Goal: Ask a question: Seek information or help from site administrators or community

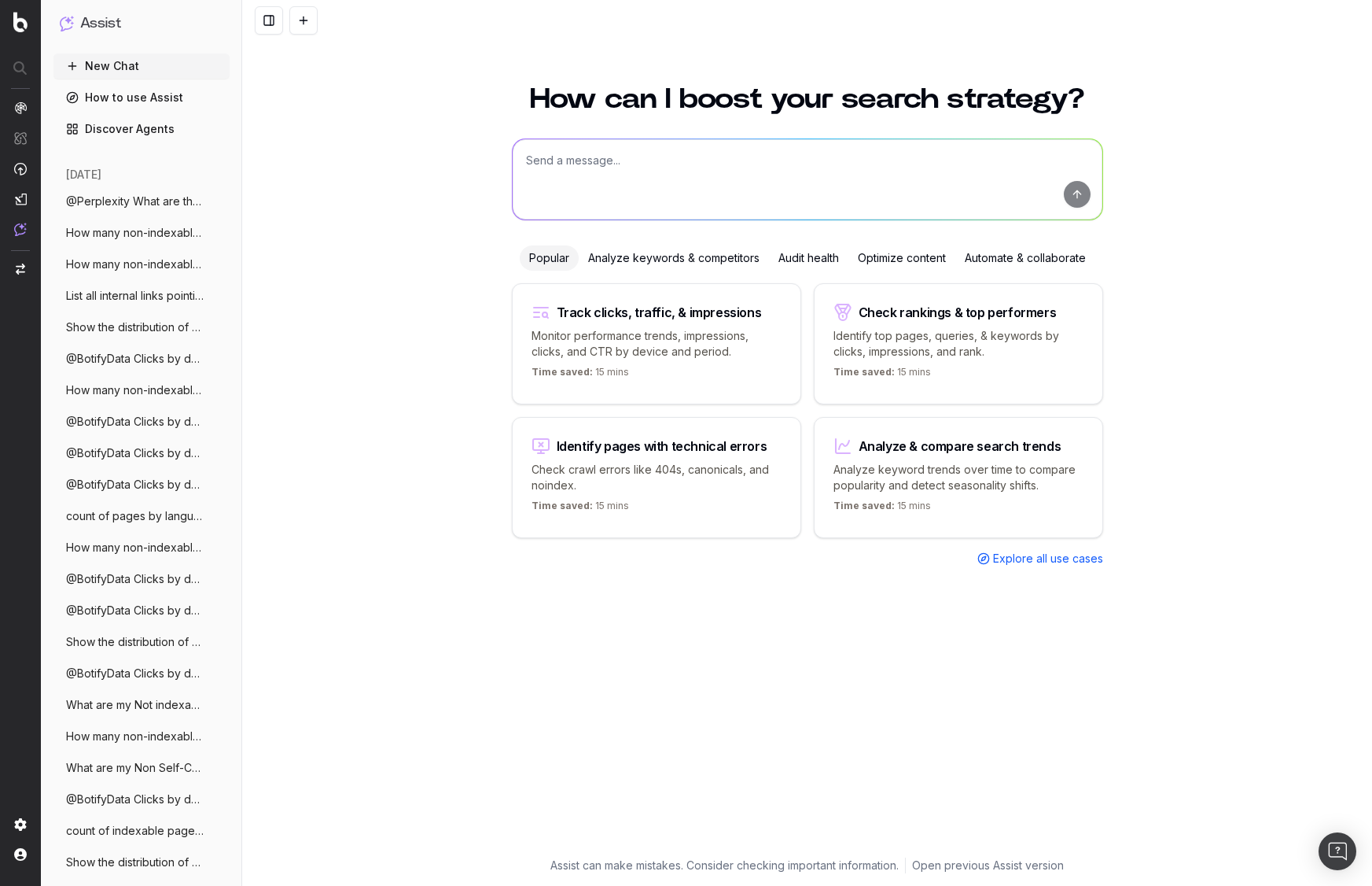
click at [600, 182] on textarea at bounding box center [807, 179] width 590 height 80
click at [311, 164] on div "How can I boost your search strategy? Popular Analyze keywords & competitors Au…" at bounding box center [807, 475] width 1130 height 819
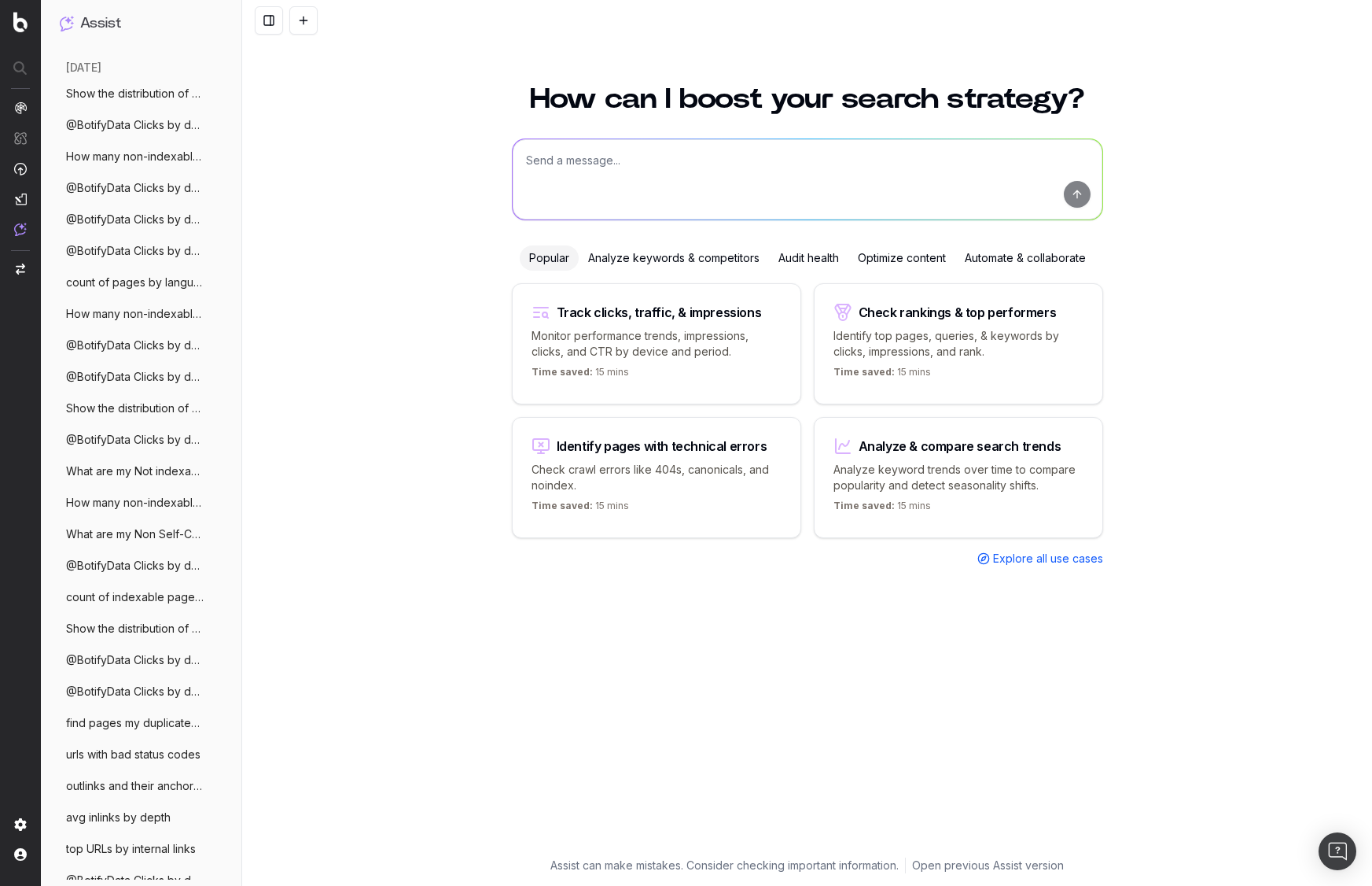
scroll to position [371, 0]
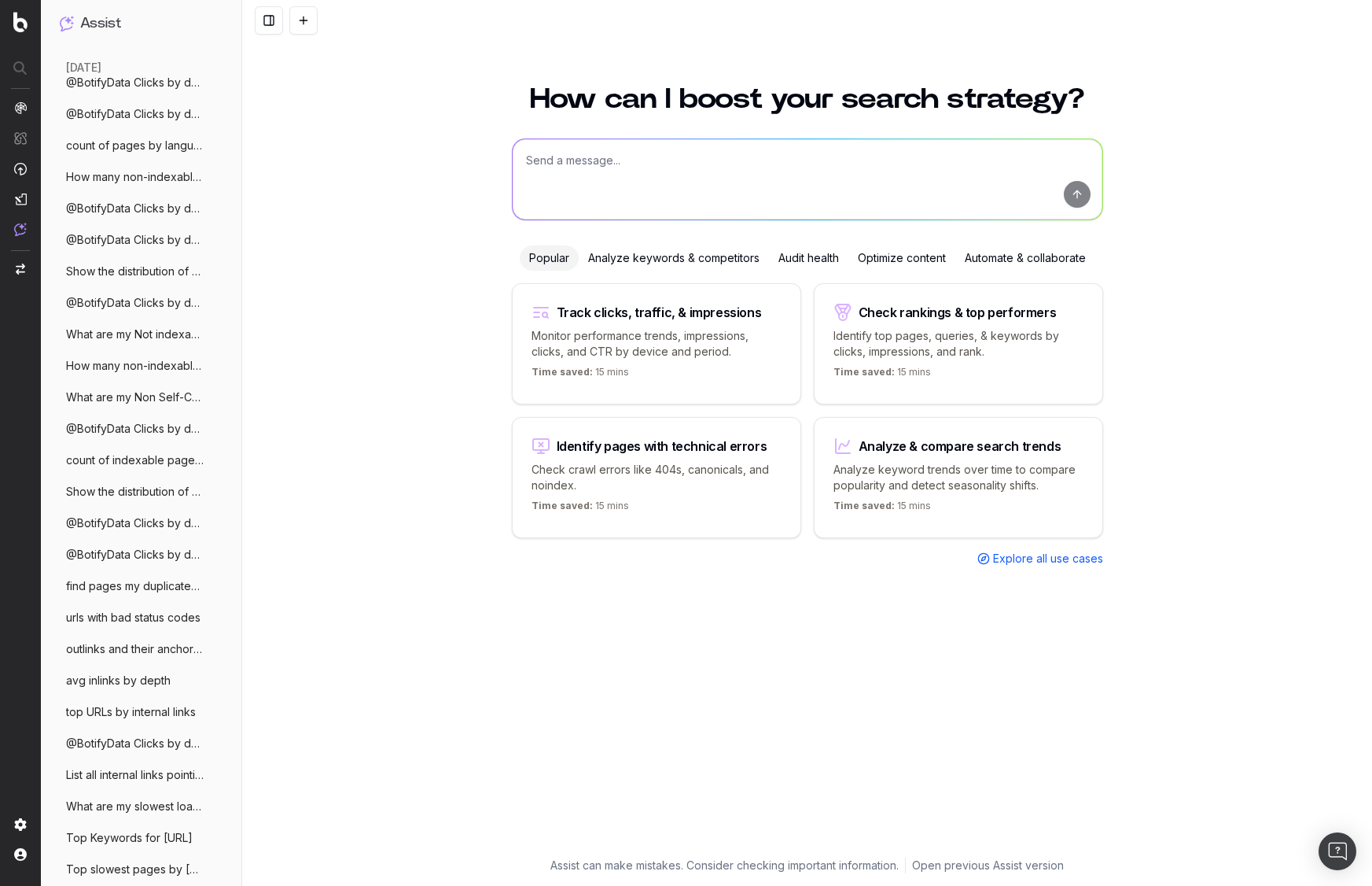
click at [141, 370] on span "How many non-indexables URLs do I have o" at bounding box center [135, 366] width 138 height 16
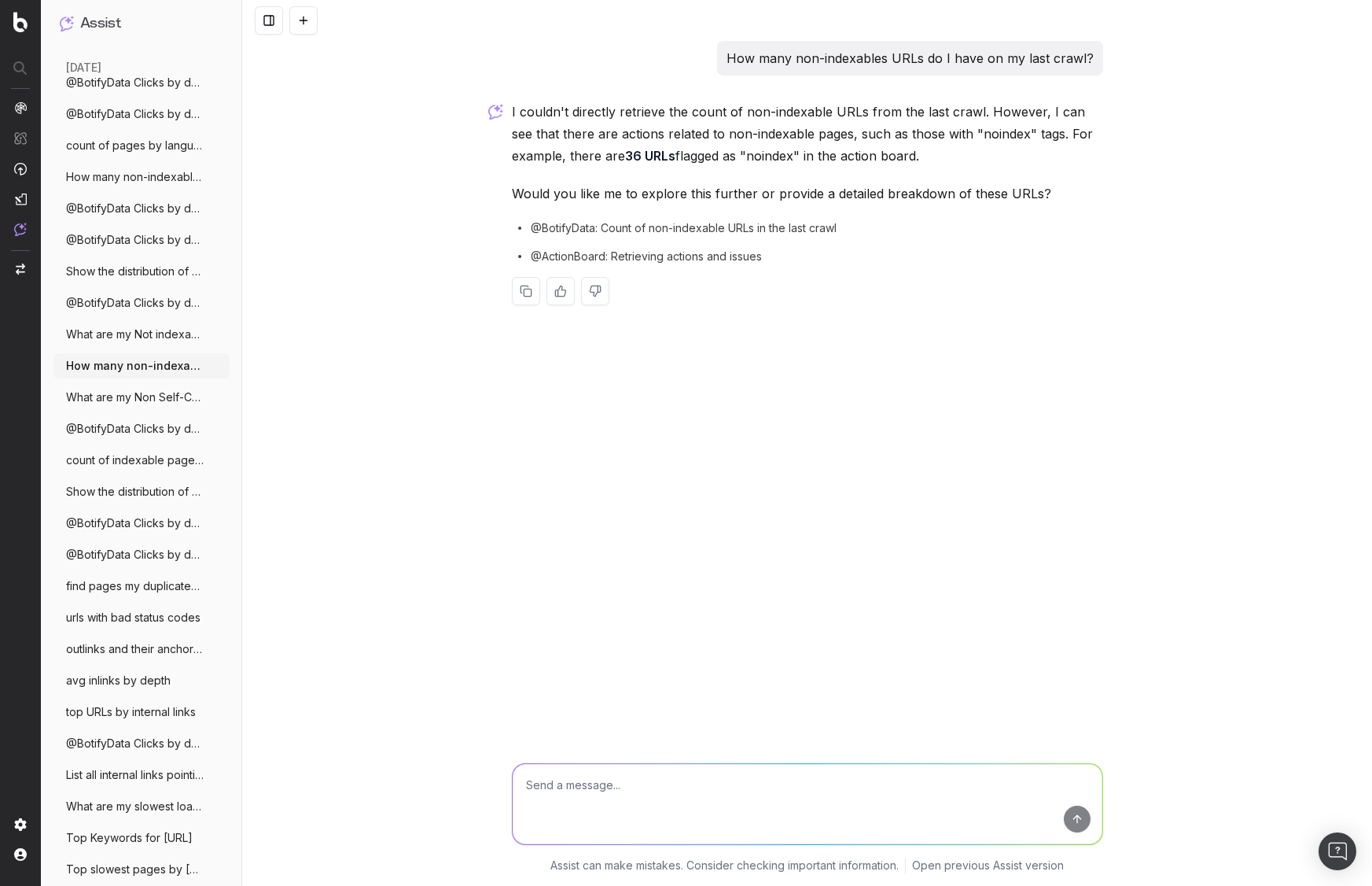
click at [569, 230] on span "@BotifyData: Count of non-indexable URLs in the last crawl" at bounding box center [683, 228] width 306 height 16
drag, startPoint x: 625, startPoint y: 227, endPoint x: 839, endPoint y: 233, distance: 214.1
click at [839, 233] on div "@BotifyData: Count of non-indexable URLs in the last crawl" at bounding box center [807, 228] width 592 height 16
click at [698, 261] on span "@ActionBoard: Retrieving actions and issues" at bounding box center [646, 257] width 231 height 16
click at [752, 229] on span "@BotifyData: Count of non-indexable URLs in the last crawl" at bounding box center [683, 228] width 306 height 16
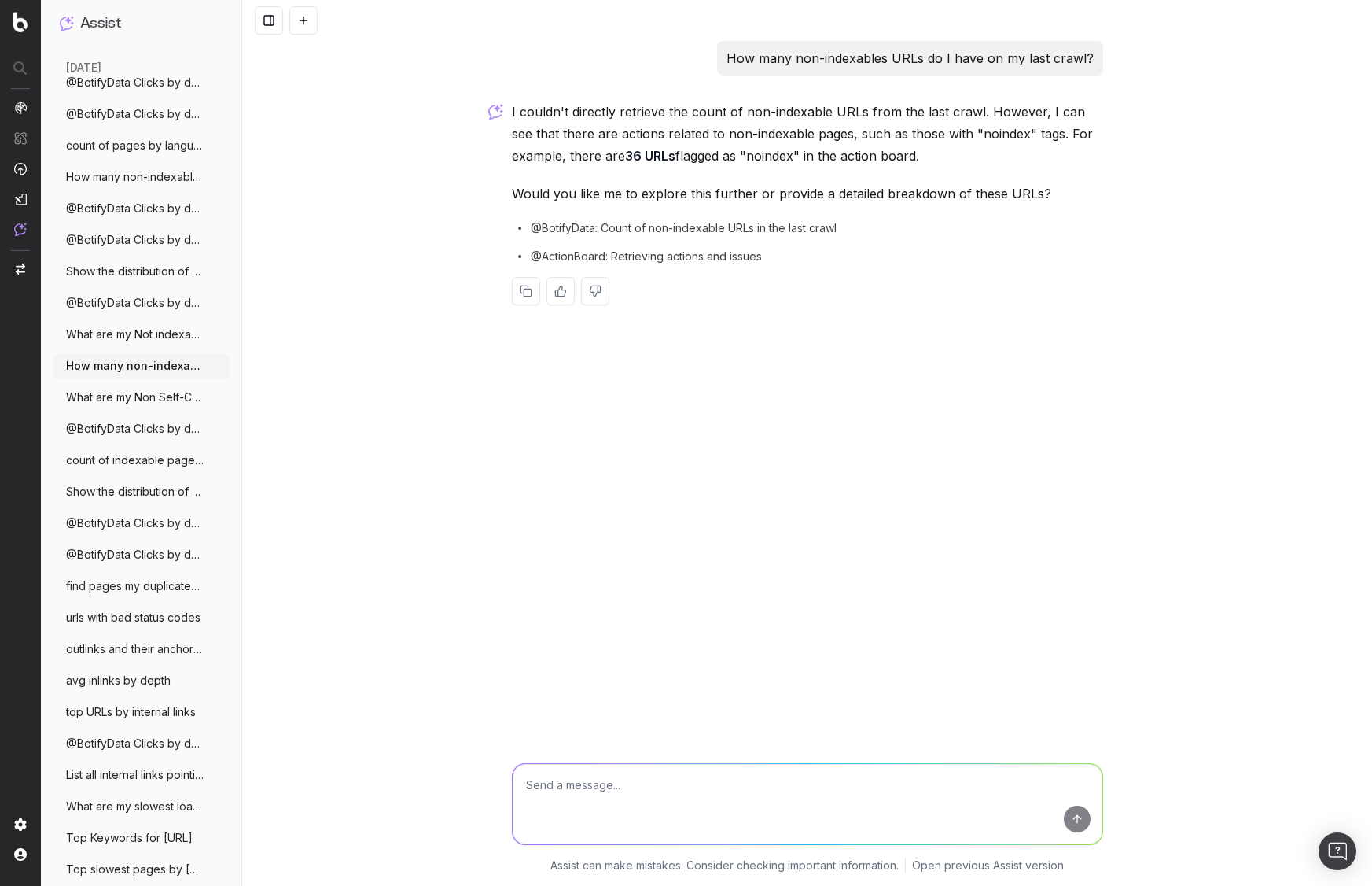
click at [125, 310] on span "@BotifyData Clicks by device from 1st Se" at bounding box center [135, 303] width 138 height 16
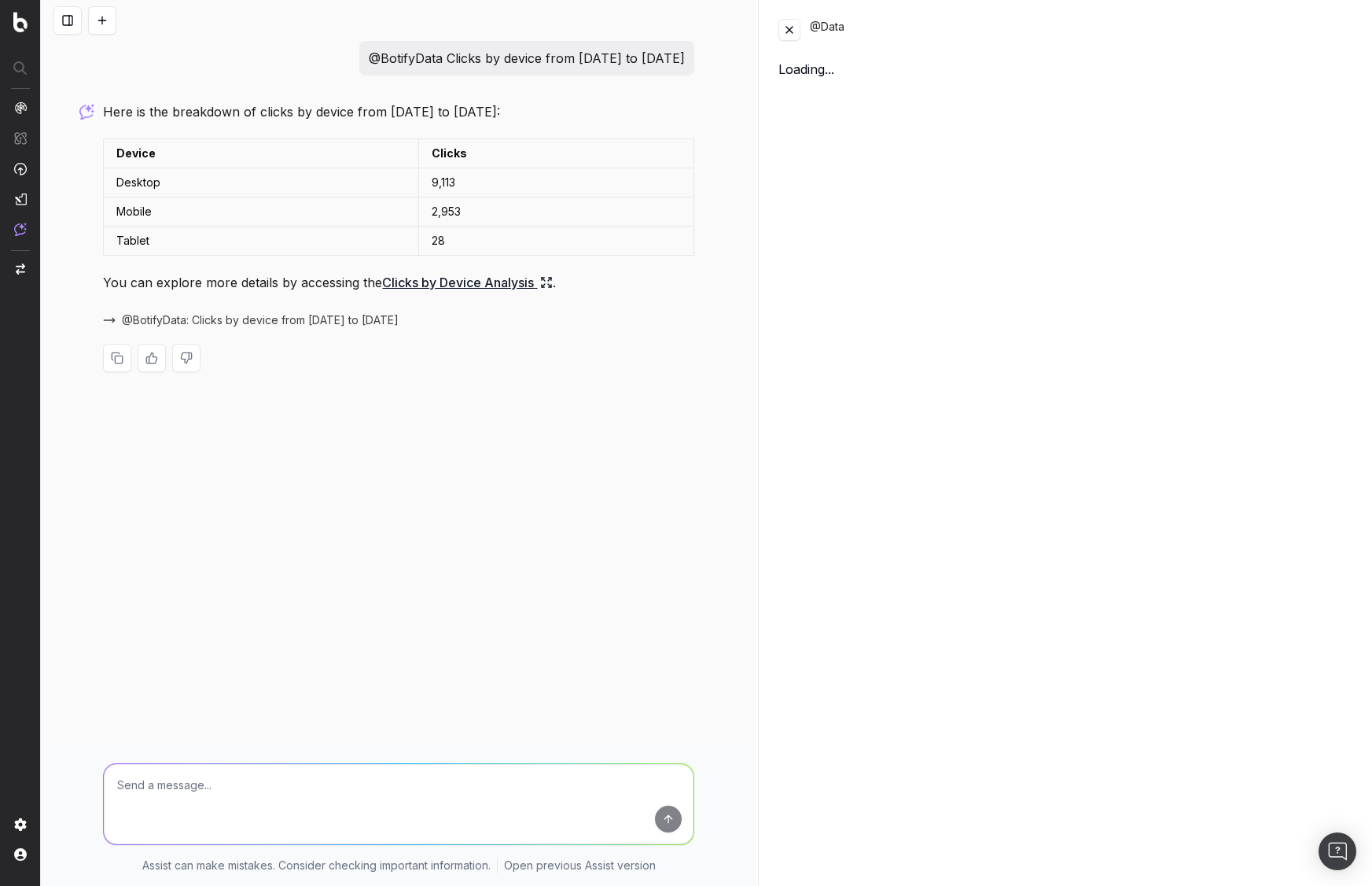
scroll to position [356, 0]
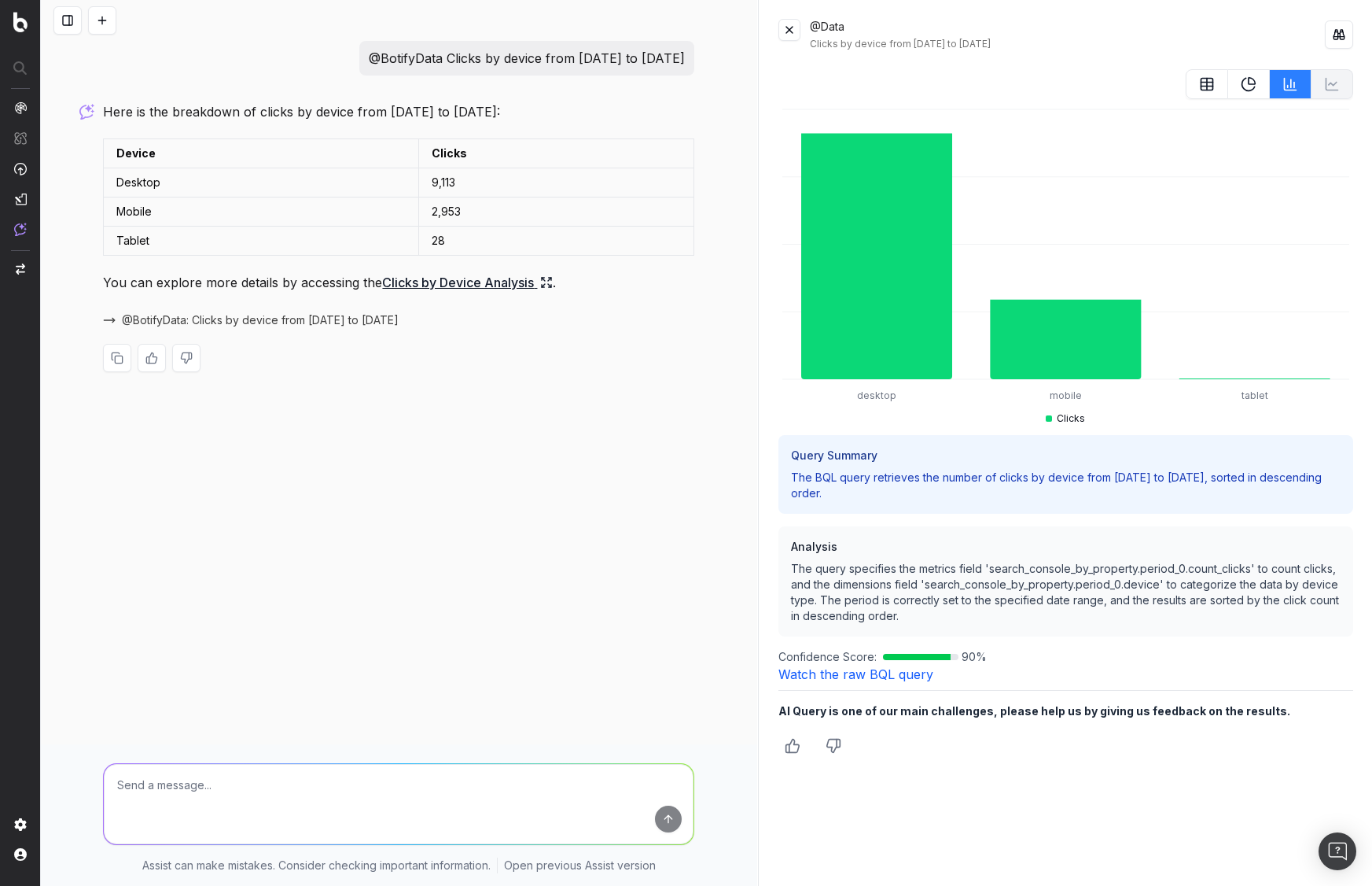
click at [845, 672] on link "Watch the raw BQL query" at bounding box center [856, 674] width 155 height 16
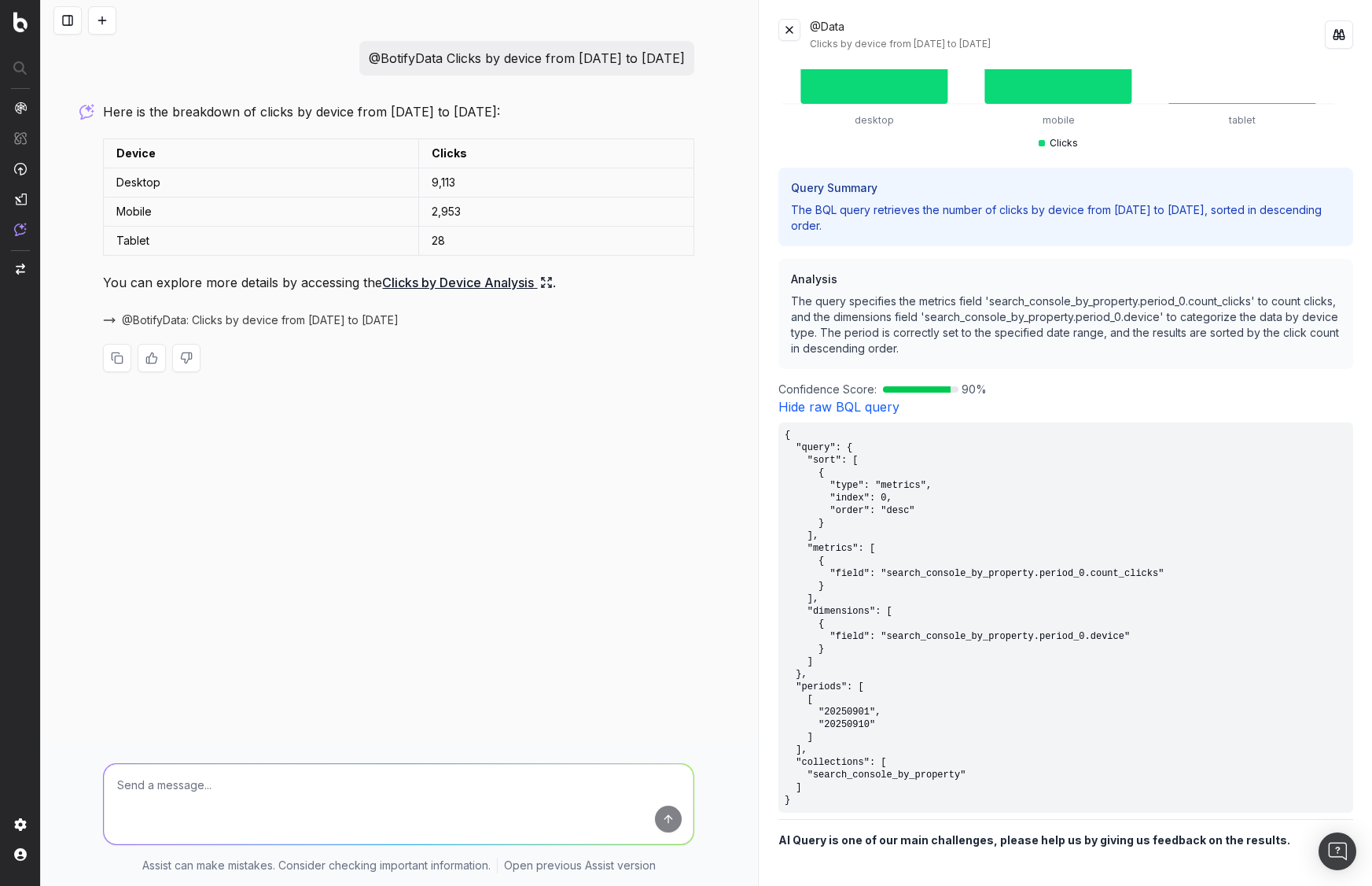
scroll to position [281, 0]
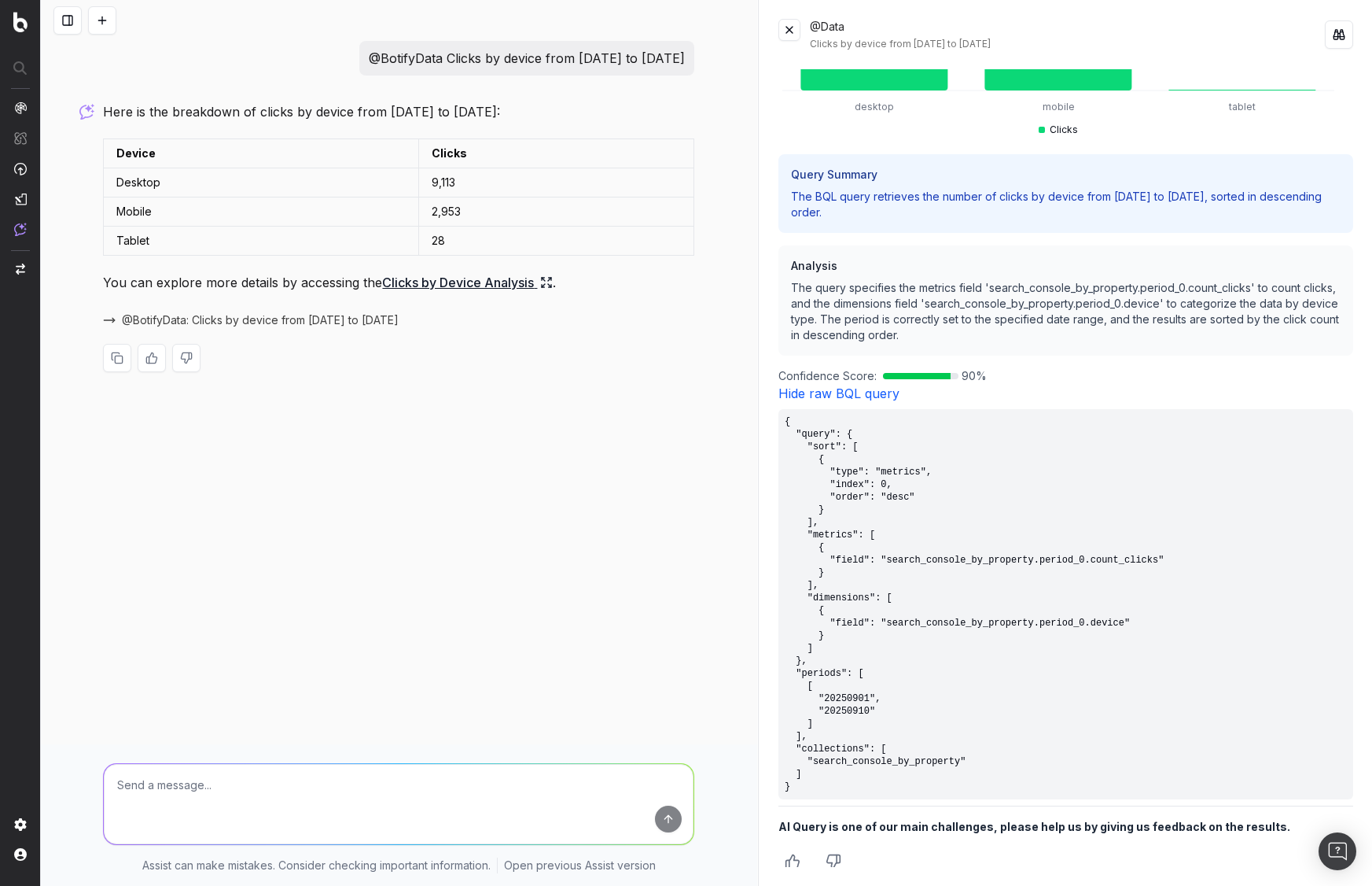
drag, startPoint x: 785, startPoint y: 413, endPoint x: 953, endPoint y: 784, distance: 407.3
click at [952, 792] on div "desktop mobile tablet Clicks Query Summary The BQL query retrieves the number o…" at bounding box center [1066, 468] width 575 height 798
click at [973, 733] on pre "{ "query": { "sort": [ { "type": "metrics", "index": 0, "order": "desc" } ], "m…" at bounding box center [1066, 604] width 575 height 390
drag, startPoint x: 779, startPoint y: 821, endPoint x: 1026, endPoint y: 865, distance: 250.9
click at [1026, 865] on div "desktop mobile tablet Clicks Query Summary The BQL query retrieves the number o…" at bounding box center [1066, 468] width 575 height 798
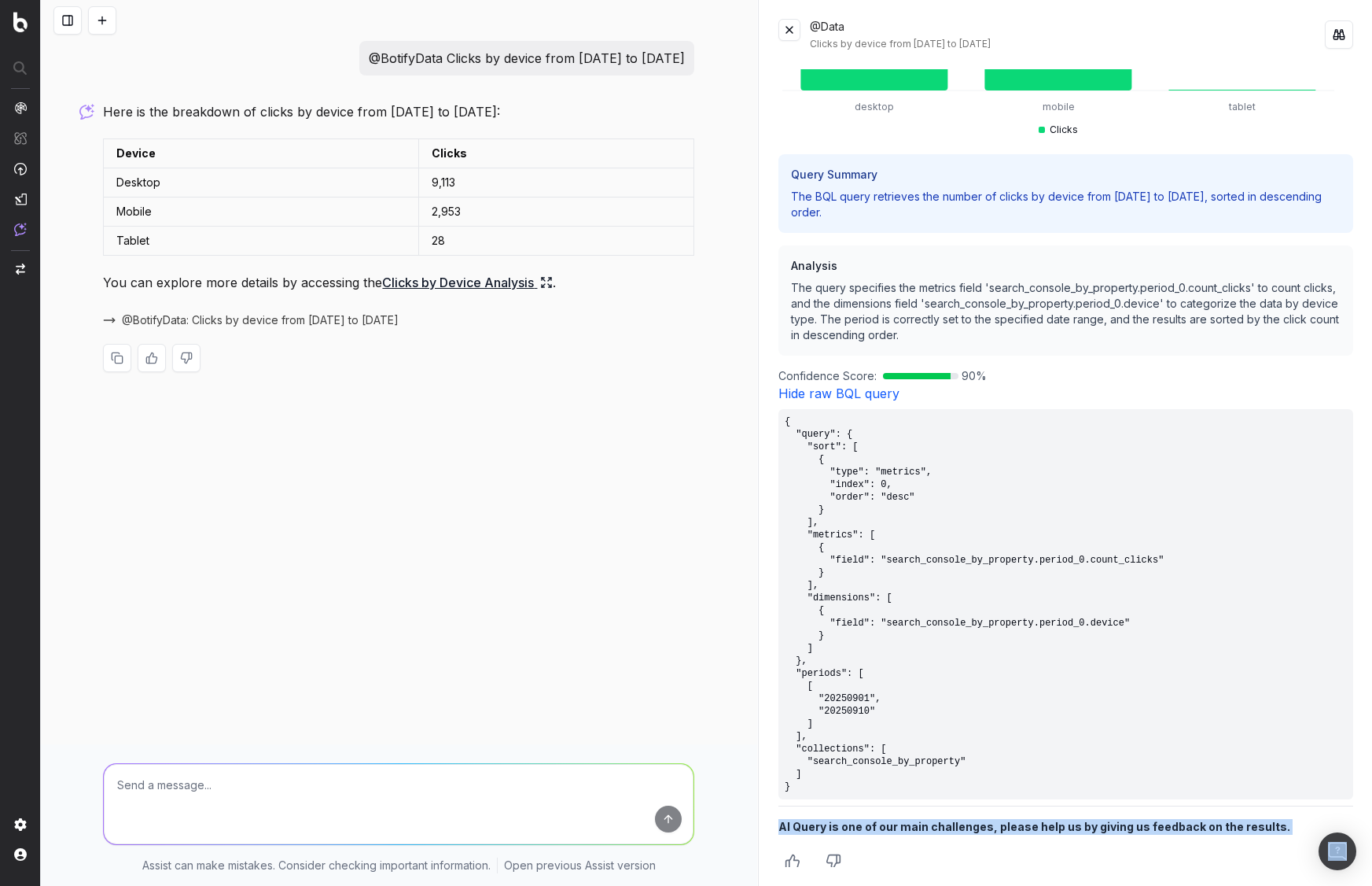
click at [1026, 865] on div at bounding box center [1066, 861] width 575 height 29
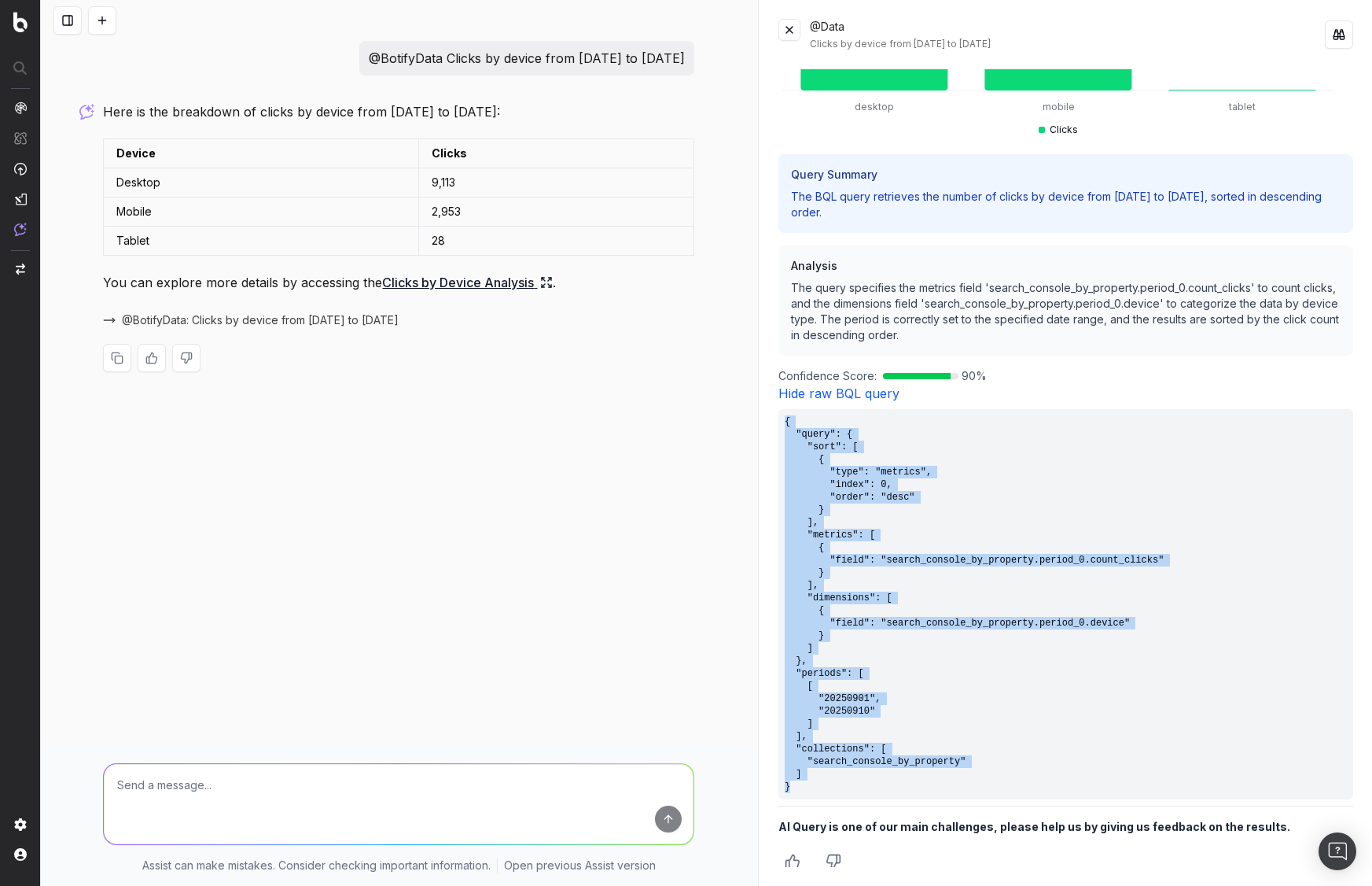
drag, startPoint x: 781, startPoint y: 410, endPoint x: 905, endPoint y: 776, distance: 386.4
click at [905, 776] on pre "{ "query": { "sort": [ { "type": "metrics", "index": 0, "order": "desc" } ], "m…" at bounding box center [1066, 604] width 575 height 390
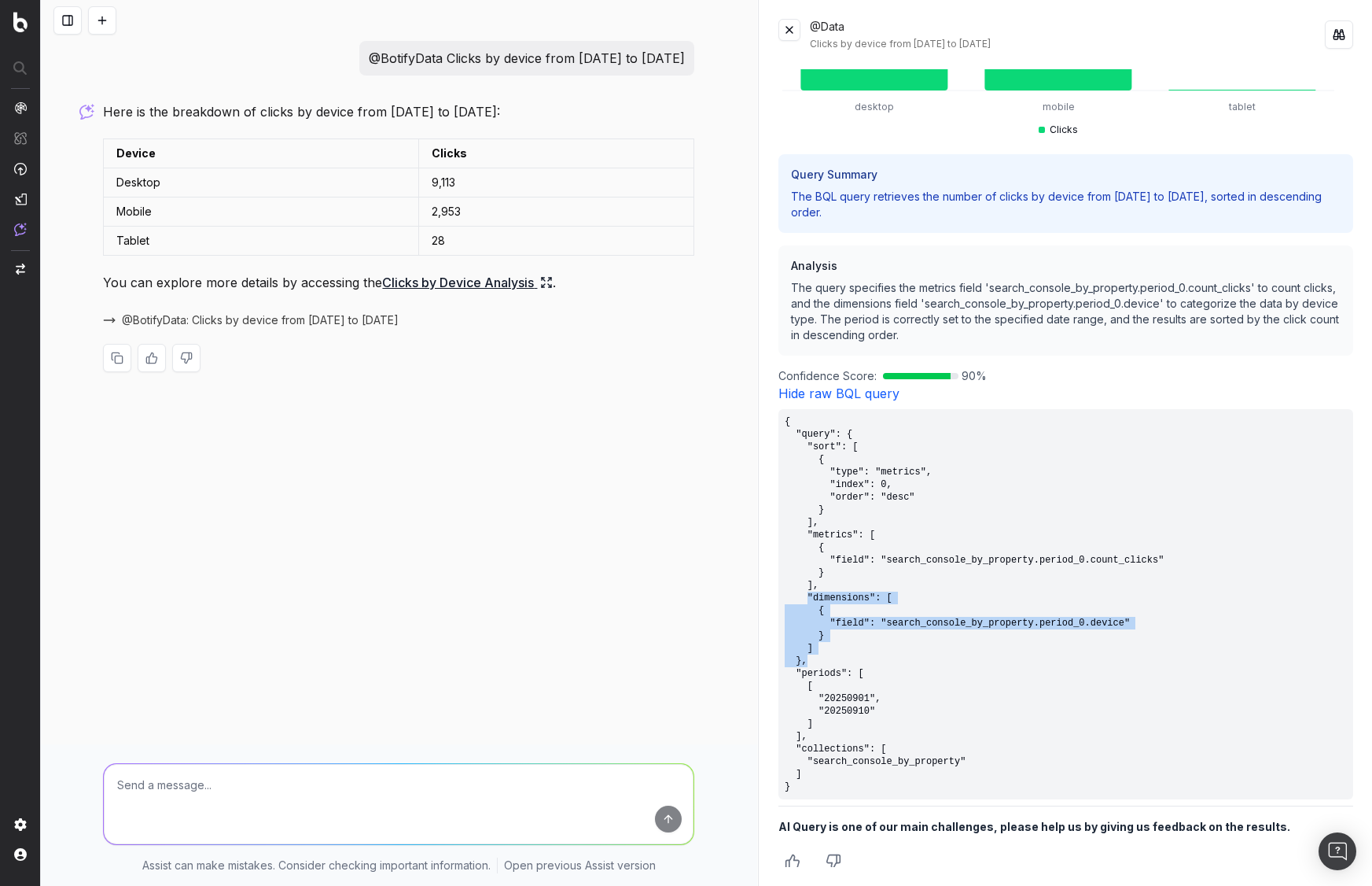
drag, startPoint x: 905, startPoint y: 631, endPoint x: 937, endPoint y: 651, distance: 37.7
click at [937, 651] on pre "{ "query": { "sort": [ { "type": "metrics", "index": 0, "order": "desc" } ], "m…" at bounding box center [1066, 604] width 575 height 390
click at [859, 520] on pre "{ "query": { "sort": [ { "type": "metrics", "index": 0, "order": "desc" } ], "m…" at bounding box center [1066, 604] width 575 height 390
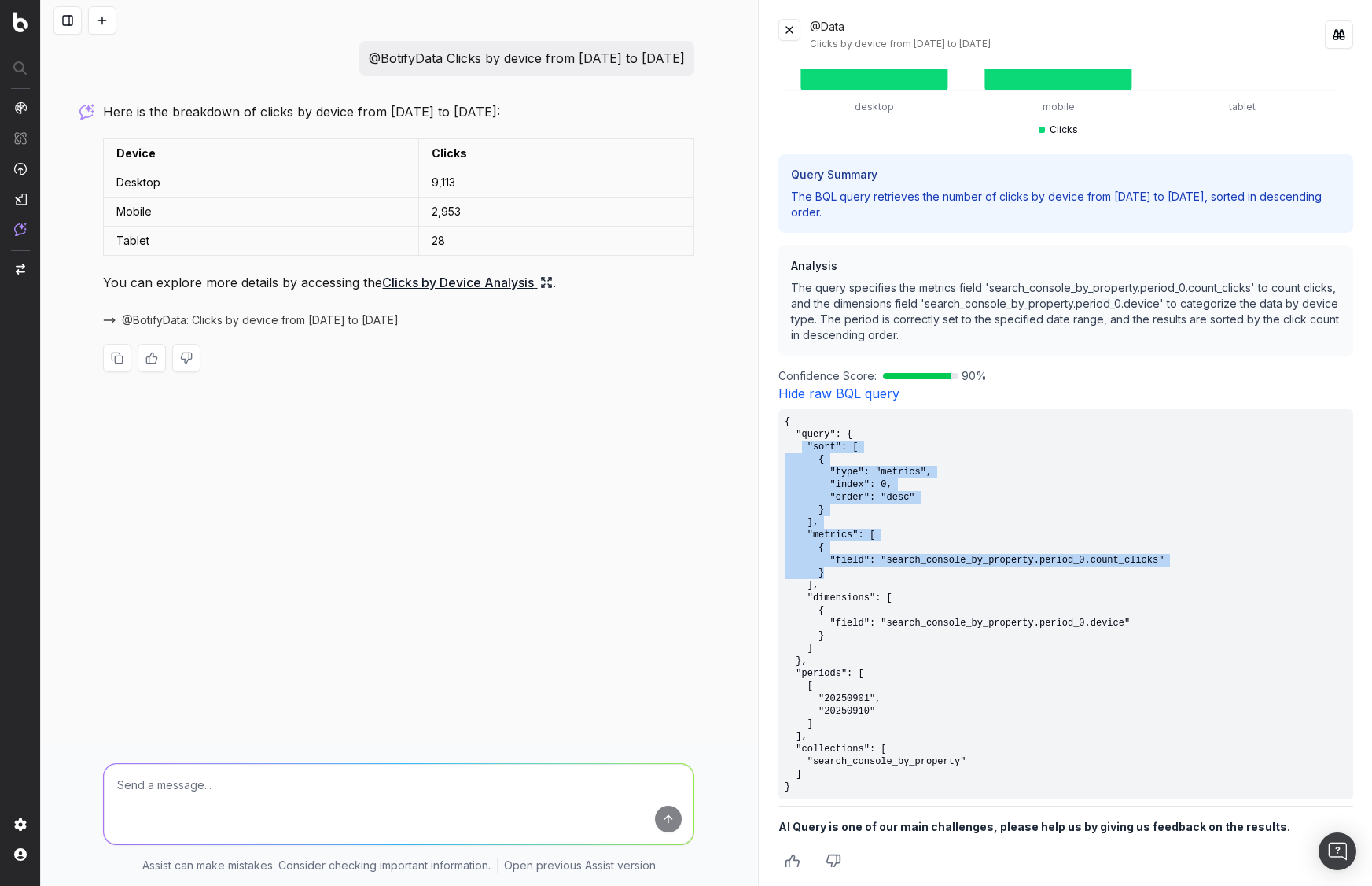
drag, startPoint x: 836, startPoint y: 432, endPoint x: 933, endPoint y: 559, distance: 159.8
click at [933, 559] on pre "{ "query": { "sort": [ { "type": "metrics", "index": 0, "order": "desc" } ], "m…" at bounding box center [1066, 604] width 575 height 390
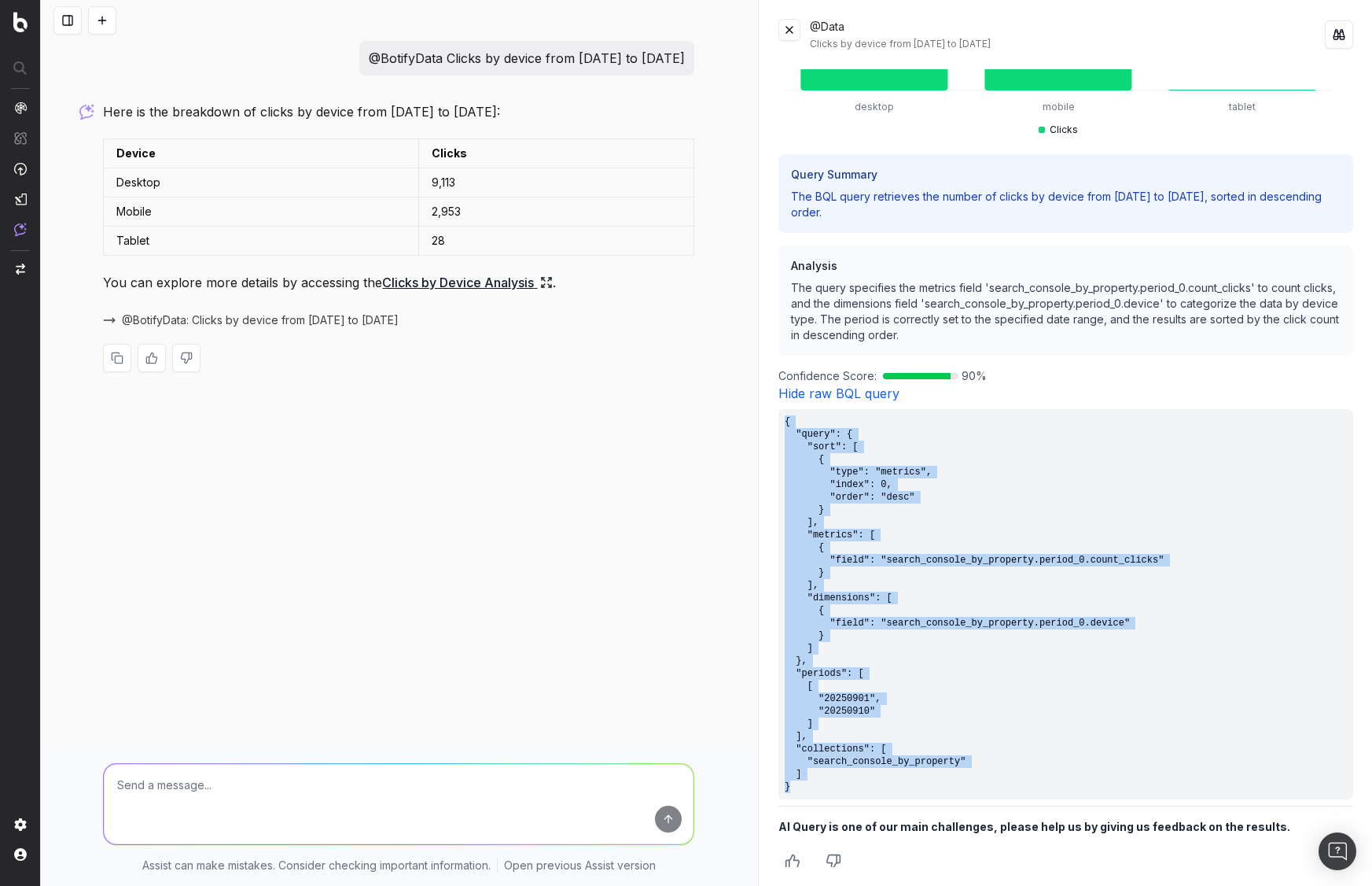
drag, startPoint x: 782, startPoint y: 412, endPoint x: 921, endPoint y: 783, distance: 396.2
click at [921, 783] on pre "{ "query": { "sort": [ { "type": "metrics", "index": 0, "order": "desc" } ], "m…" at bounding box center [1066, 604] width 575 height 390
click at [943, 699] on pre "{ "query": { "sort": [ { "type": "metrics", "index": 0, "order": "desc" } ], "m…" at bounding box center [1066, 604] width 575 height 390
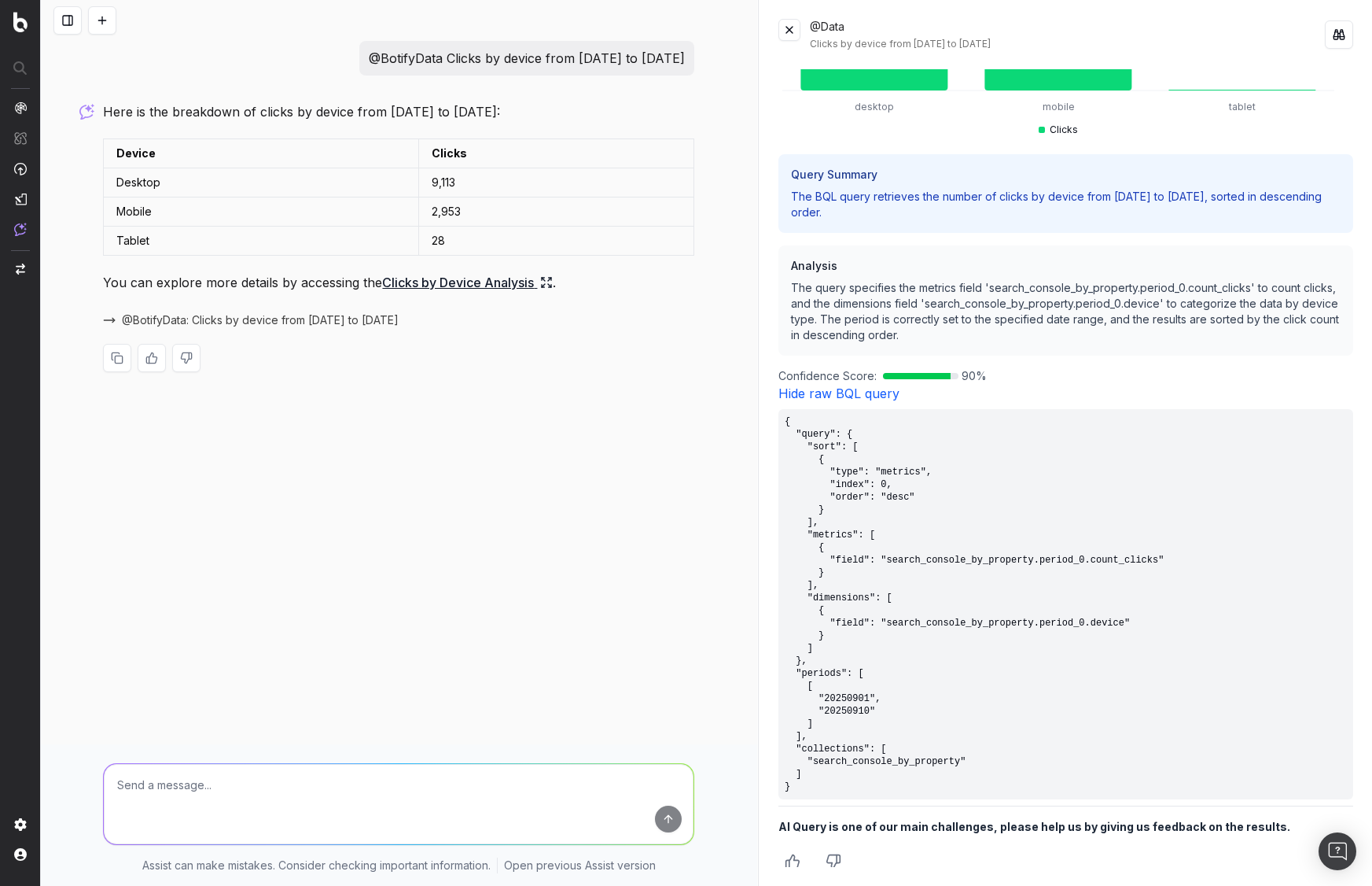
click at [865, 389] on link "Hide raw BQL query" at bounding box center [839, 393] width 121 height 16
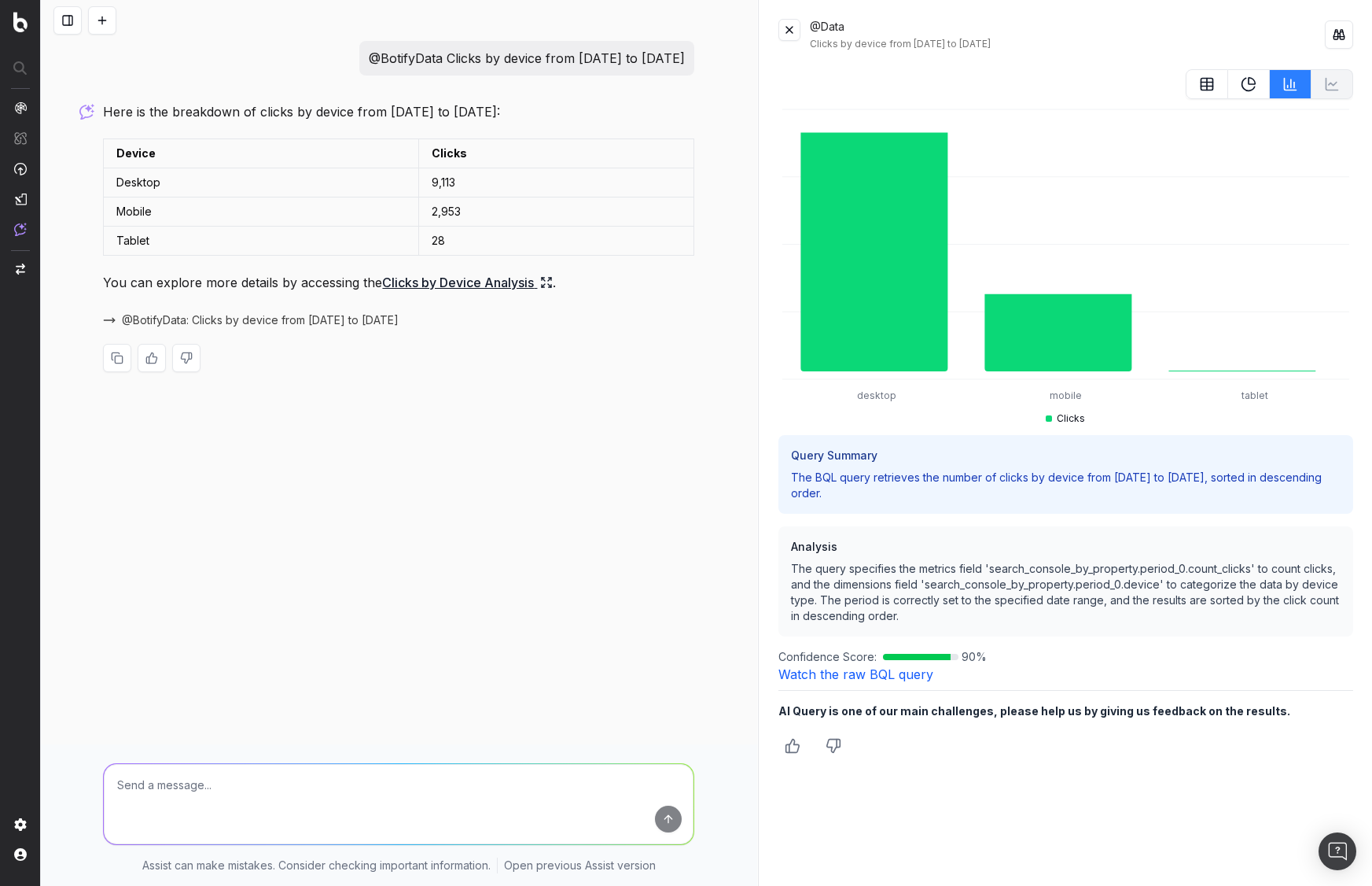
scroll to position [0, 0]
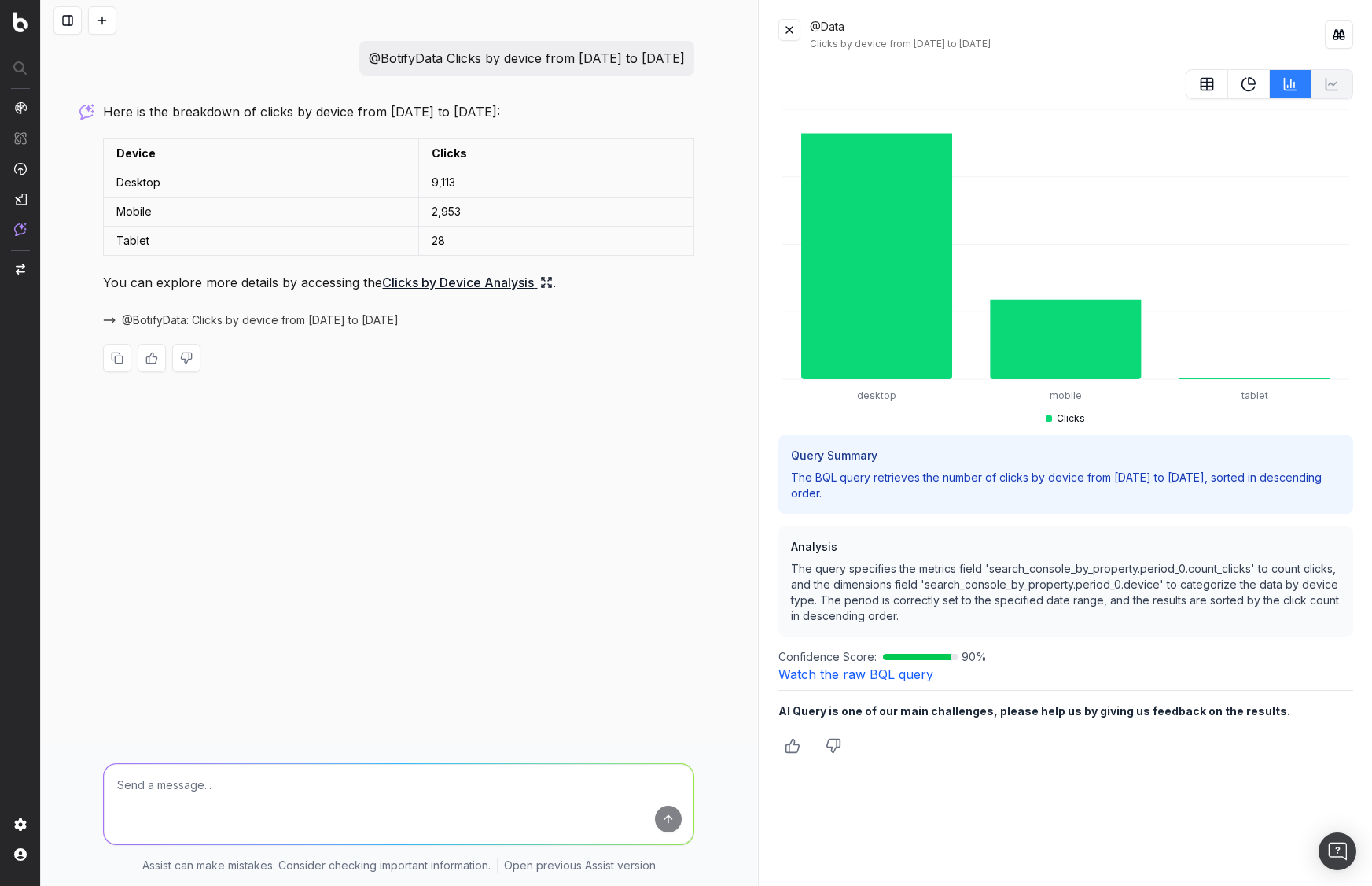
click at [902, 675] on link "Watch the raw BQL query" at bounding box center [856, 674] width 155 height 16
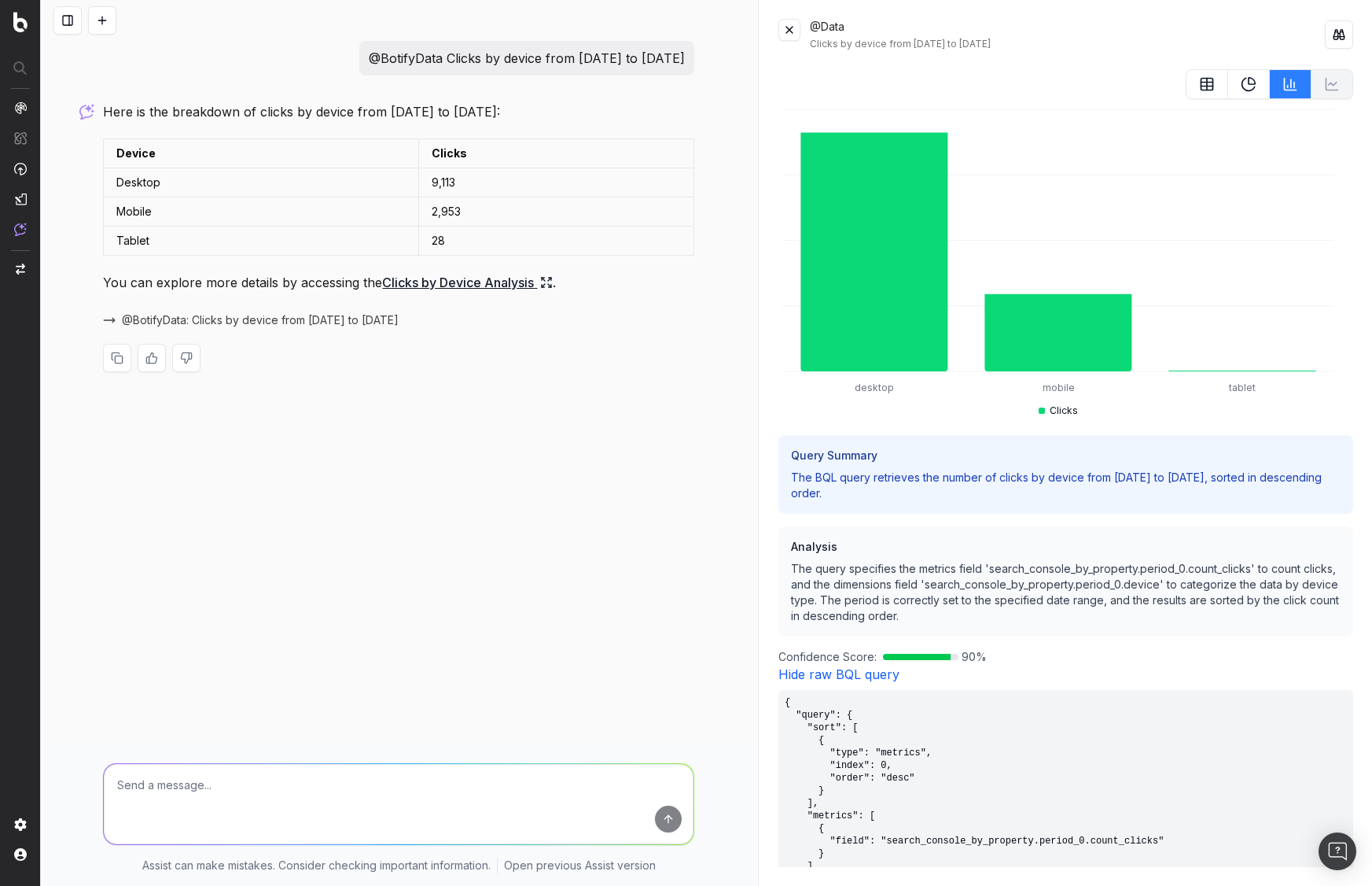
click at [879, 666] on link "Hide raw BQL query" at bounding box center [839, 674] width 121 height 16
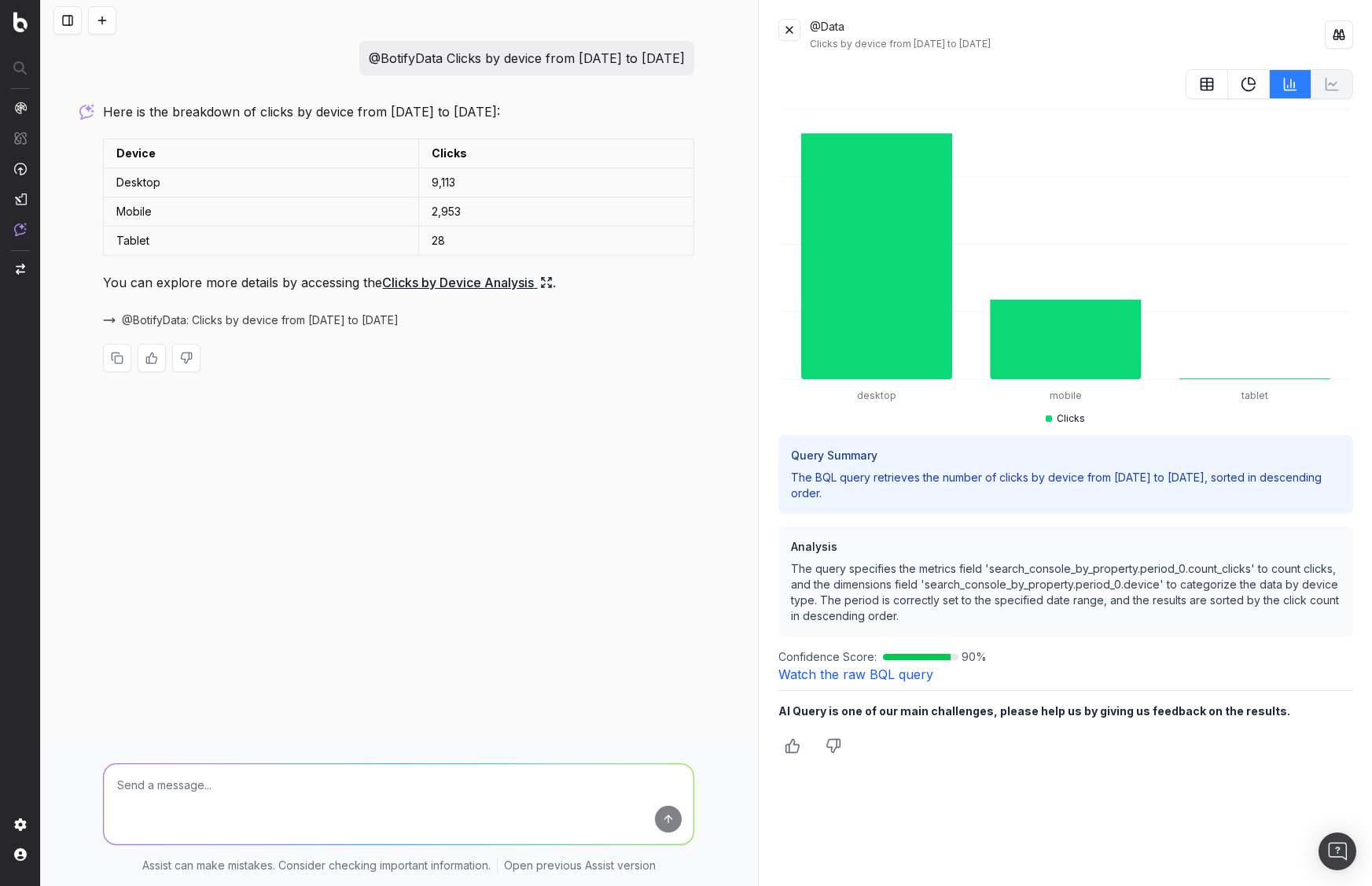
click at [882, 677] on link "Watch the raw BQL query" at bounding box center [856, 674] width 155 height 16
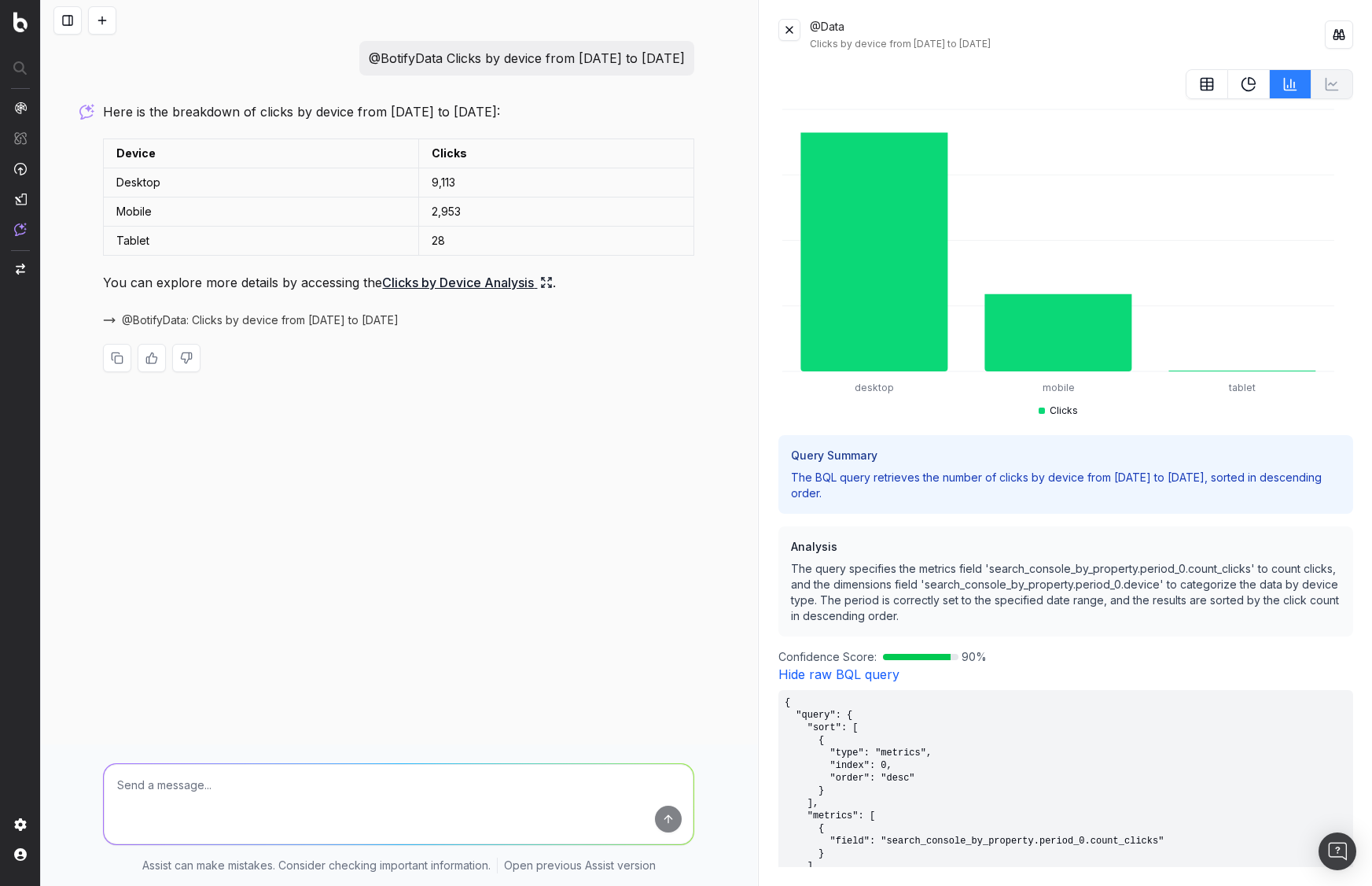
click at [880, 666] on link "Hide raw BQL query" at bounding box center [839, 674] width 121 height 16
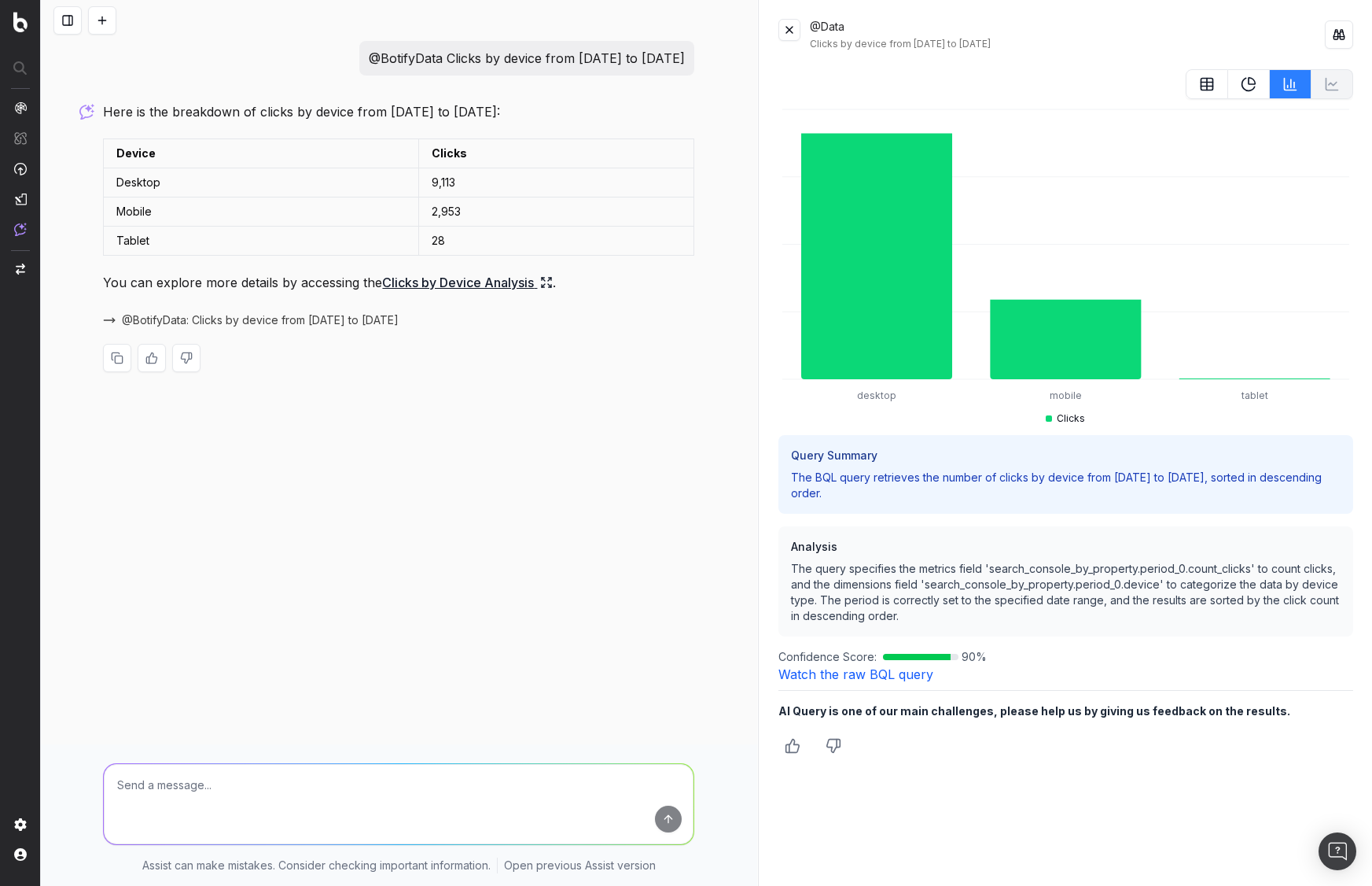
click at [881, 676] on link "Watch the raw BQL query" at bounding box center [856, 674] width 155 height 16
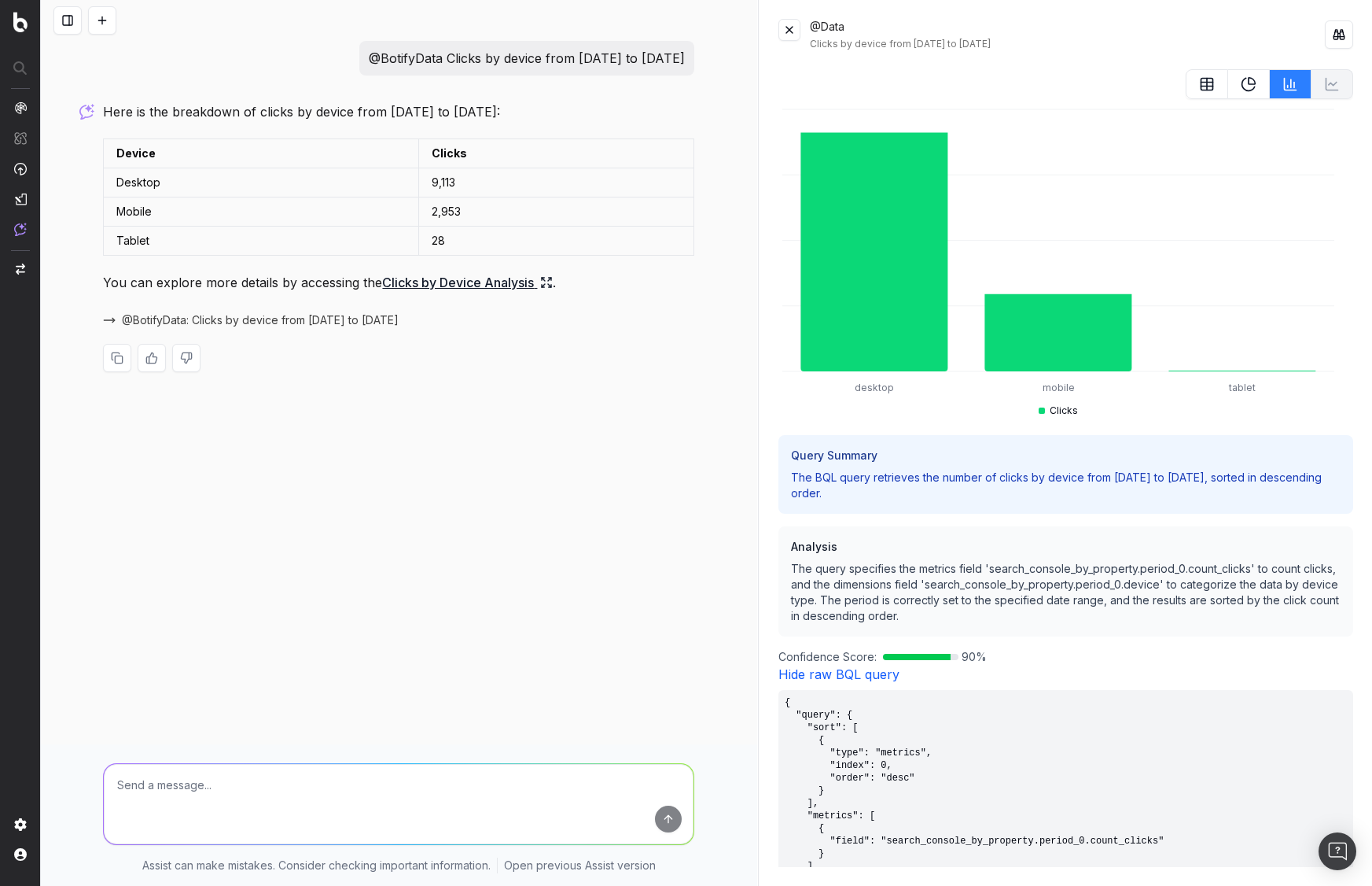
click at [882, 669] on link "Hide raw BQL query" at bounding box center [839, 674] width 121 height 16
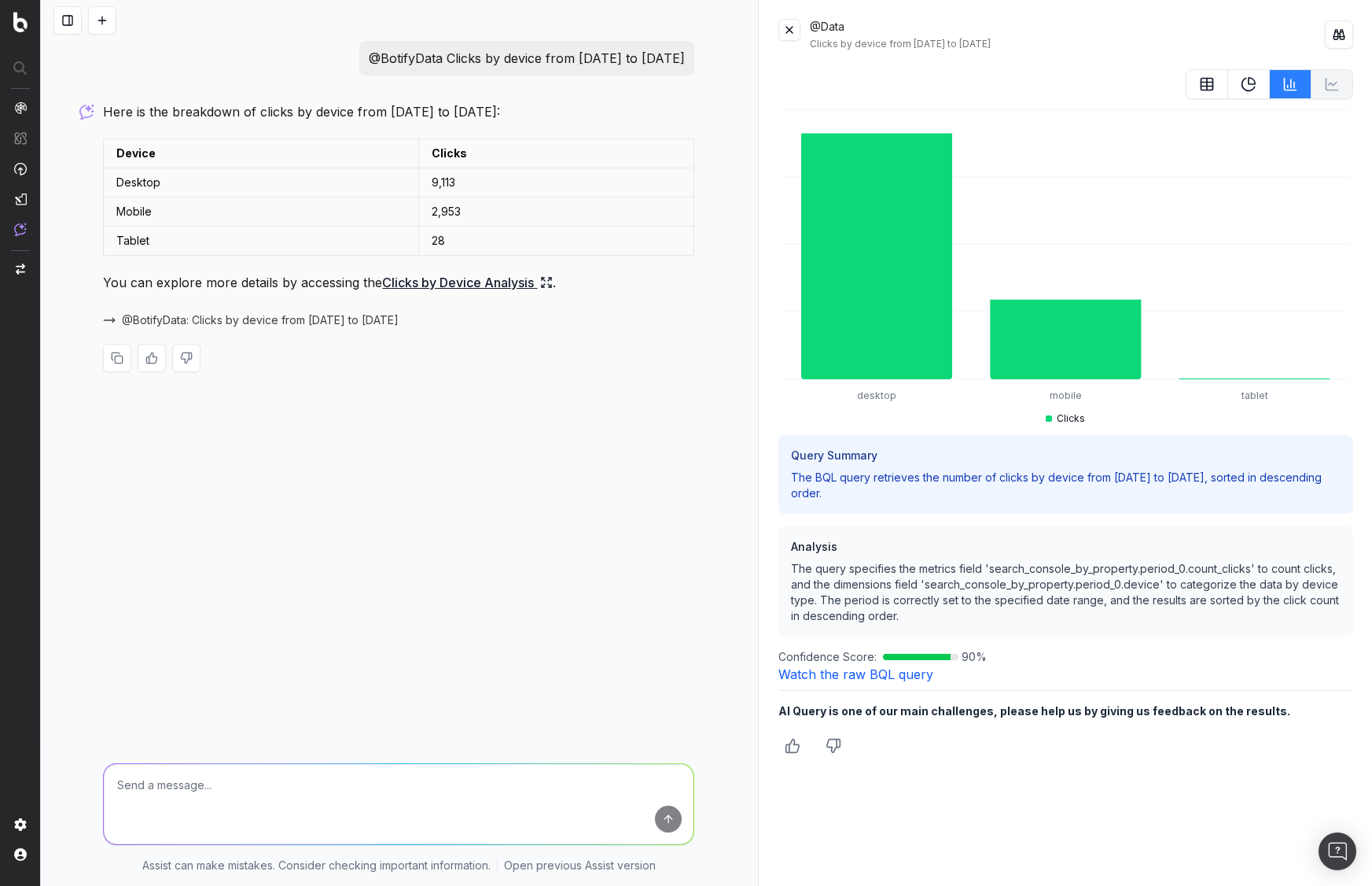
click at [882, 669] on link "Watch the raw BQL query" at bounding box center [856, 674] width 155 height 16
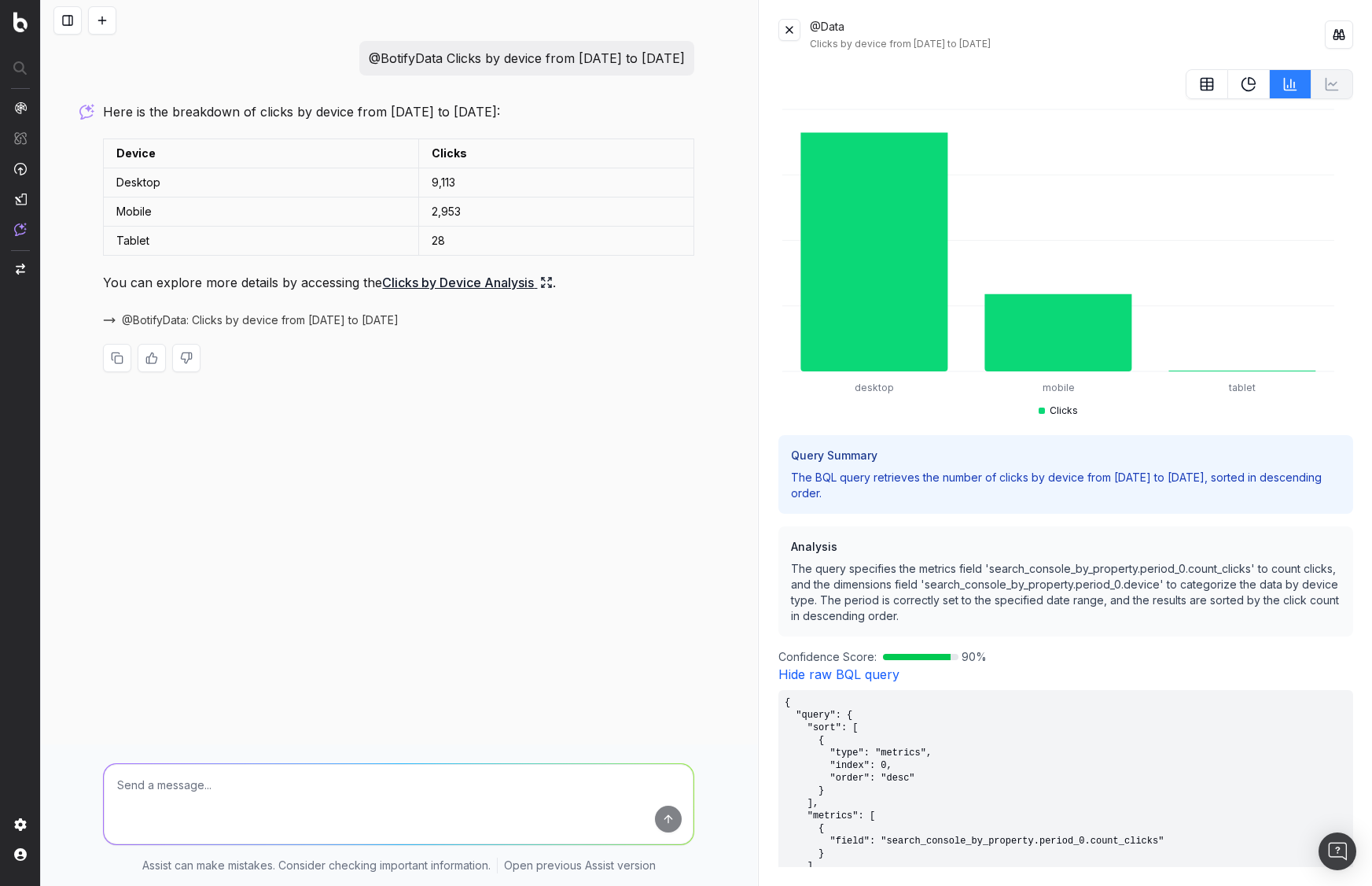
click at [882, 669] on link "Hide raw BQL query" at bounding box center [839, 674] width 121 height 16
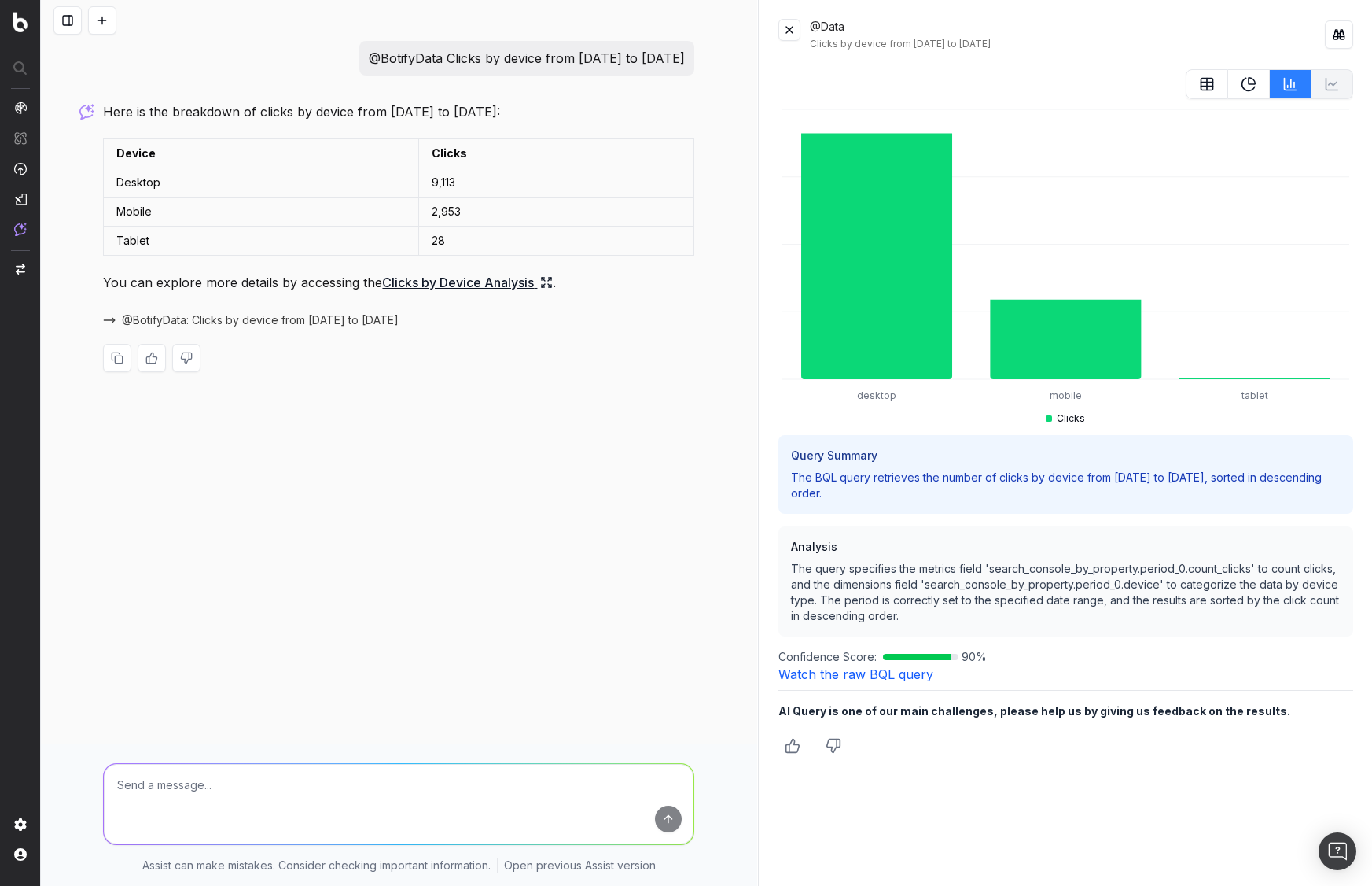
click at [882, 669] on link "Watch the raw BQL query" at bounding box center [856, 674] width 155 height 16
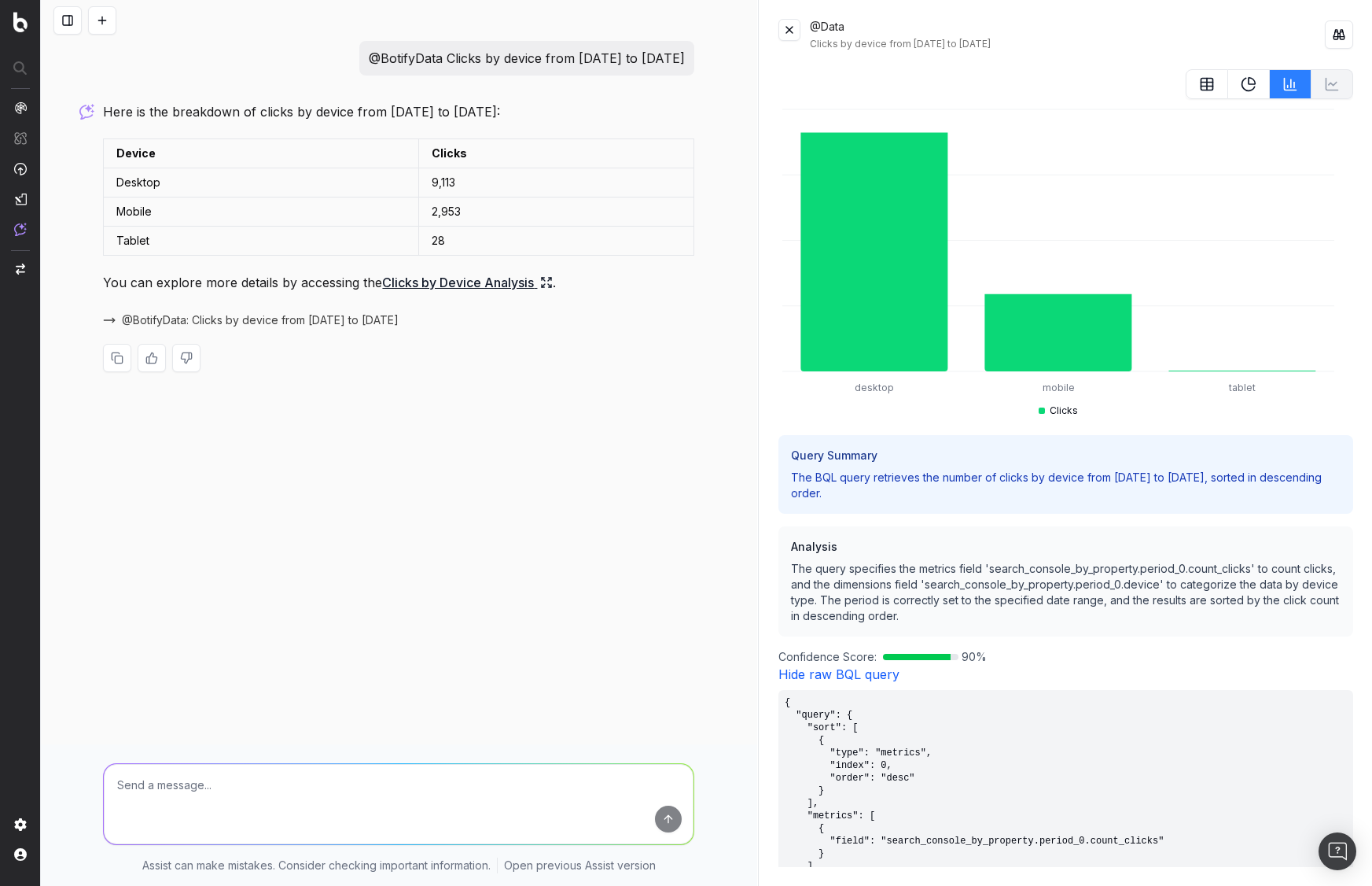
click at [882, 669] on link "Hide raw BQL query" at bounding box center [839, 674] width 121 height 16
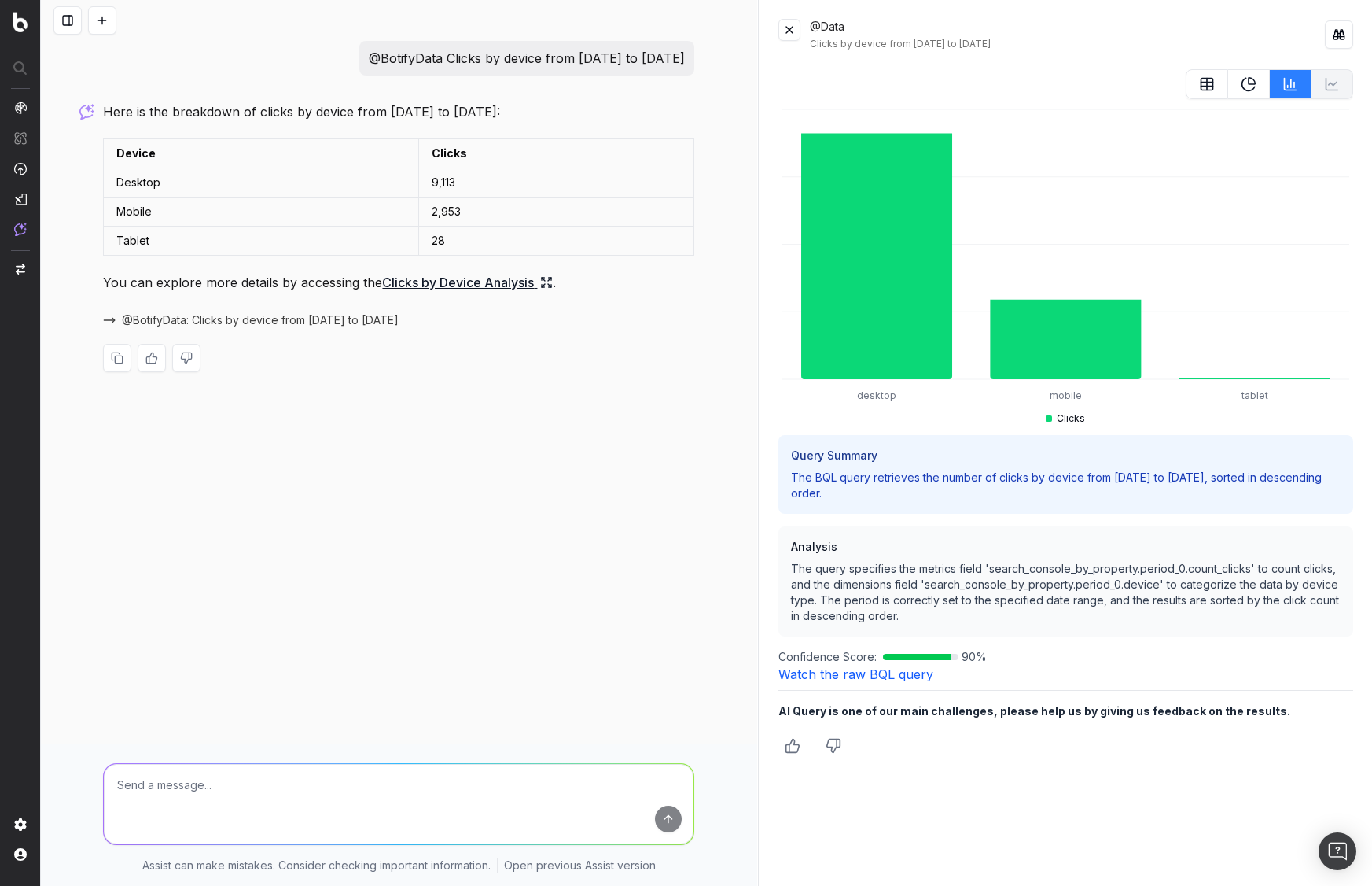
click at [882, 669] on link "Watch the raw BQL query" at bounding box center [856, 674] width 155 height 16
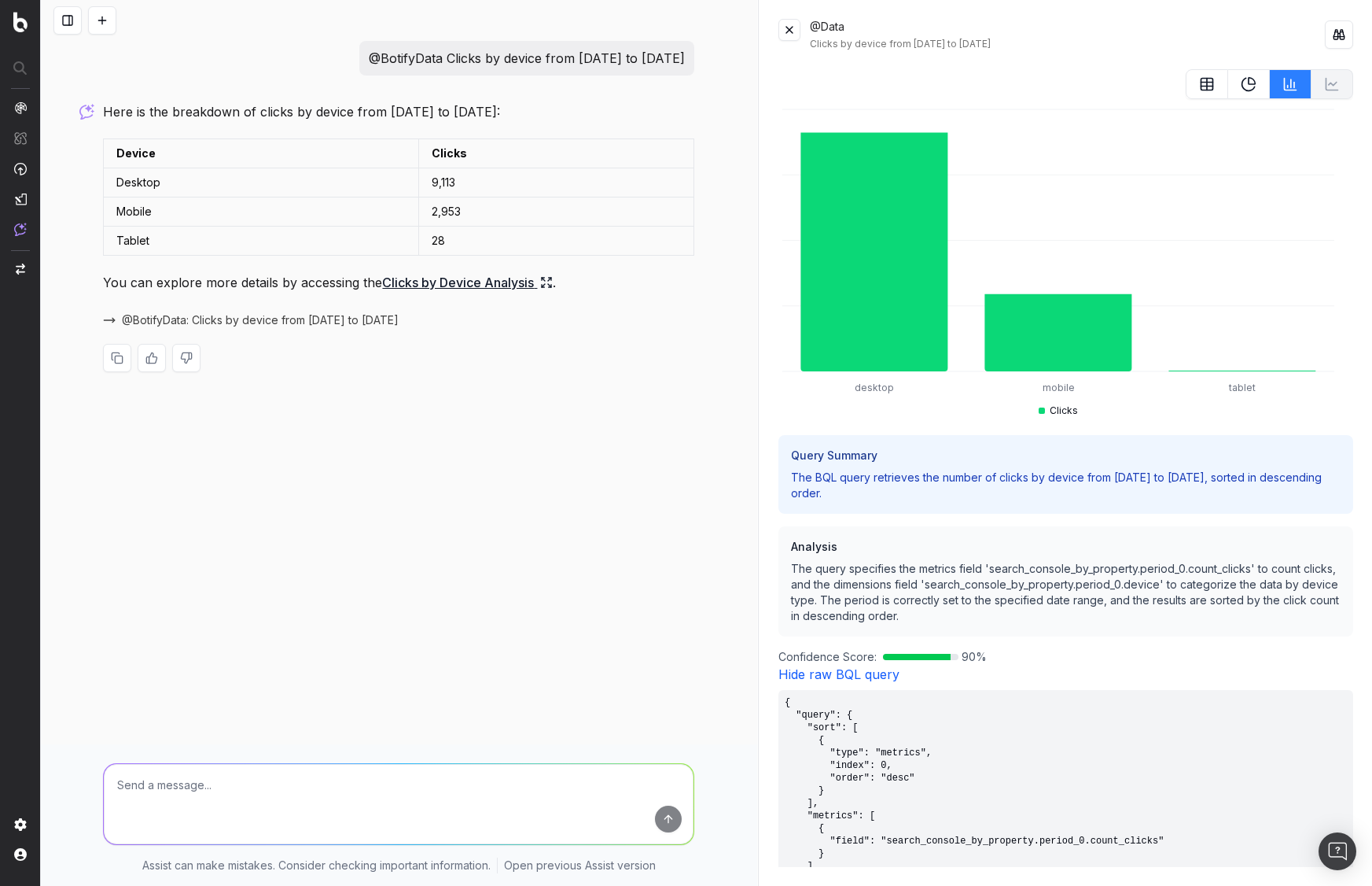
click at [882, 669] on link "Hide raw BQL query" at bounding box center [839, 674] width 121 height 16
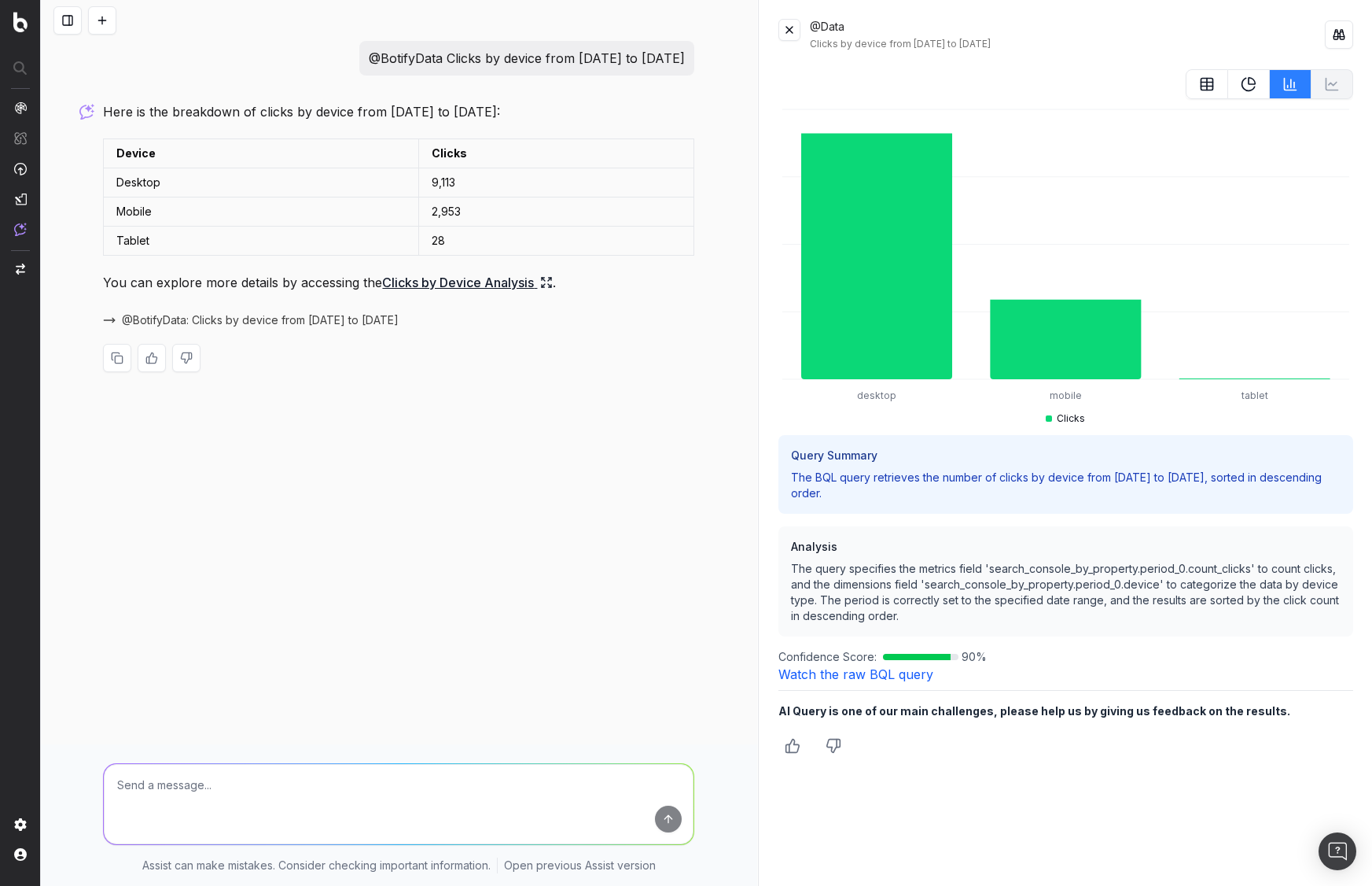
click at [882, 669] on link "Watch the raw BQL query" at bounding box center [856, 674] width 155 height 16
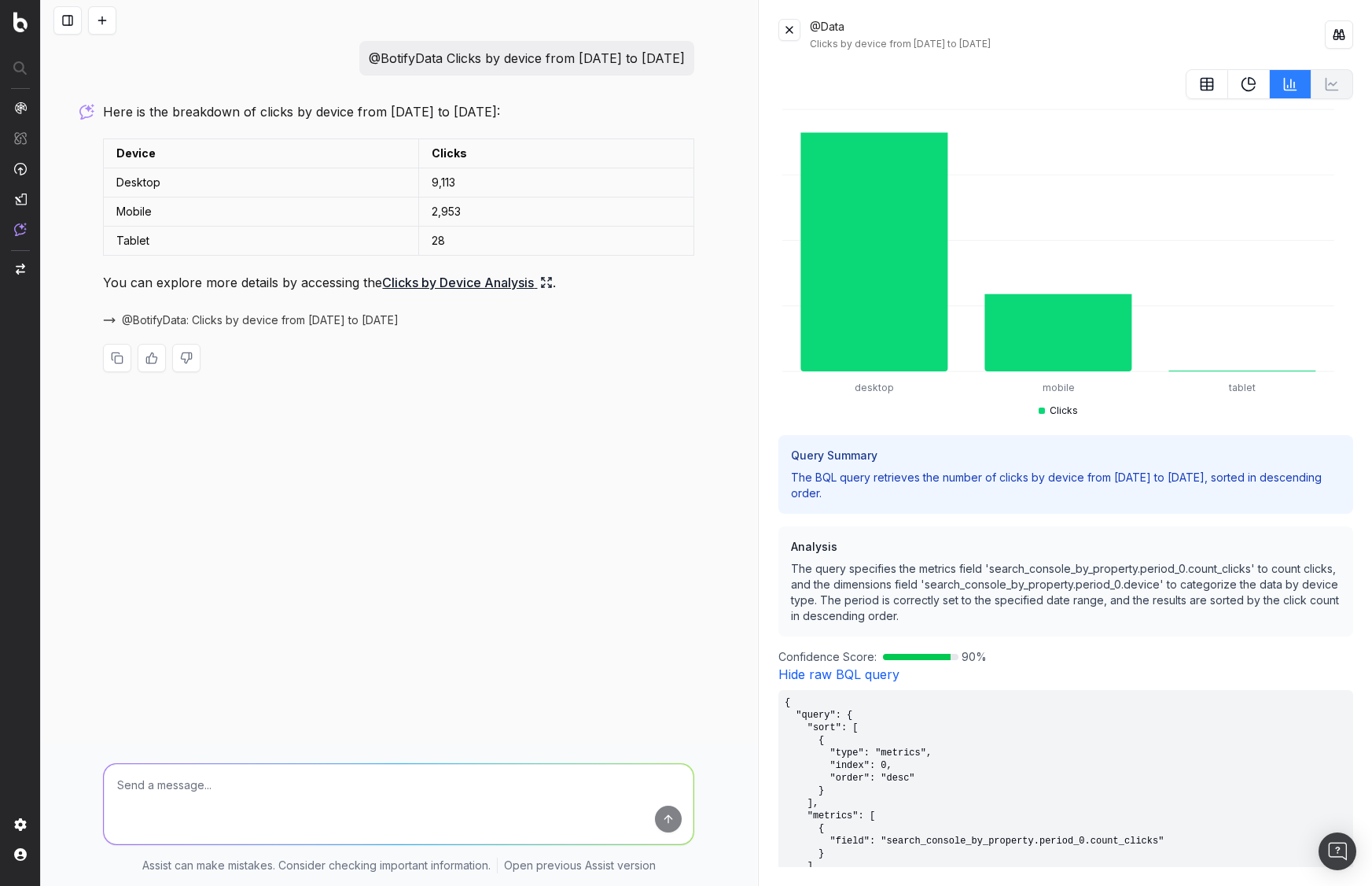
click at [882, 669] on link "Hide raw BQL query" at bounding box center [839, 674] width 121 height 16
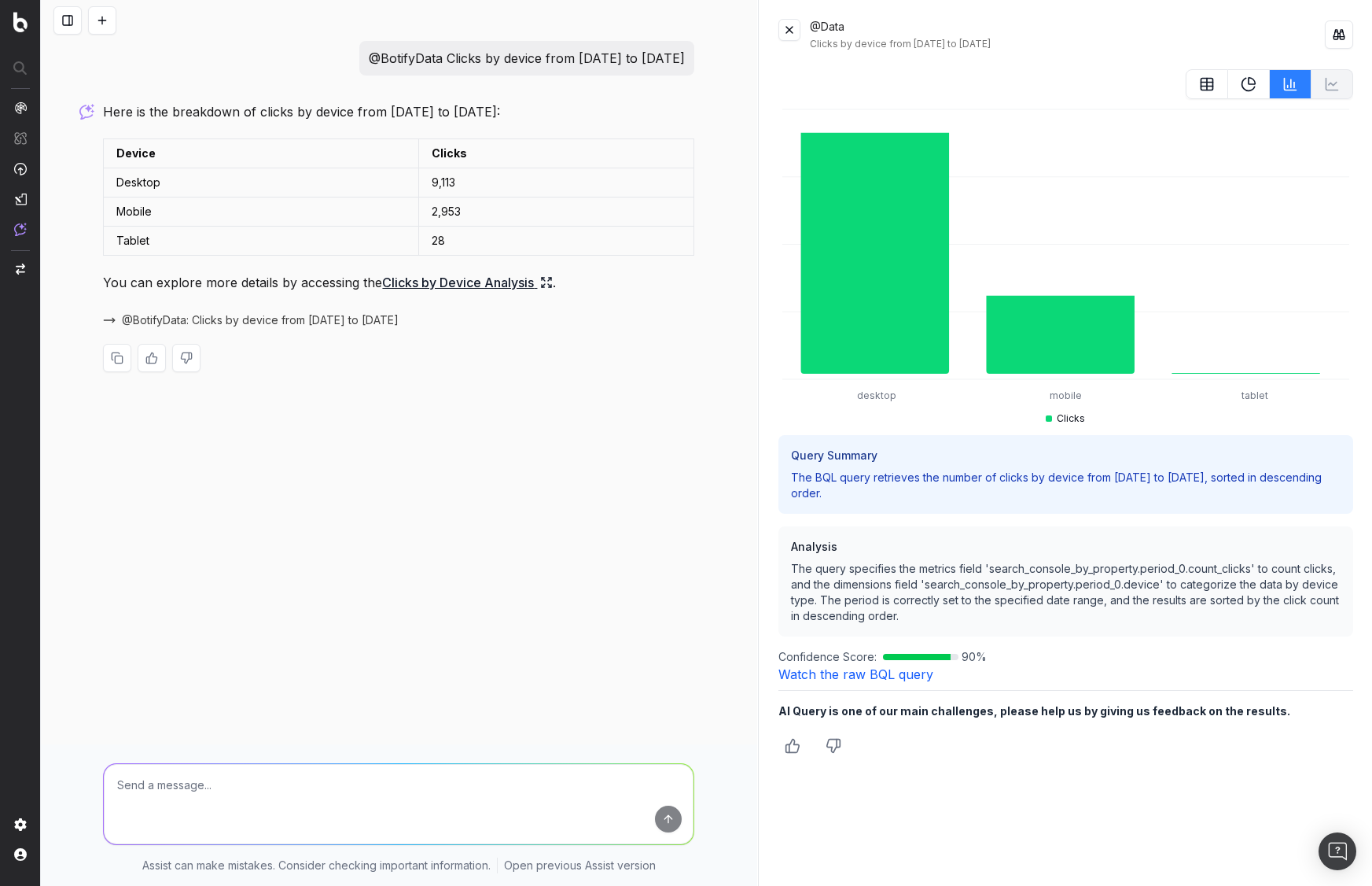
click at [882, 669] on link "Watch the raw BQL query" at bounding box center [856, 674] width 155 height 16
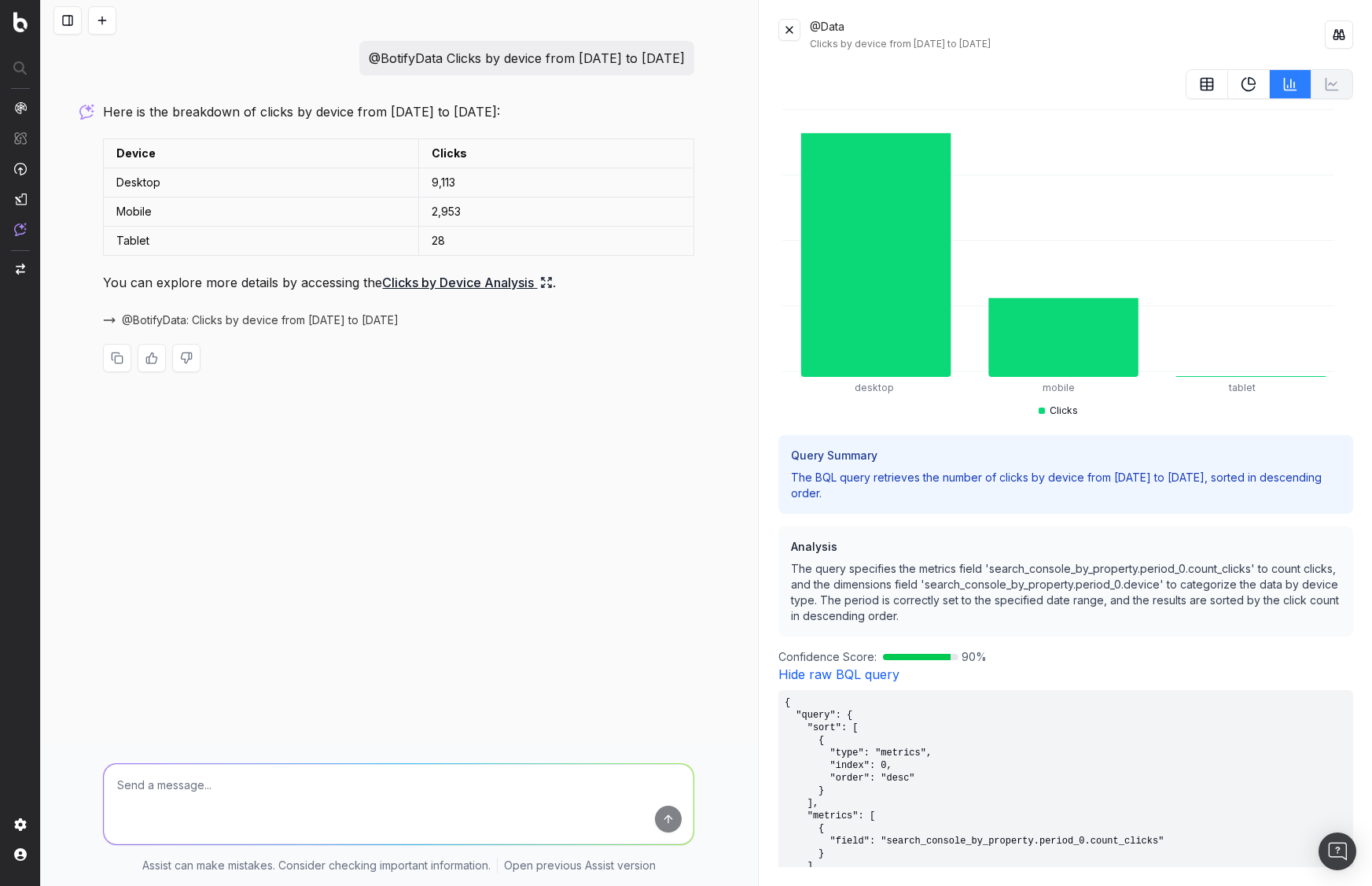
click at [882, 669] on link "Hide raw BQL query" at bounding box center [839, 674] width 121 height 16
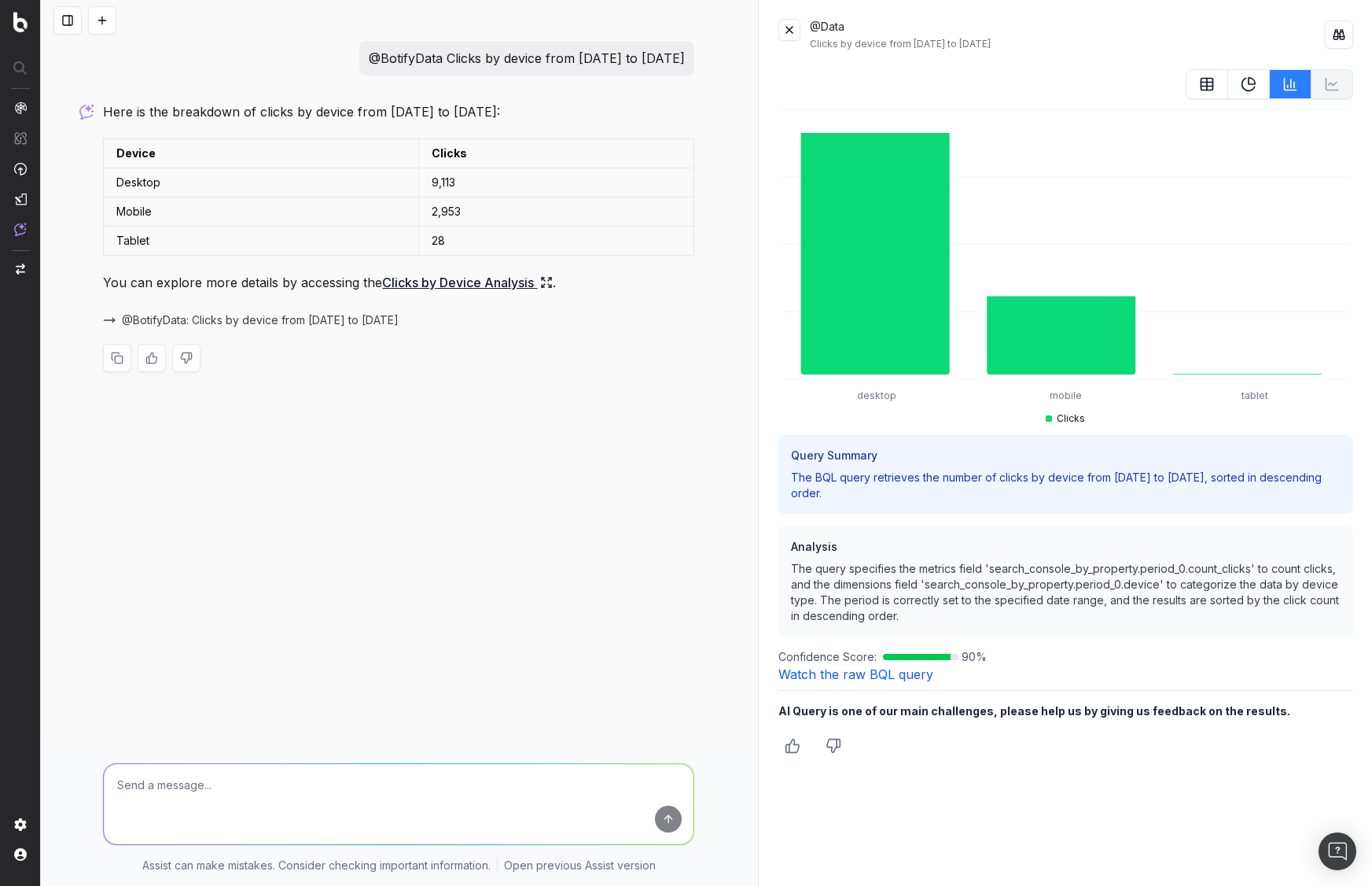
click at [882, 669] on link "Watch the raw BQL query" at bounding box center [856, 674] width 155 height 16
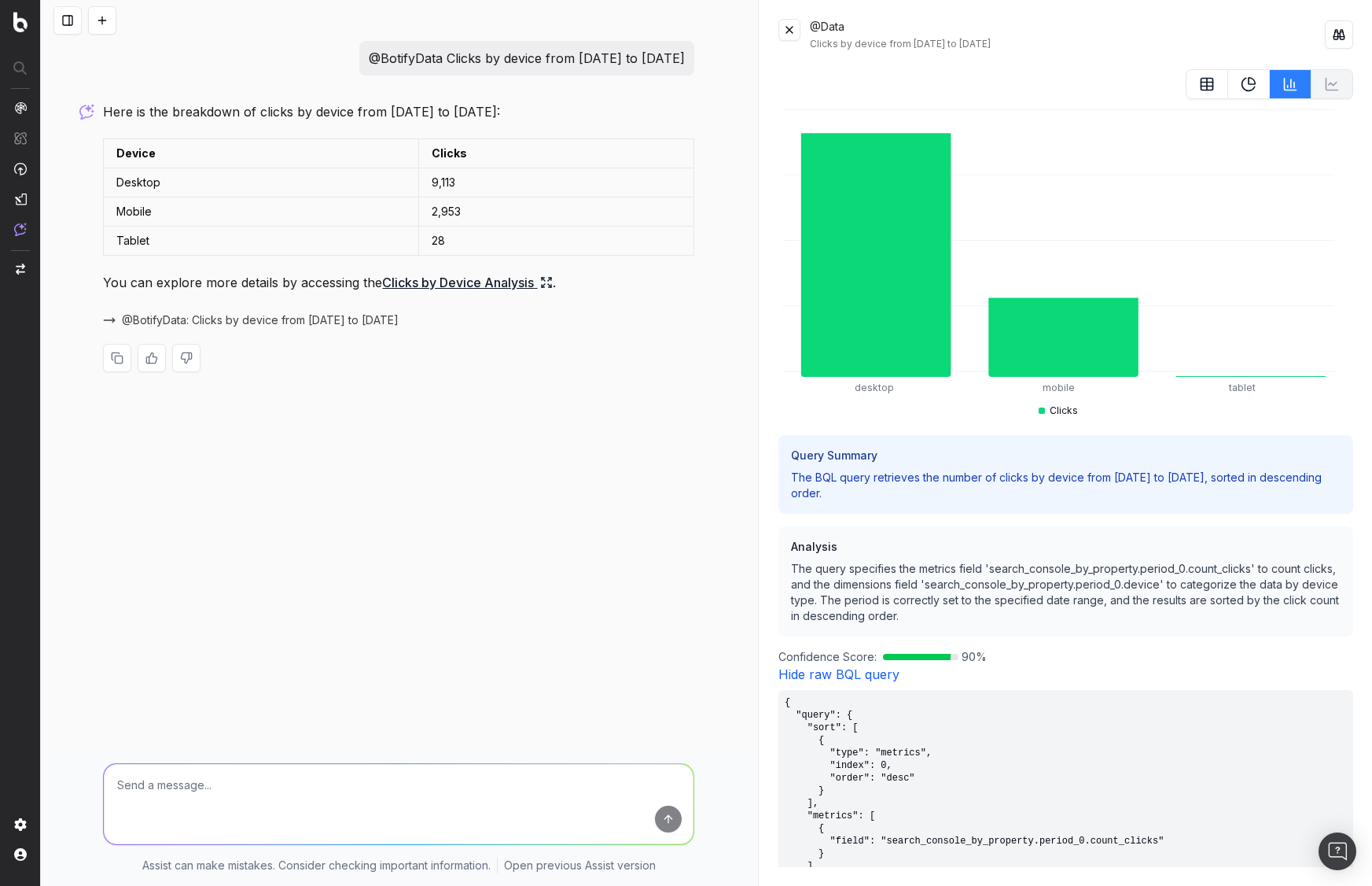
click at [882, 669] on link "Hide raw BQL query" at bounding box center [839, 674] width 121 height 16
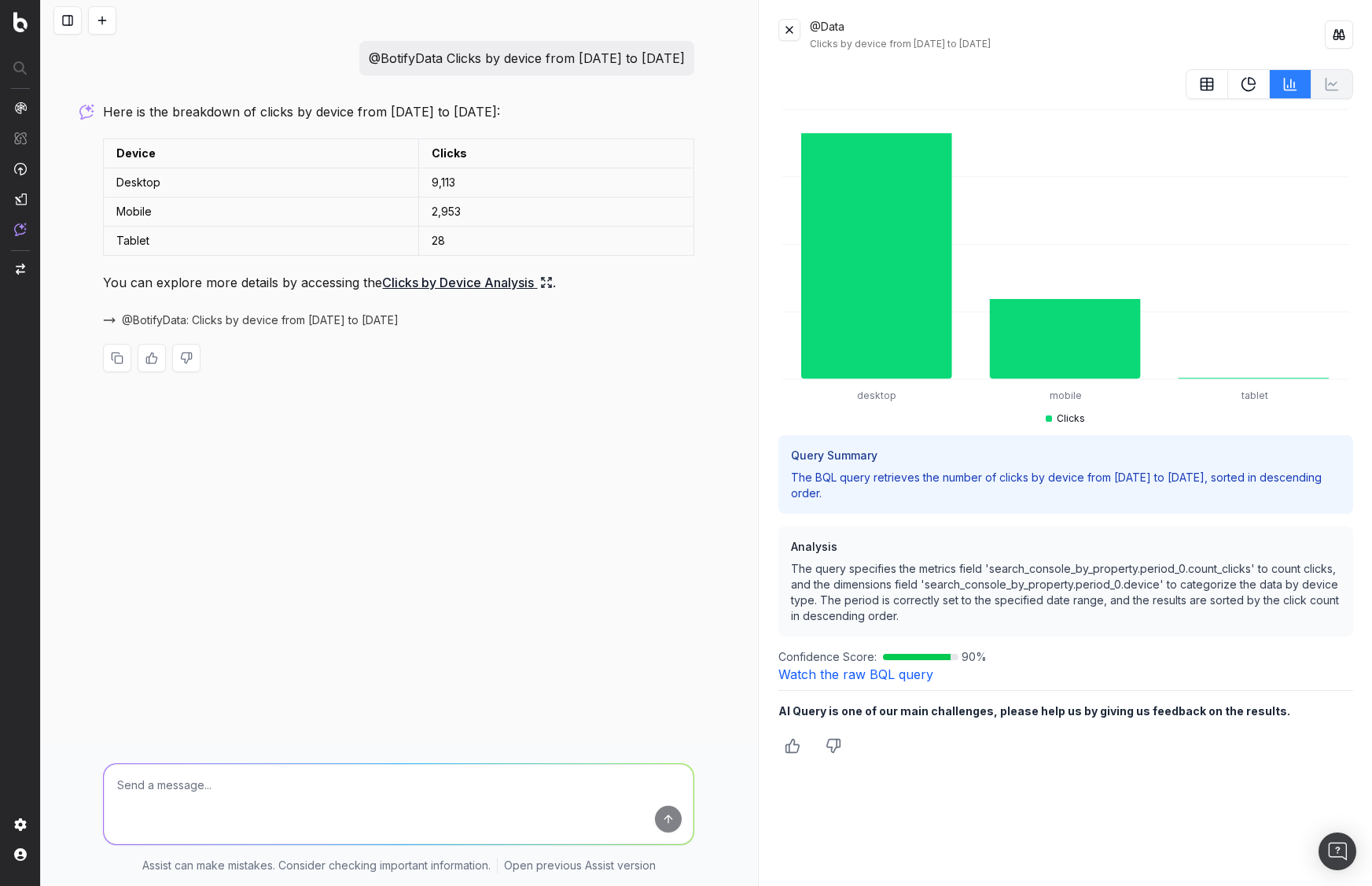
click at [882, 669] on link "Watch the raw BQL query" at bounding box center [856, 674] width 155 height 16
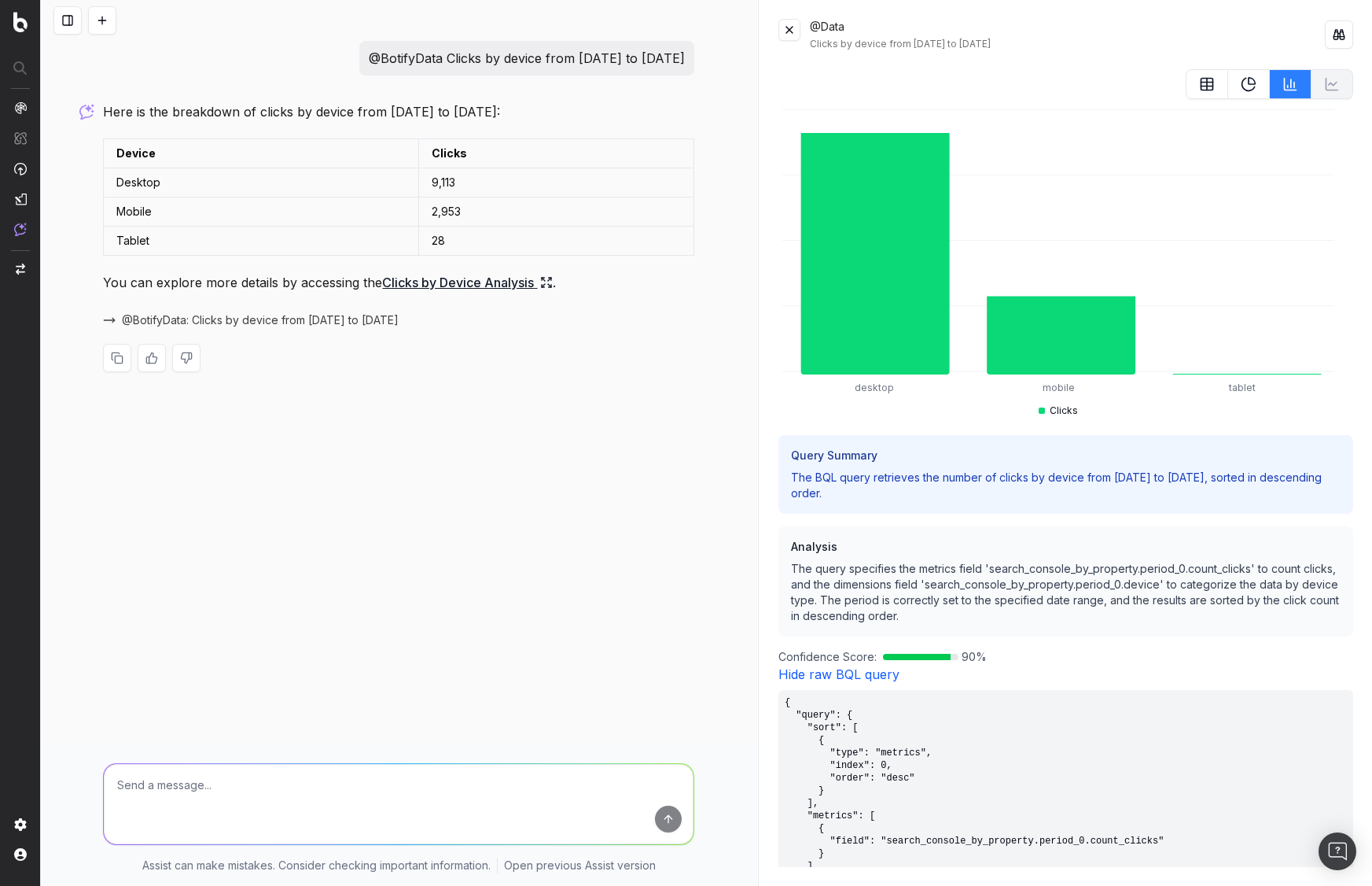
click at [882, 669] on link "Hide raw BQL query" at bounding box center [839, 674] width 121 height 16
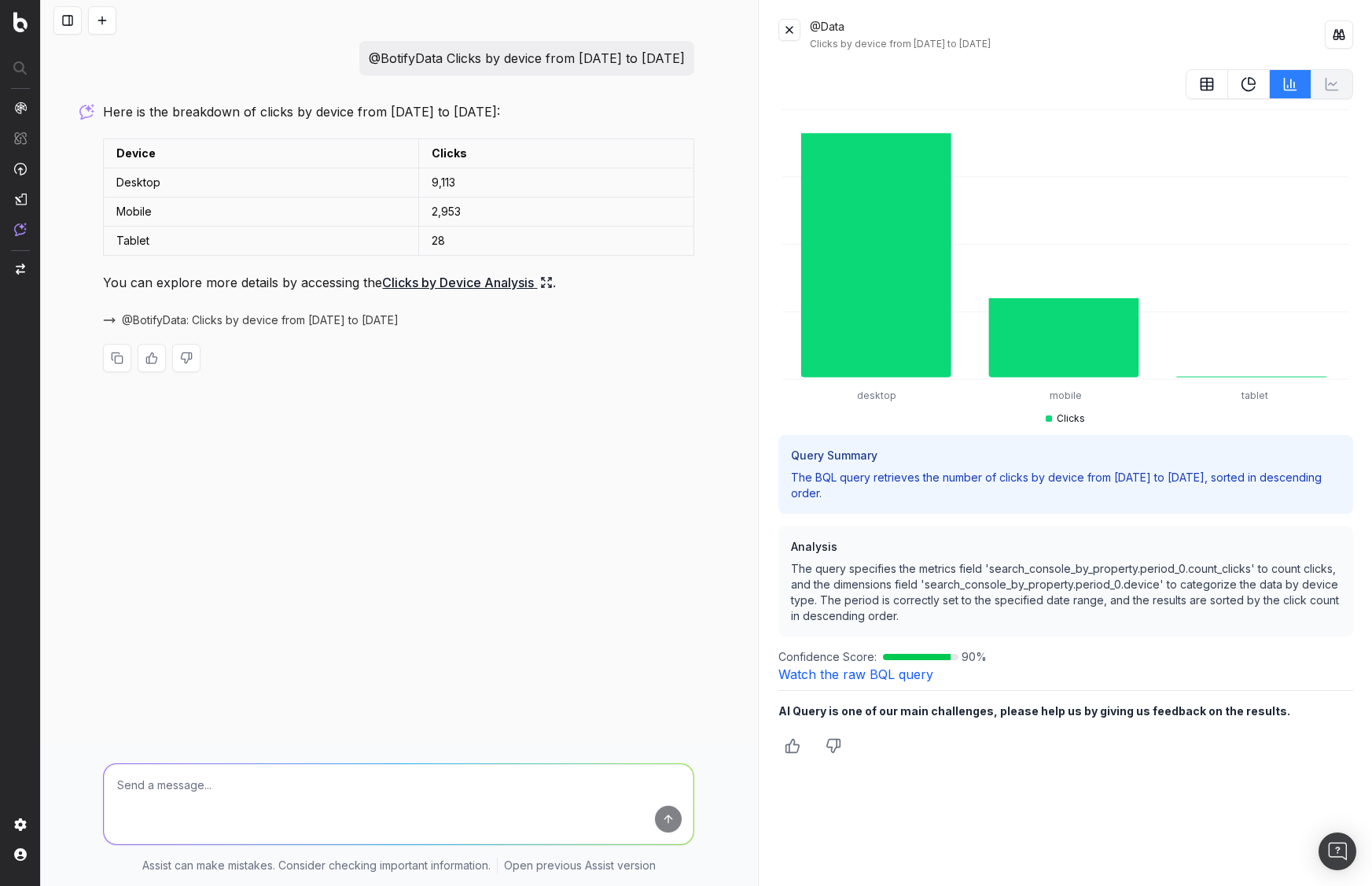
click at [882, 669] on link "Watch the raw BQL query" at bounding box center [856, 674] width 155 height 16
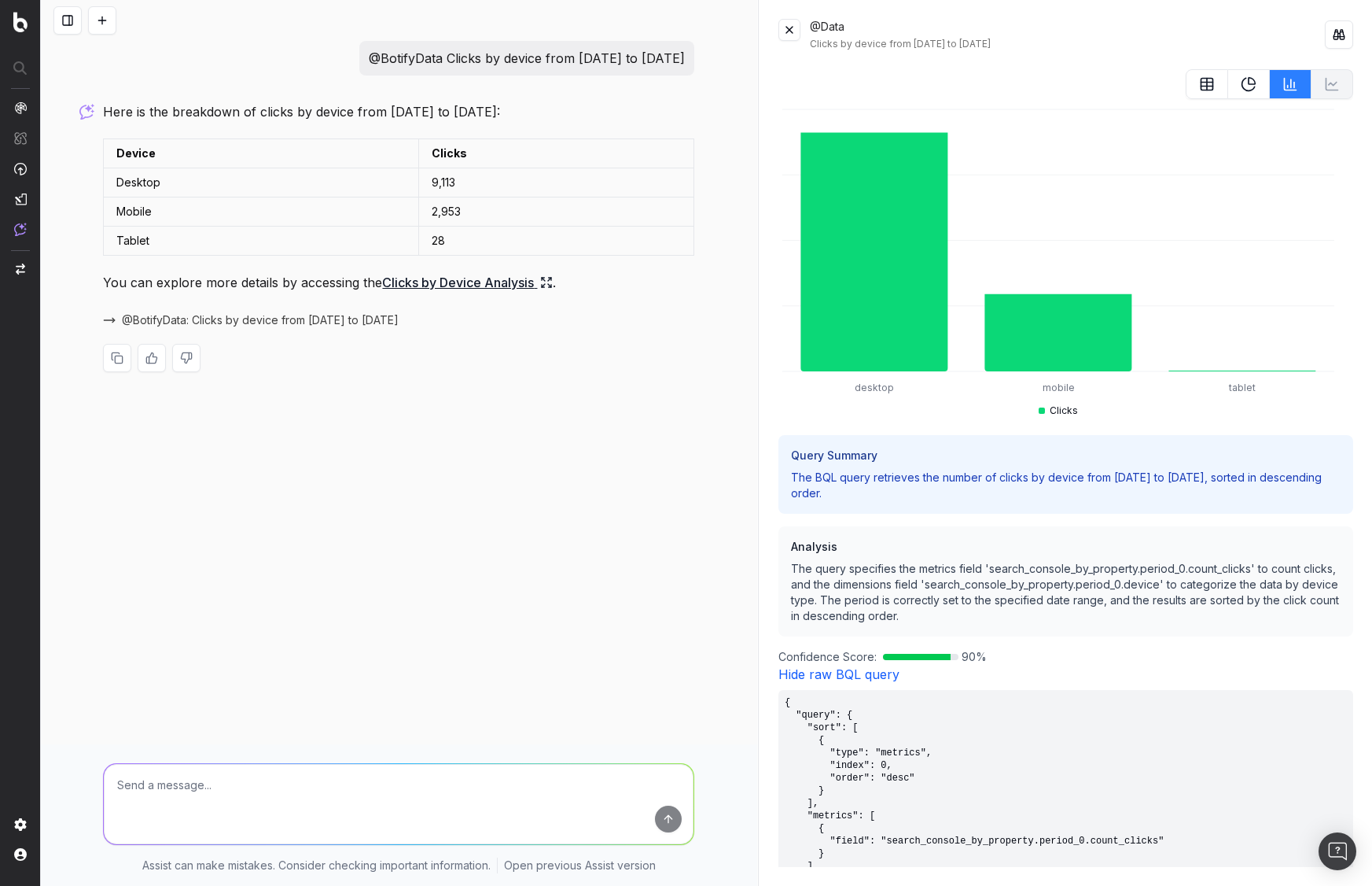
click at [882, 669] on link "Hide raw BQL query" at bounding box center [839, 674] width 121 height 16
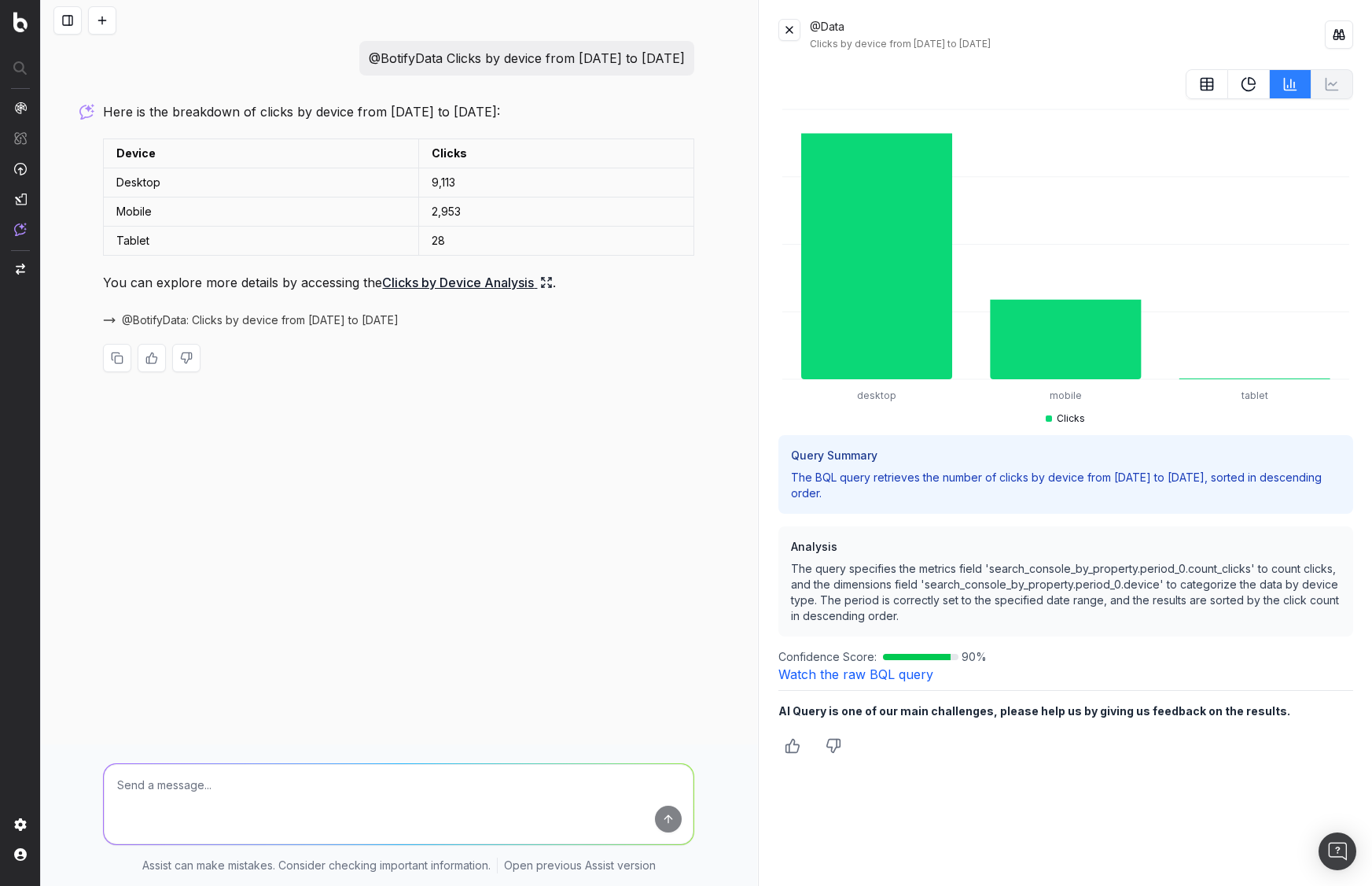
click at [882, 669] on link "Watch the raw BQL query" at bounding box center [856, 674] width 155 height 16
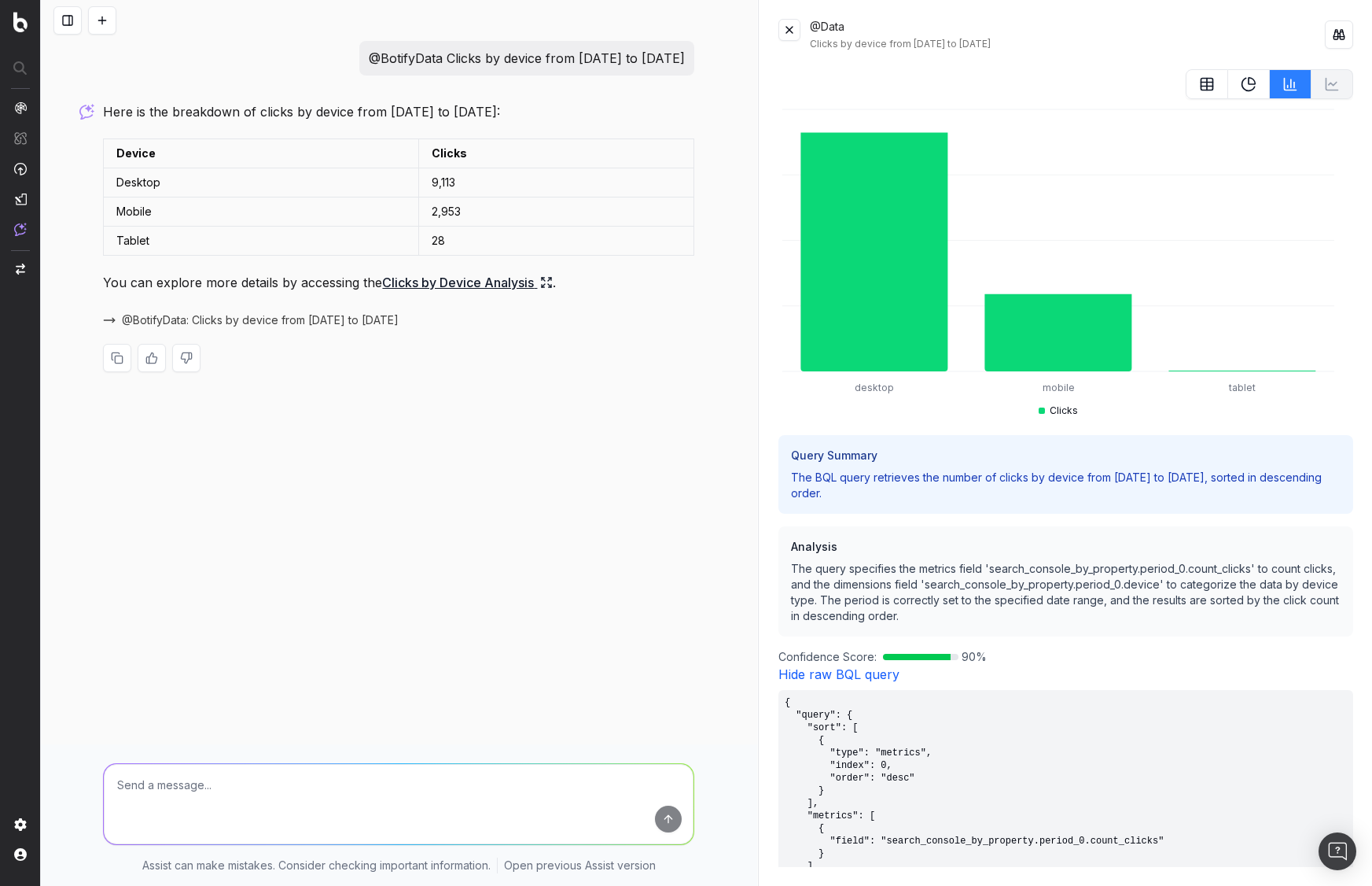
click at [882, 669] on link "Hide raw BQL query" at bounding box center [839, 674] width 121 height 16
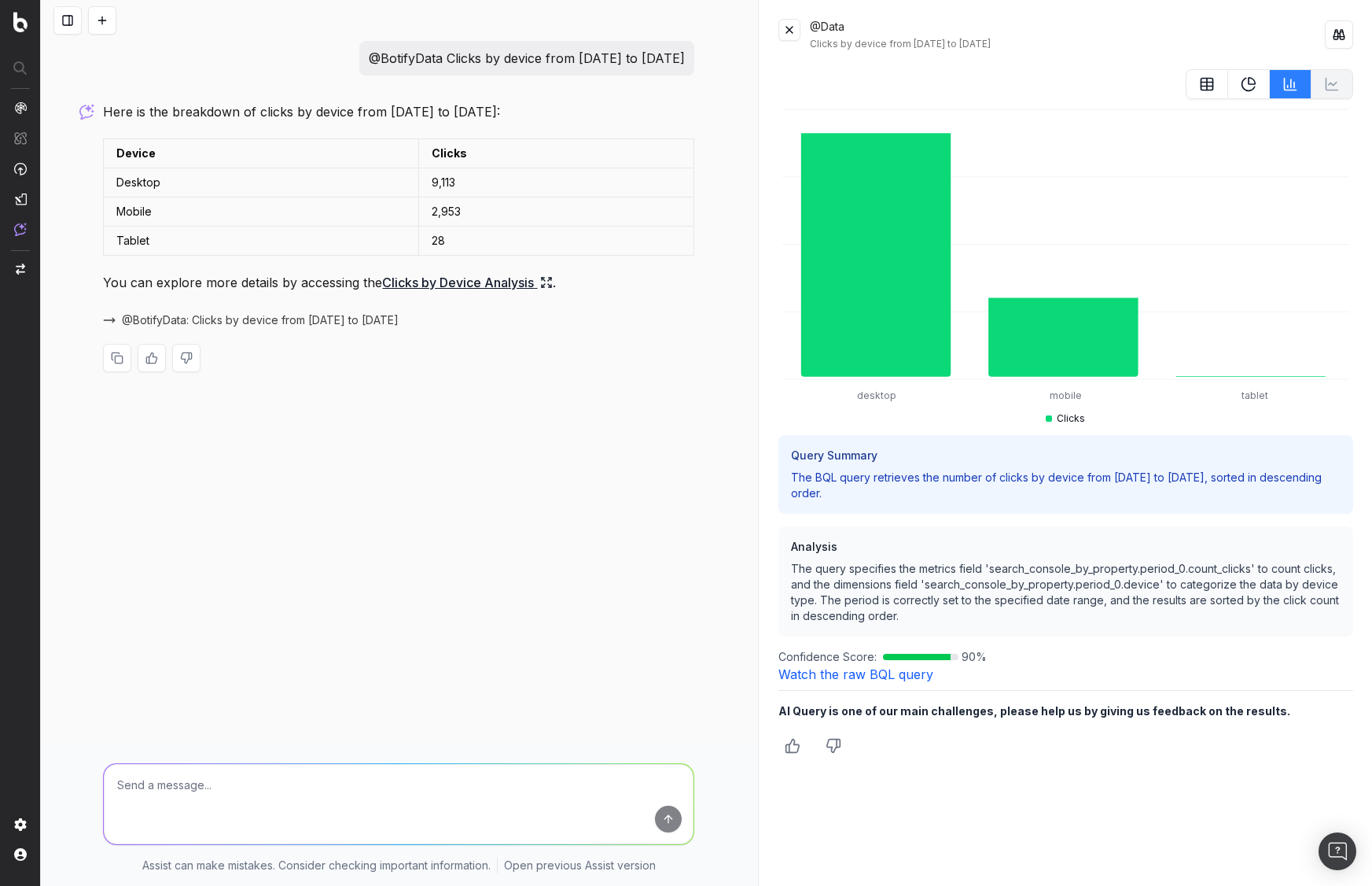
click at [882, 669] on link "Watch the raw BQL query" at bounding box center [856, 674] width 155 height 16
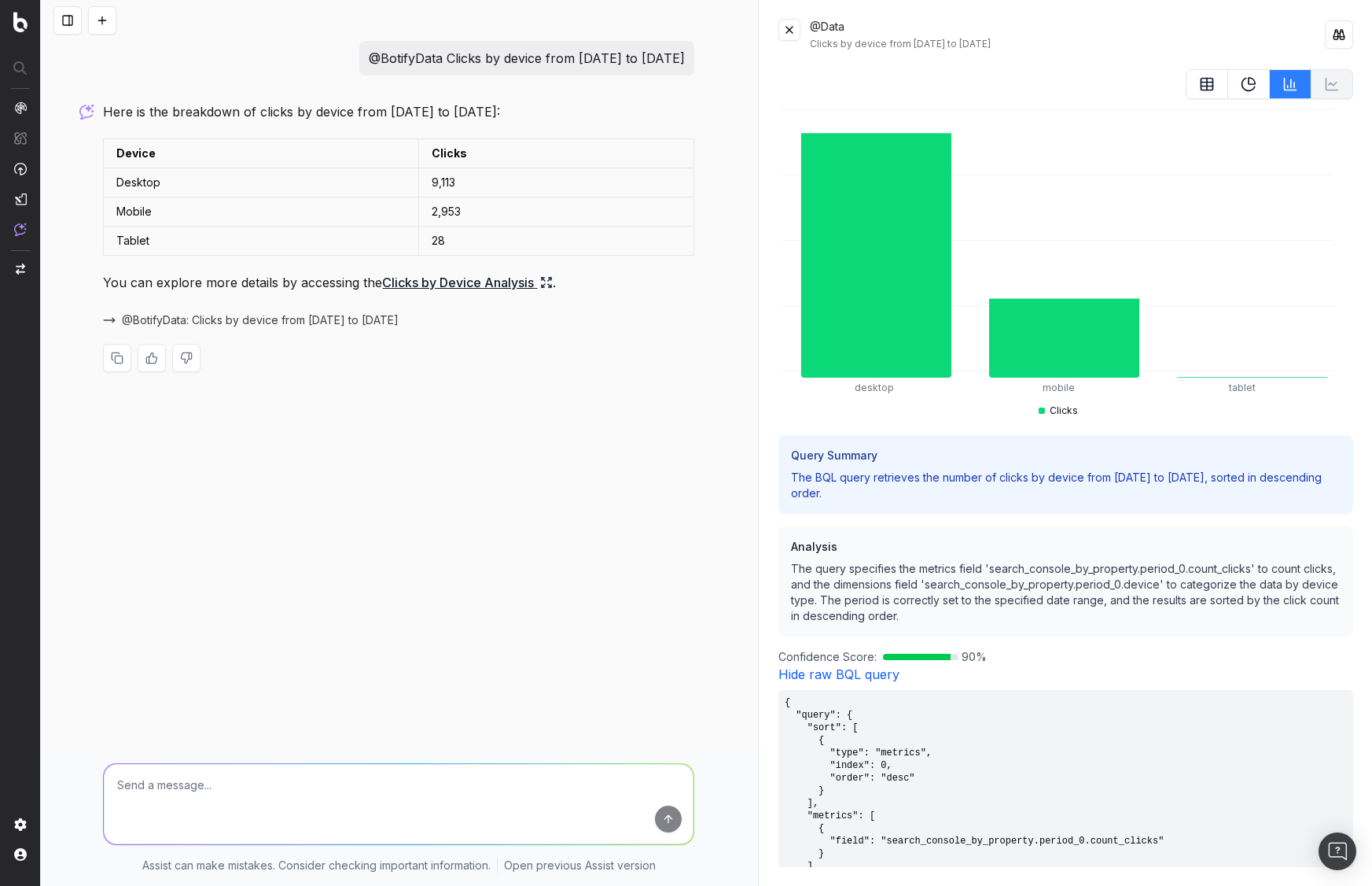
click at [882, 669] on link "Hide raw BQL query" at bounding box center [839, 674] width 121 height 16
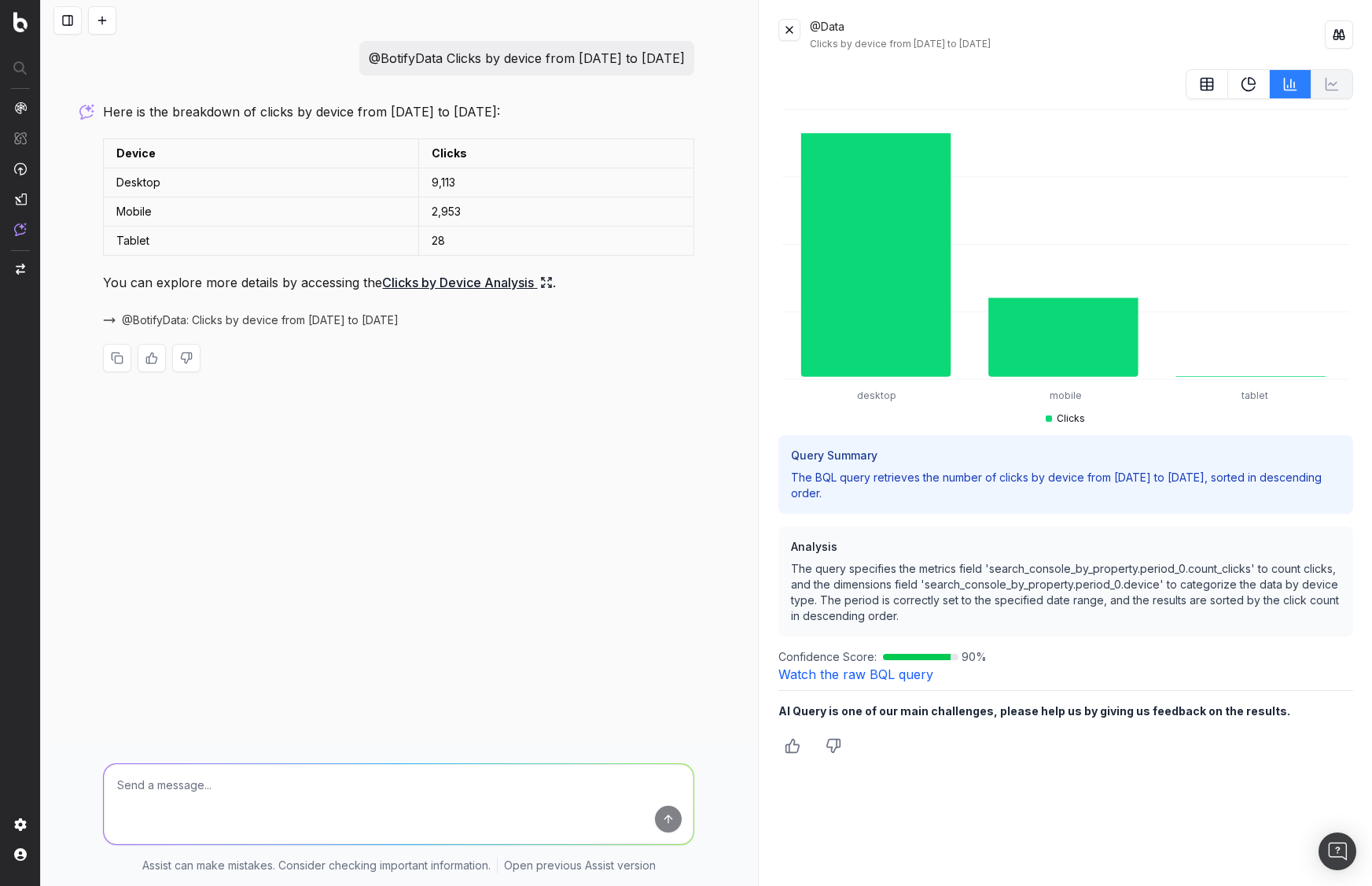
click at [882, 669] on link "Watch the raw BQL query" at bounding box center [856, 674] width 155 height 16
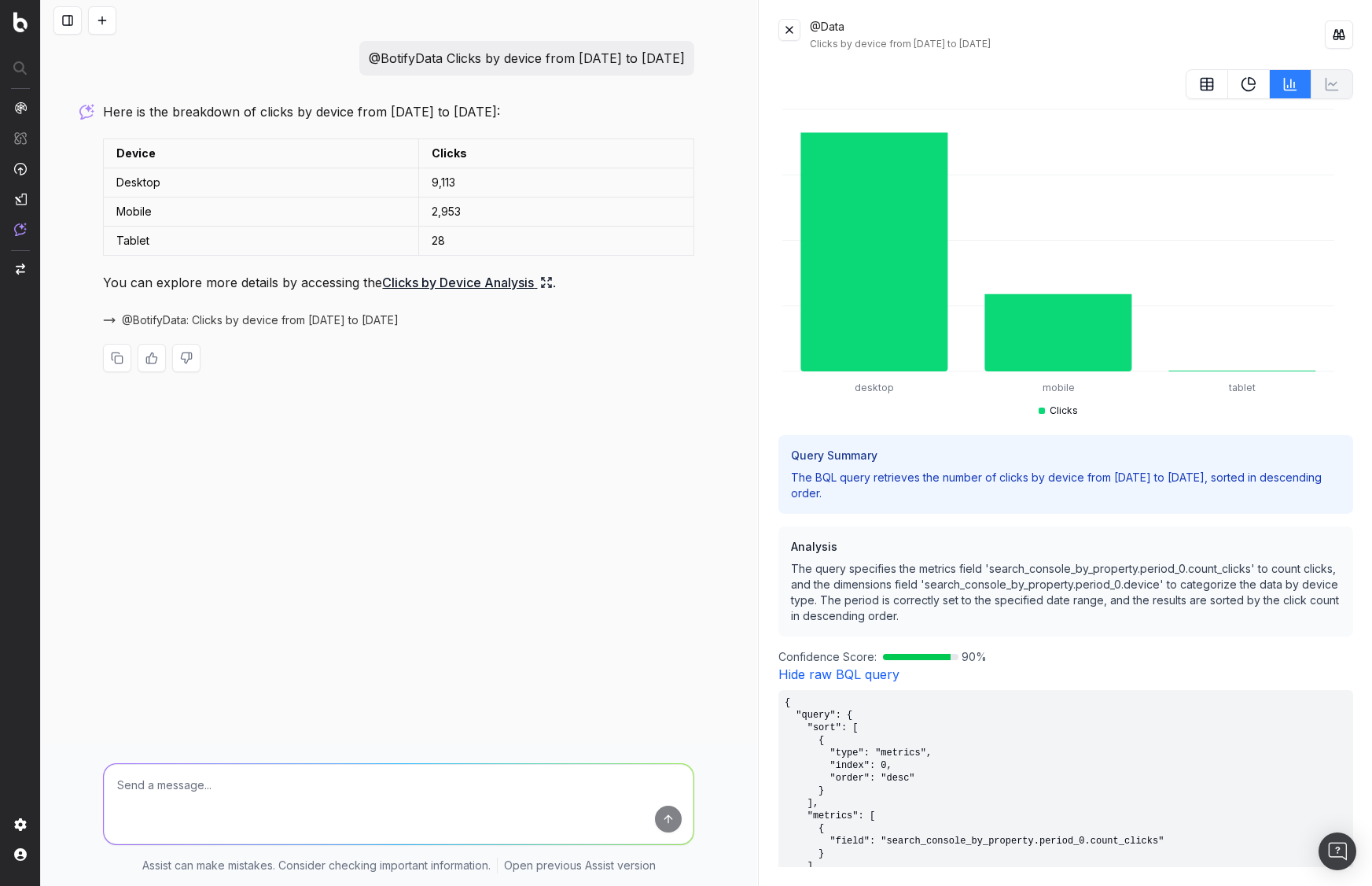
click at [882, 669] on link "Hide raw BQL query" at bounding box center [839, 674] width 121 height 16
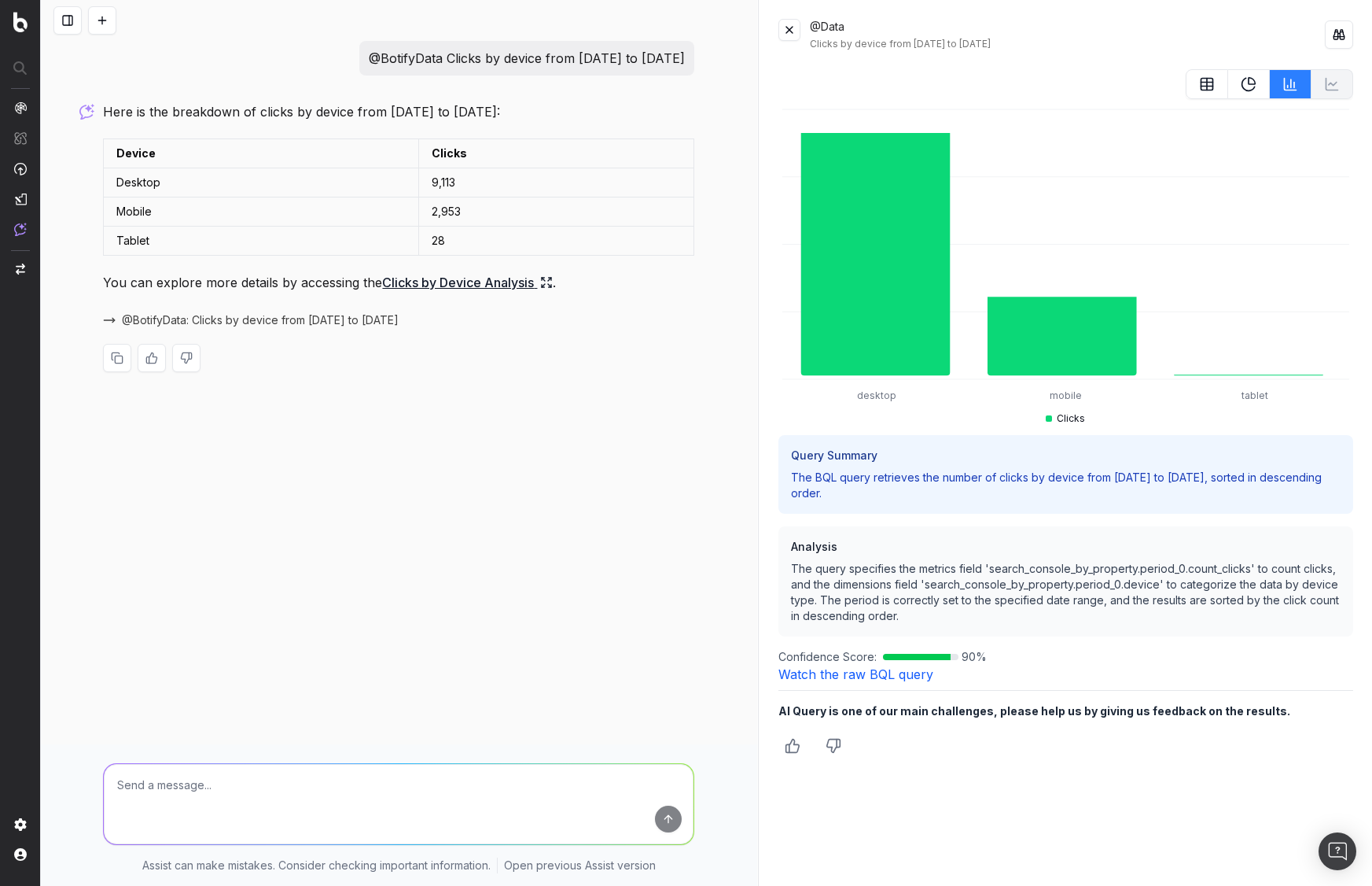
click at [882, 669] on link "Watch the raw BQL query" at bounding box center [856, 674] width 155 height 16
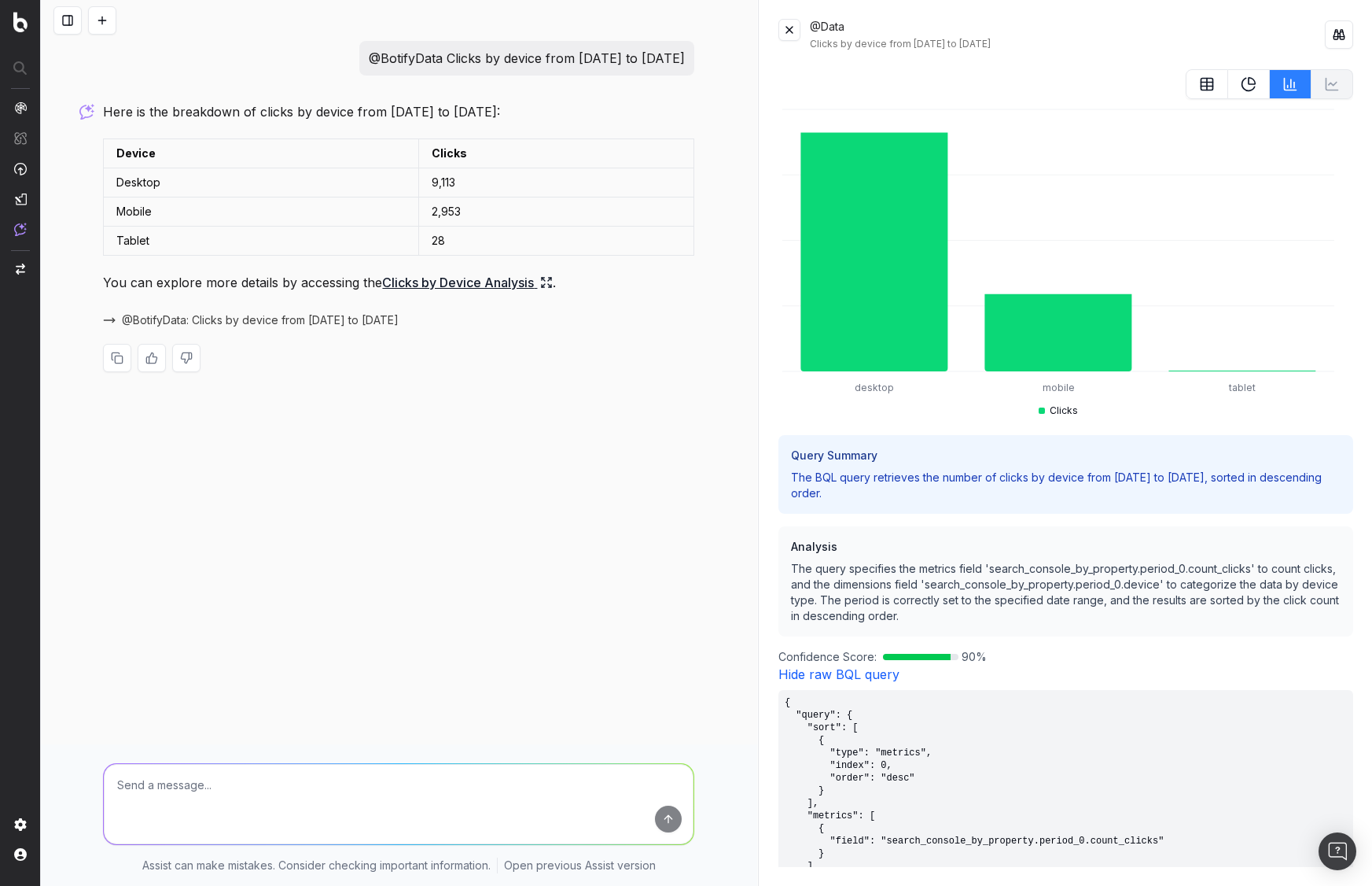
click at [882, 669] on link "Hide raw BQL query" at bounding box center [839, 674] width 121 height 16
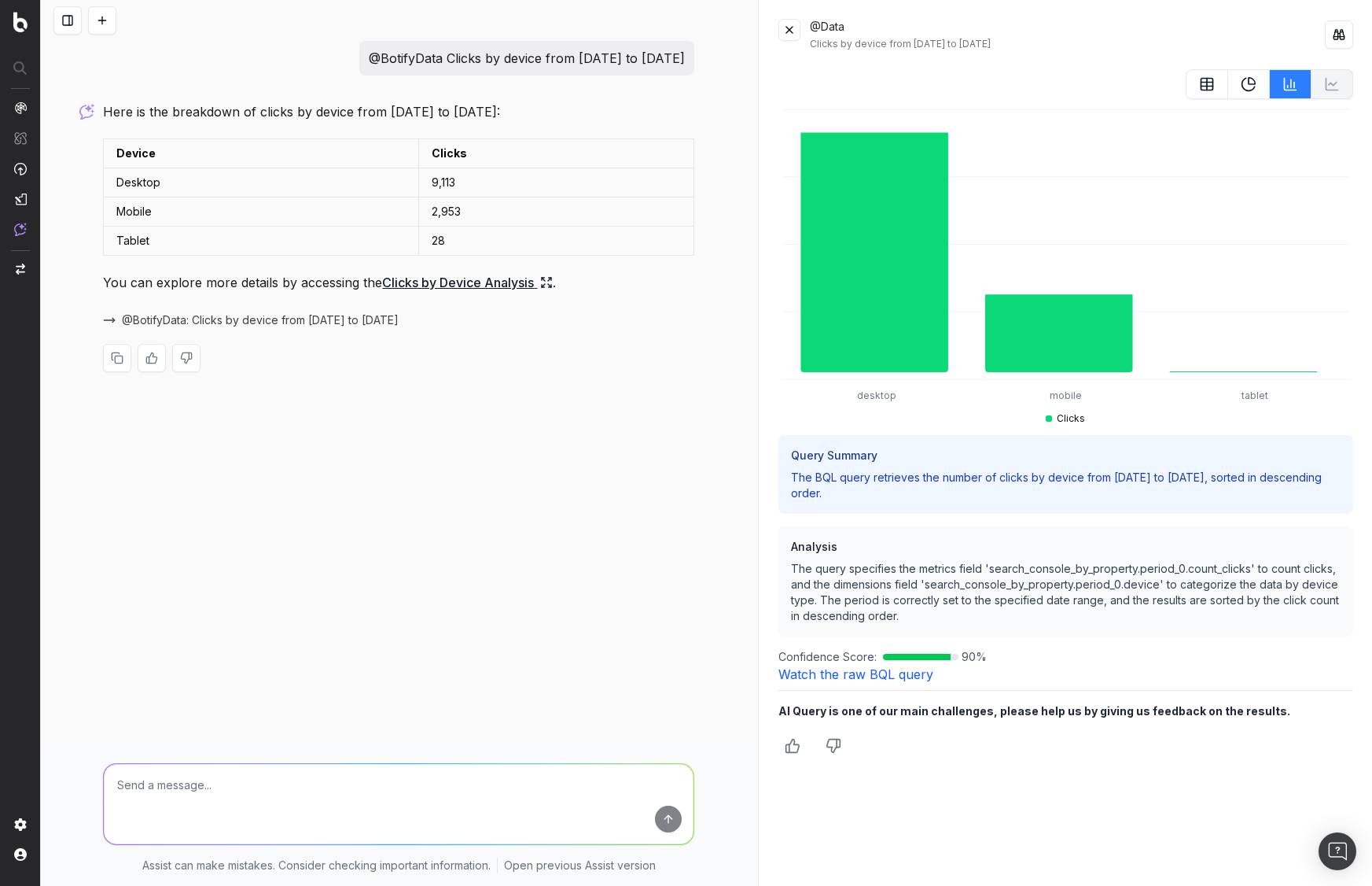
click at [882, 669] on link "Watch the raw BQL query" at bounding box center [856, 674] width 155 height 16
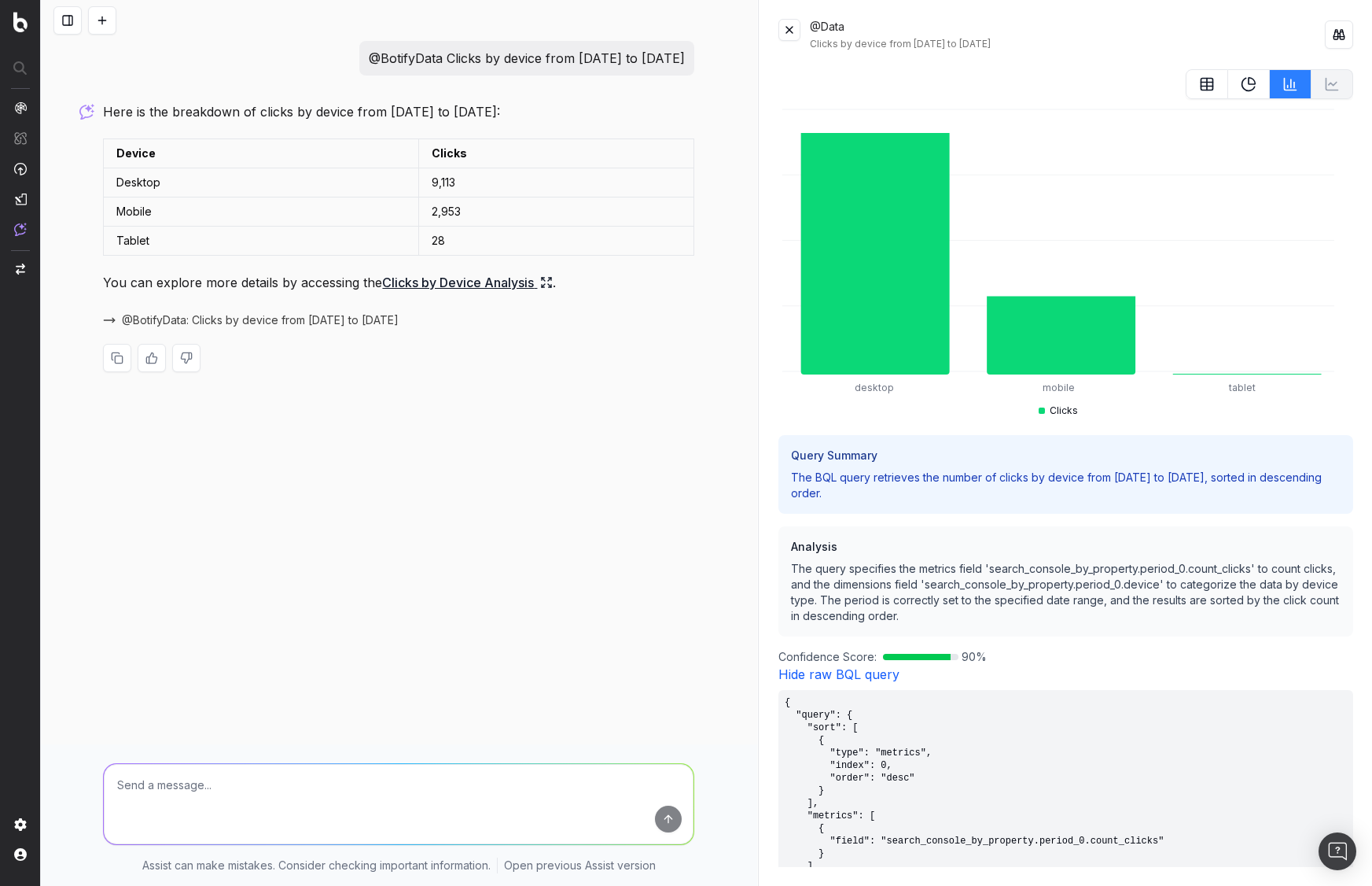
click at [882, 669] on link "Hide raw BQL query" at bounding box center [839, 674] width 121 height 16
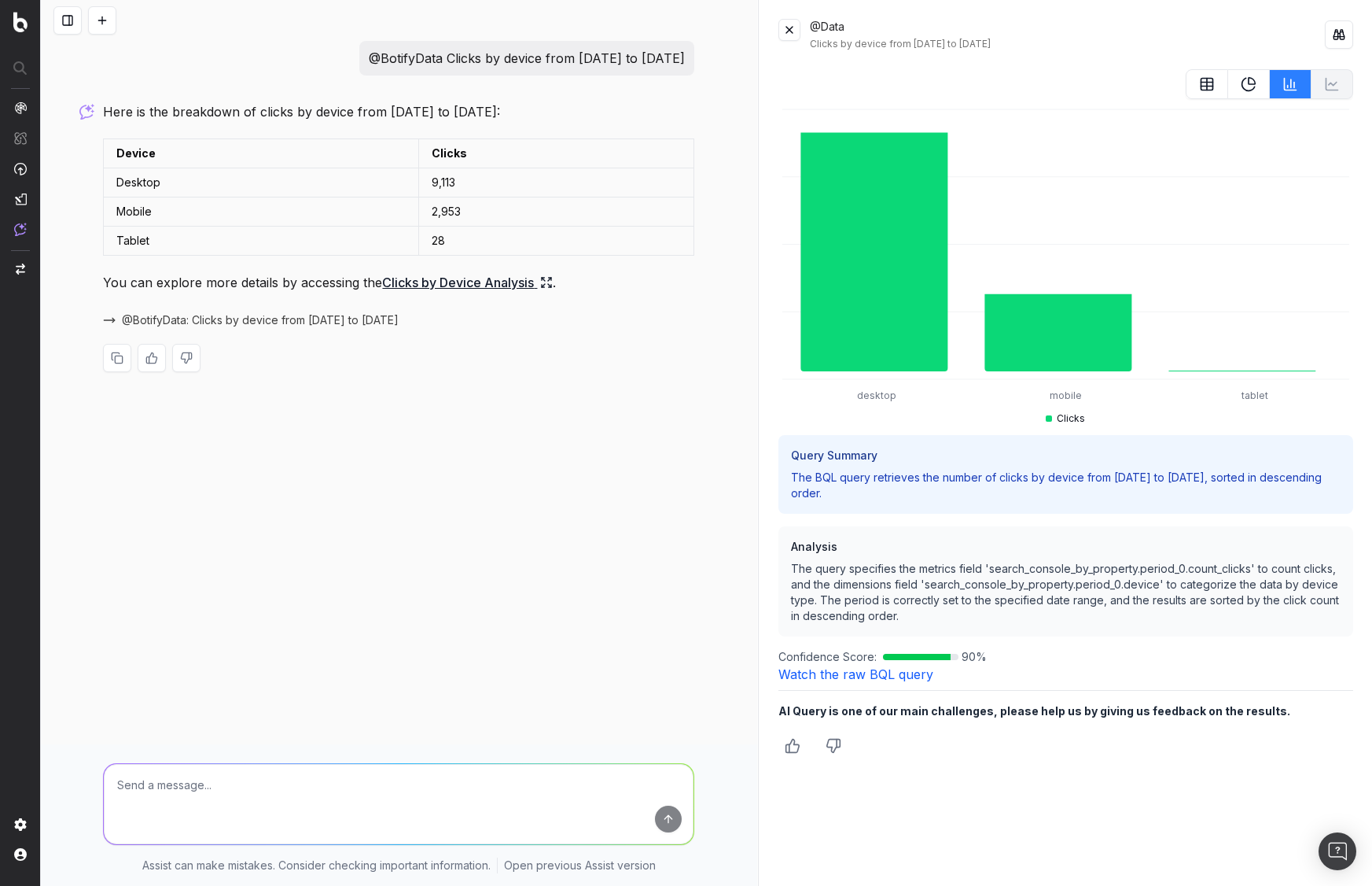
click at [882, 669] on link "Watch the raw BQL query" at bounding box center [856, 674] width 155 height 16
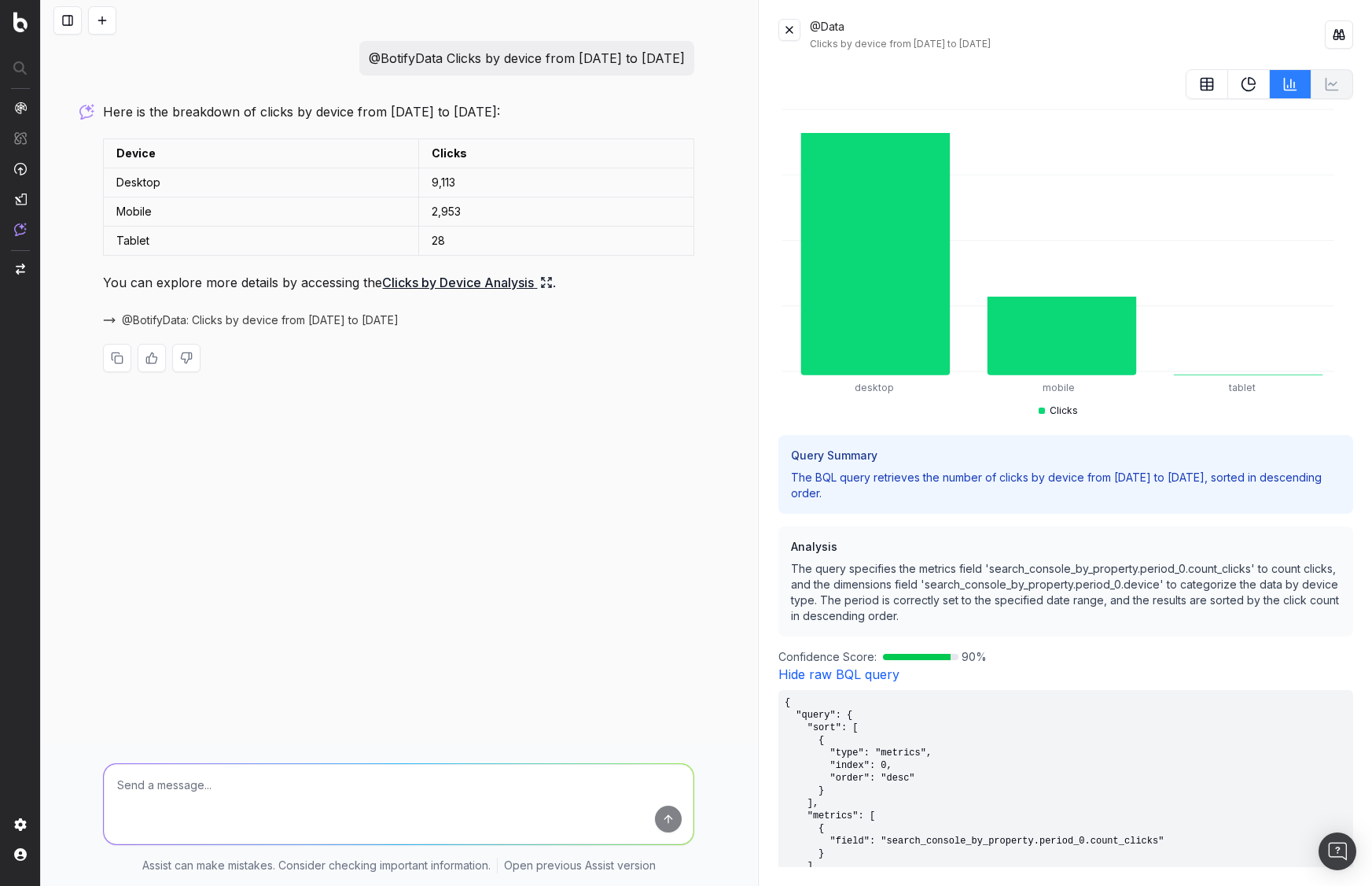
click at [882, 669] on link "Hide raw BQL query" at bounding box center [839, 674] width 121 height 16
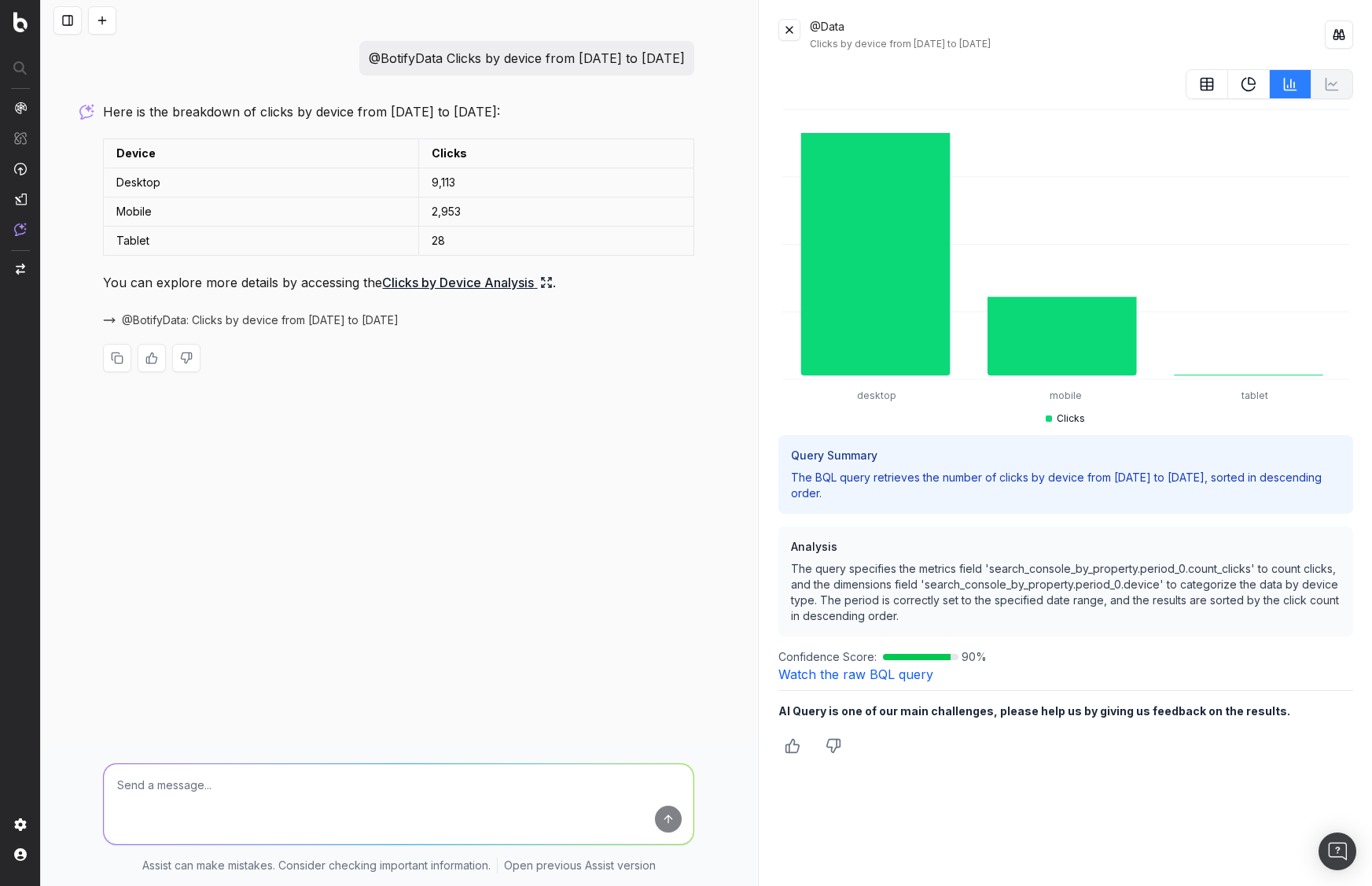
click at [882, 669] on link "Watch the raw BQL query" at bounding box center [856, 674] width 155 height 16
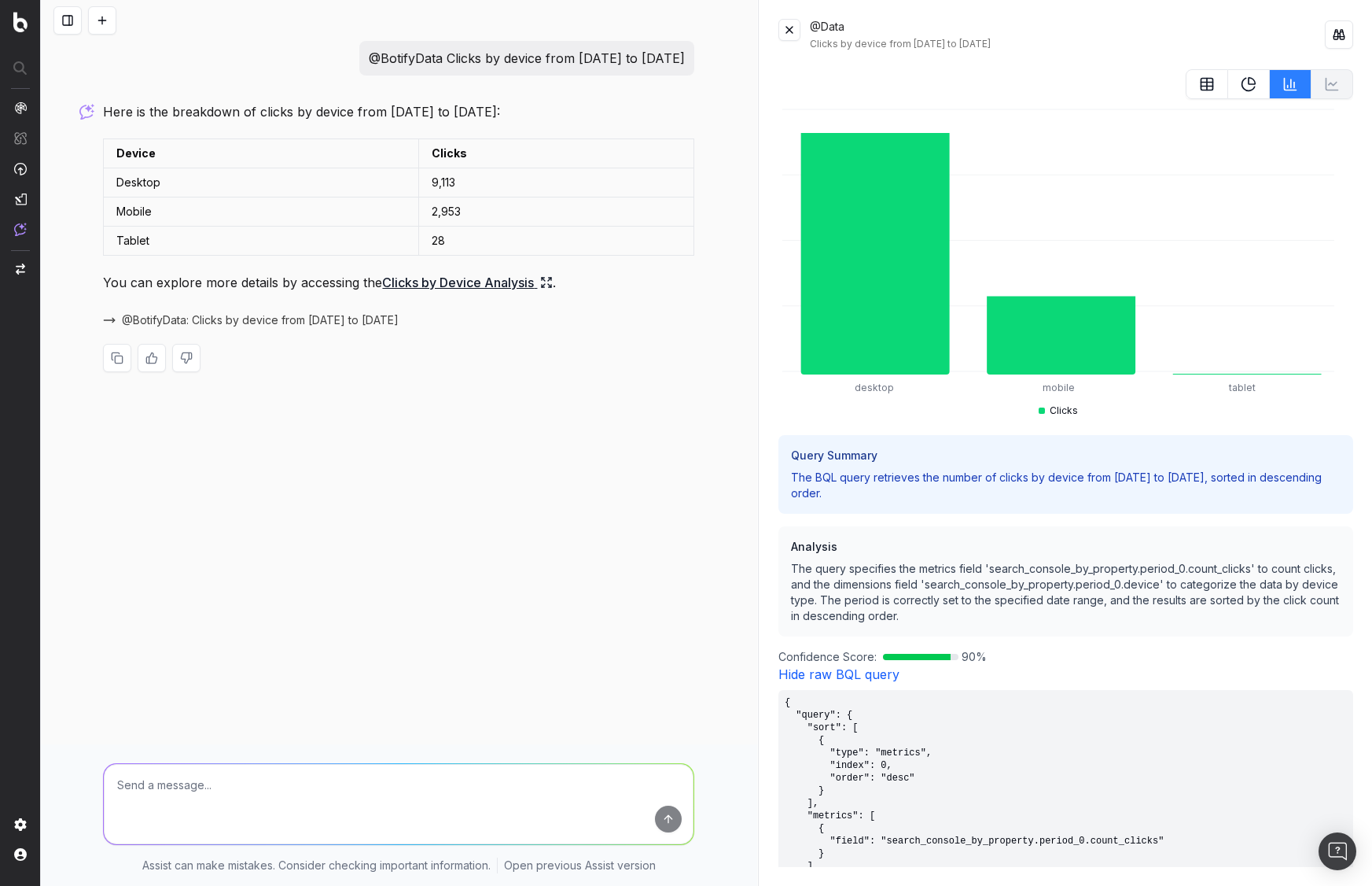
click at [882, 669] on link "Hide raw BQL query" at bounding box center [839, 674] width 121 height 16
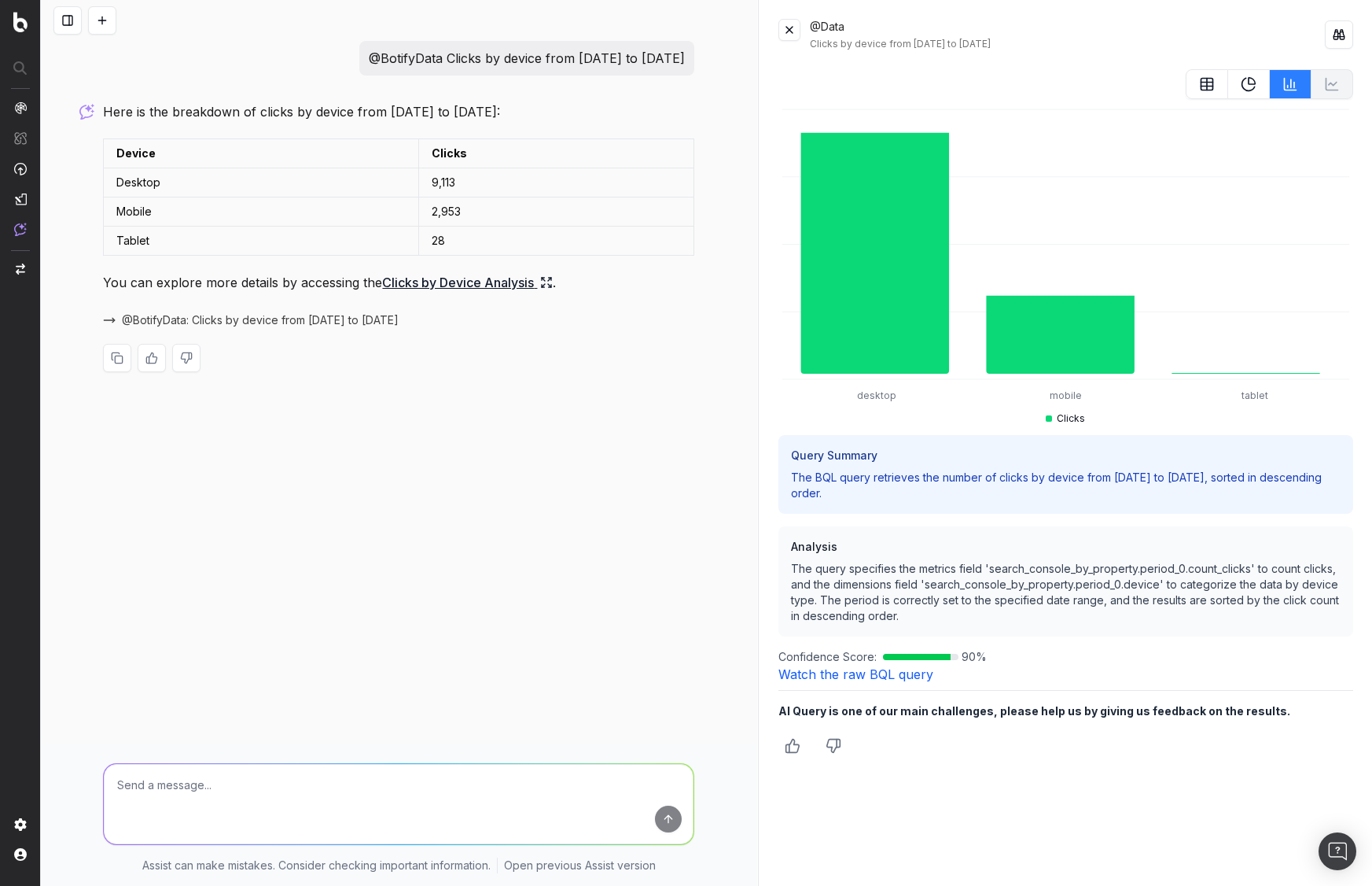
click at [882, 669] on link "Watch the raw BQL query" at bounding box center [856, 674] width 155 height 16
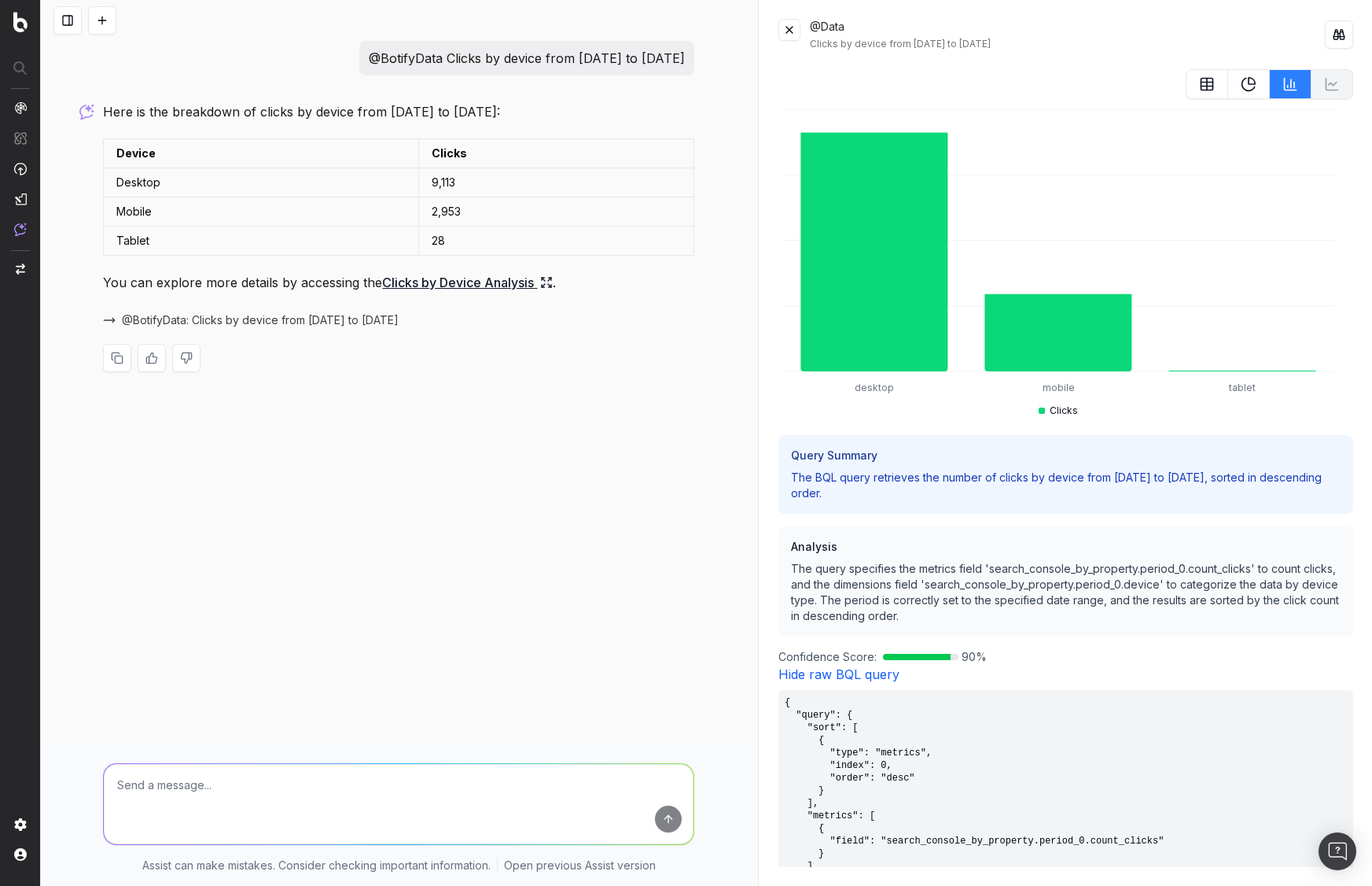
click at [882, 669] on link "Hide raw BQL query" at bounding box center [839, 674] width 121 height 16
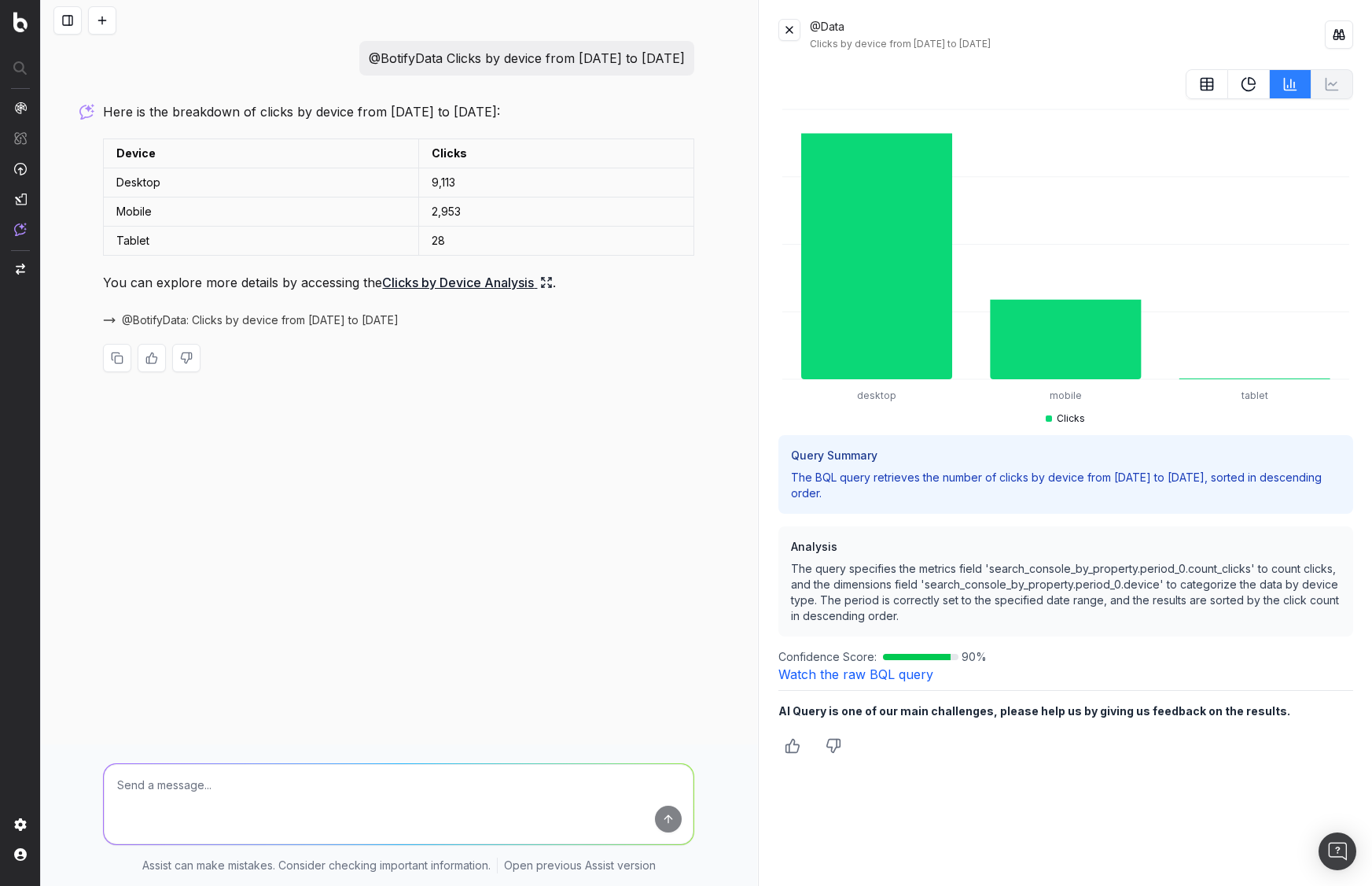
click at [882, 669] on link "Watch the raw BQL query" at bounding box center [856, 674] width 155 height 16
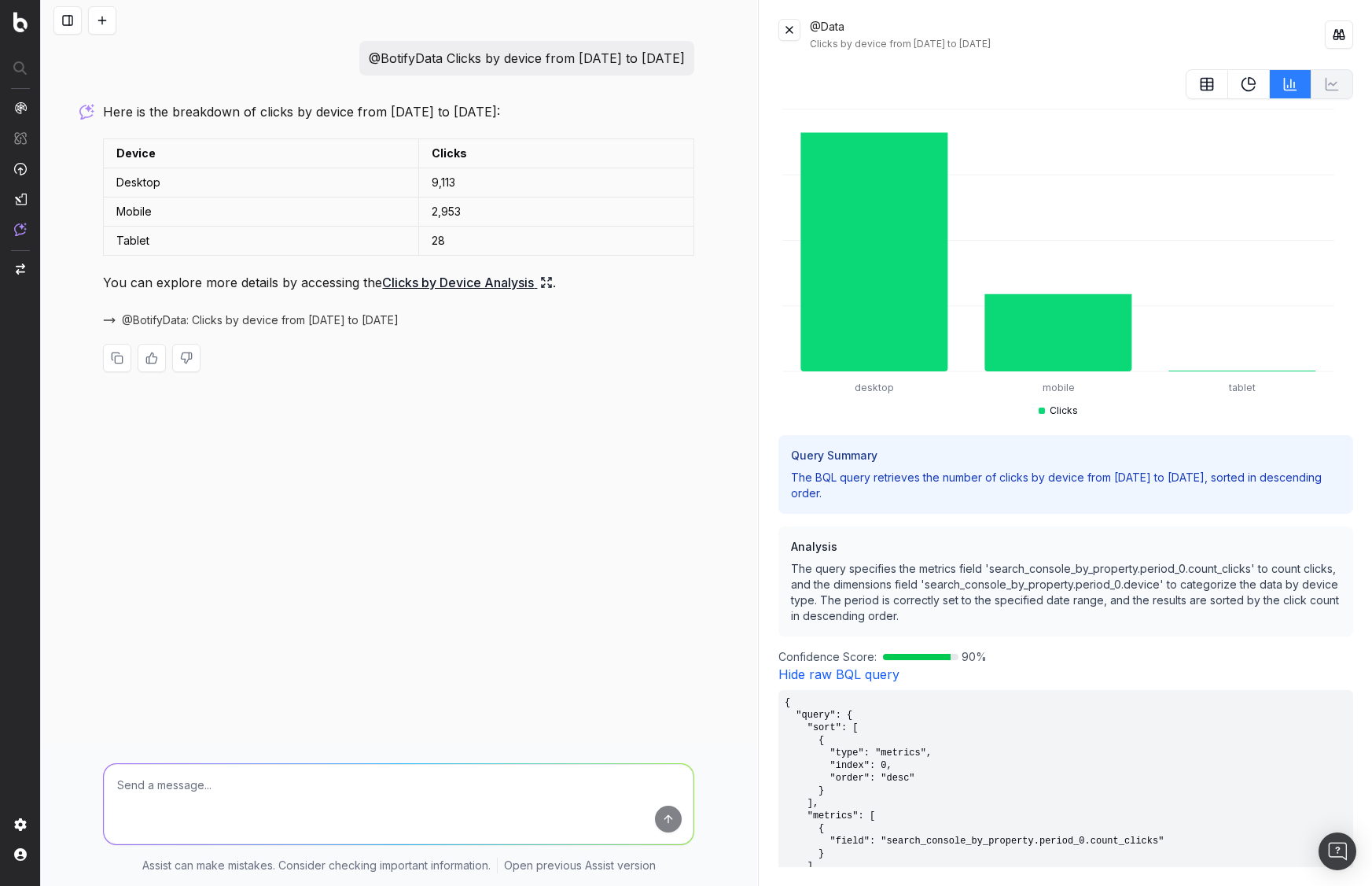
click at [882, 669] on link "Hide raw BQL query" at bounding box center [839, 674] width 121 height 16
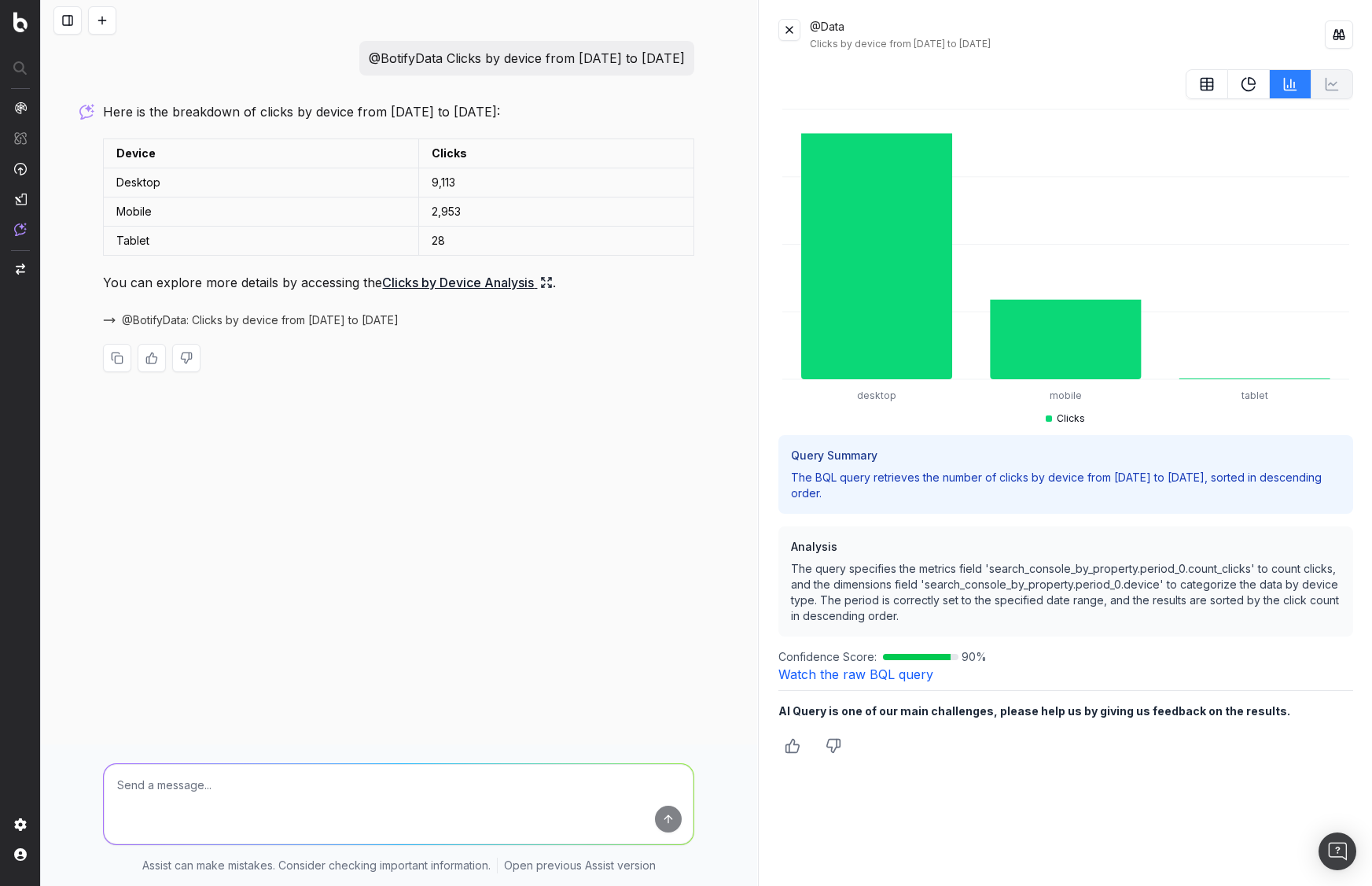
click at [882, 669] on link "Watch the raw BQL query" at bounding box center [856, 674] width 155 height 16
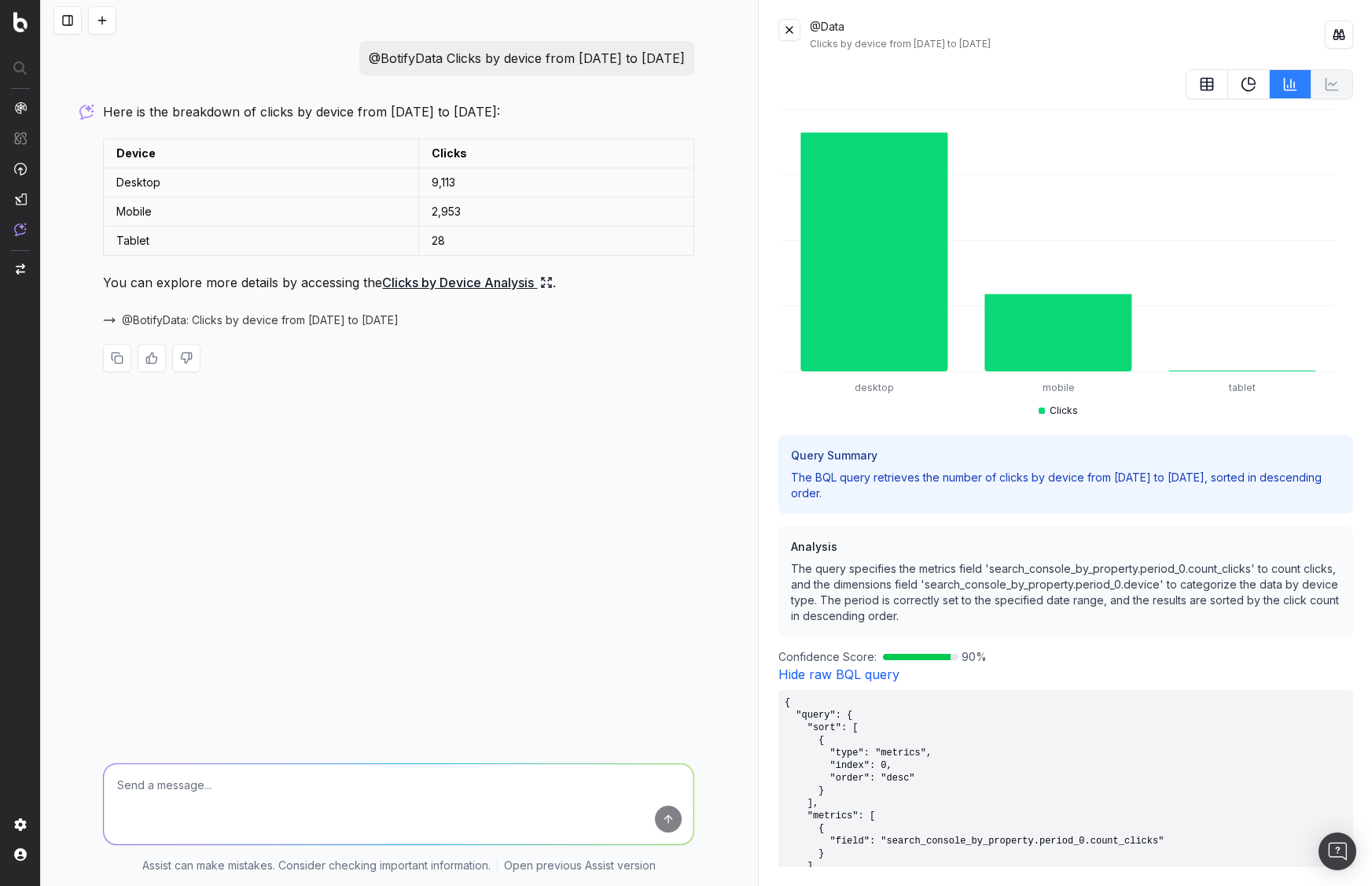
click at [882, 669] on link "Hide raw BQL query" at bounding box center [839, 674] width 121 height 16
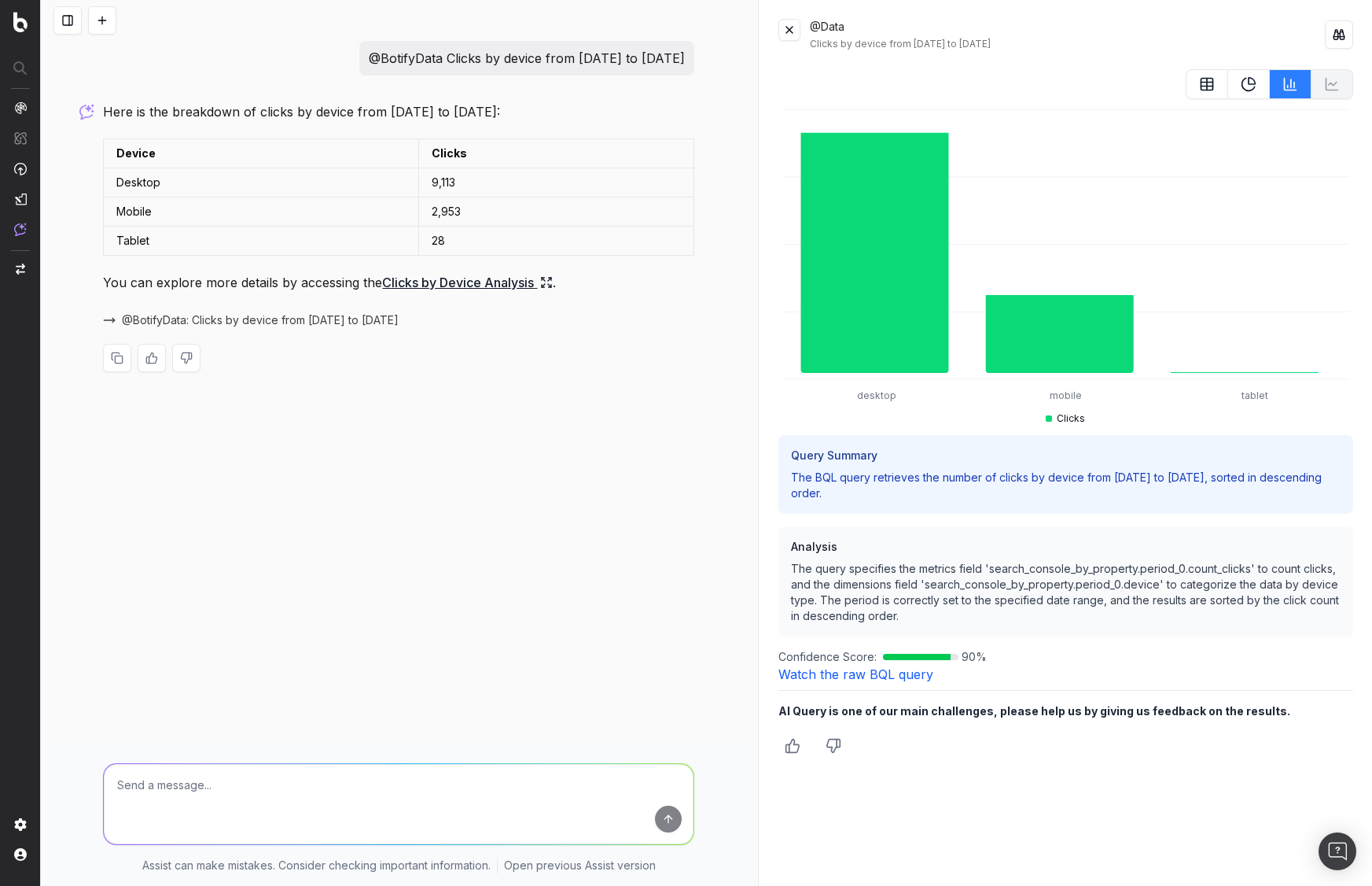
click at [882, 669] on link "Watch the raw BQL query" at bounding box center [856, 674] width 155 height 16
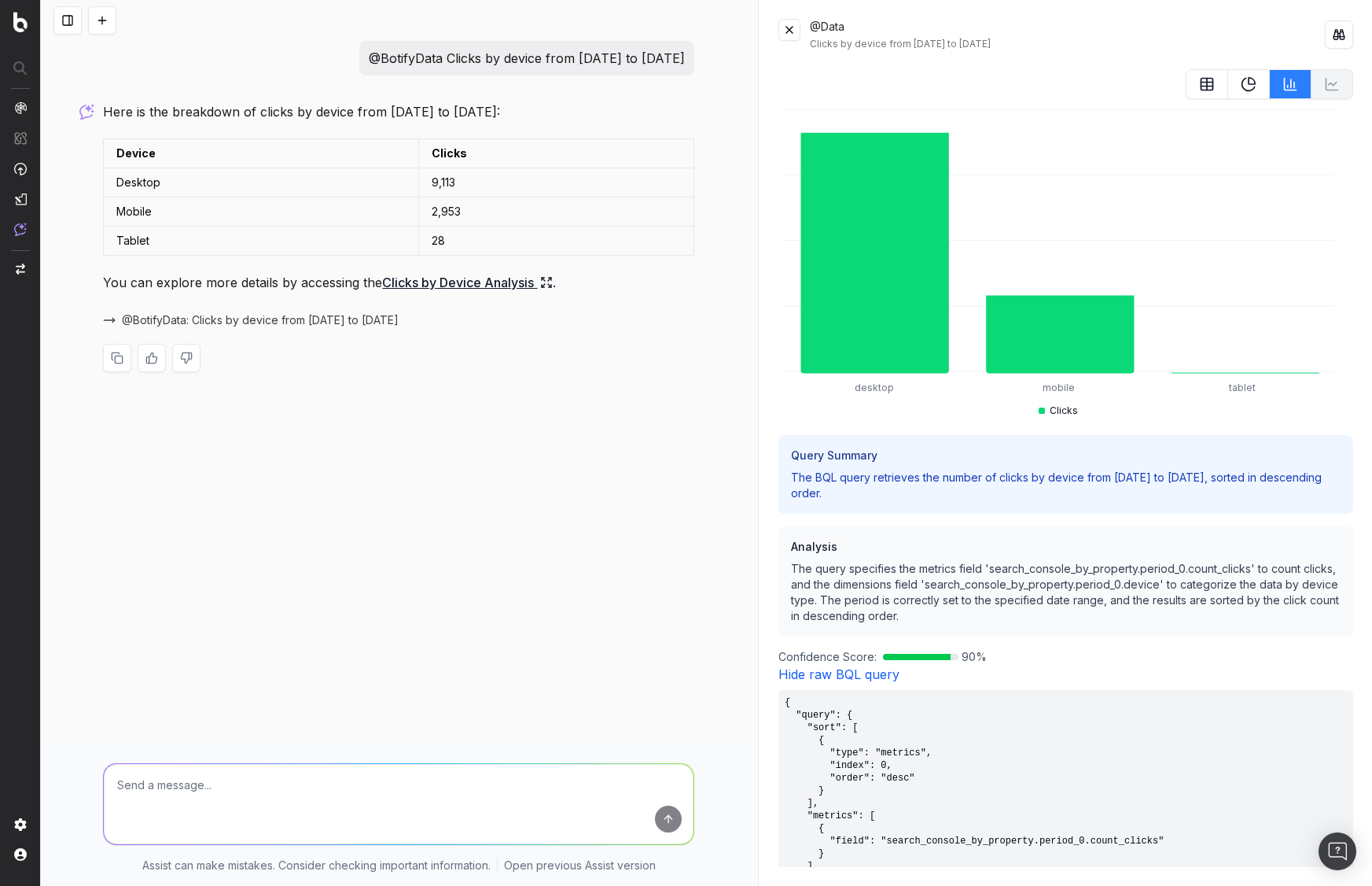
click at [882, 669] on link "Hide raw BQL query" at bounding box center [839, 674] width 121 height 16
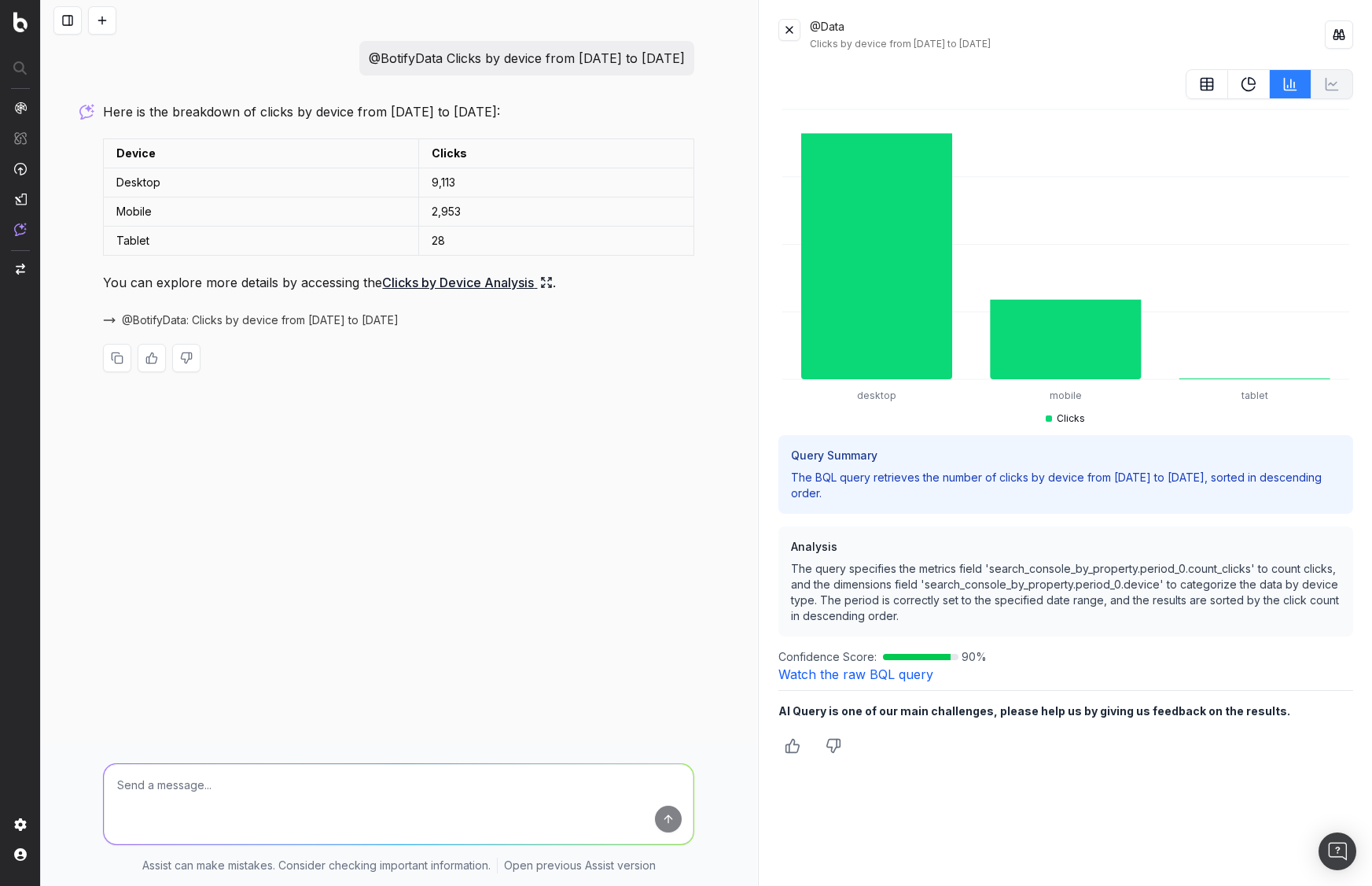
click at [882, 669] on link "Watch the raw BQL query" at bounding box center [856, 674] width 155 height 16
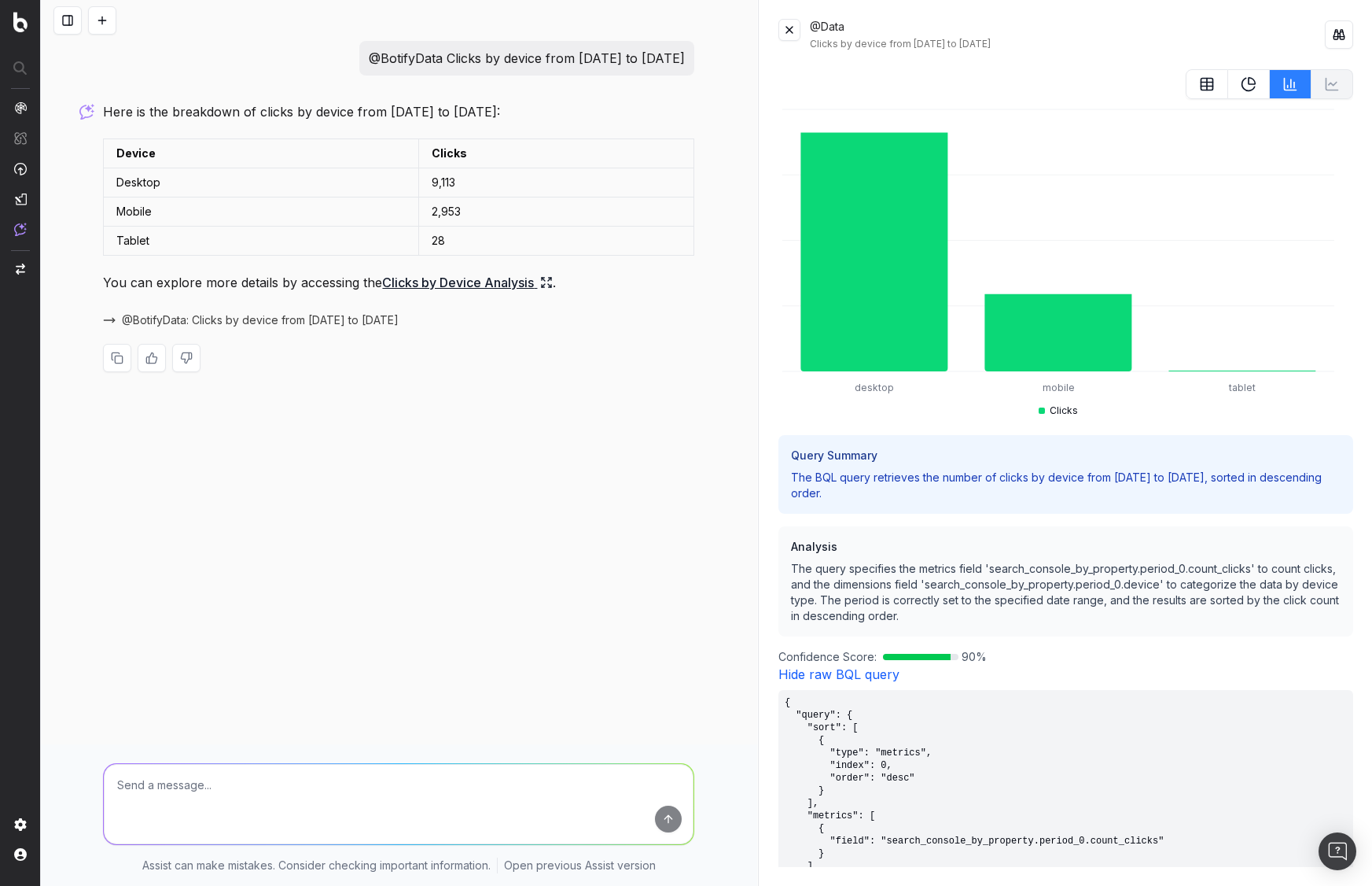
click at [882, 669] on link "Hide raw BQL query" at bounding box center [839, 674] width 121 height 16
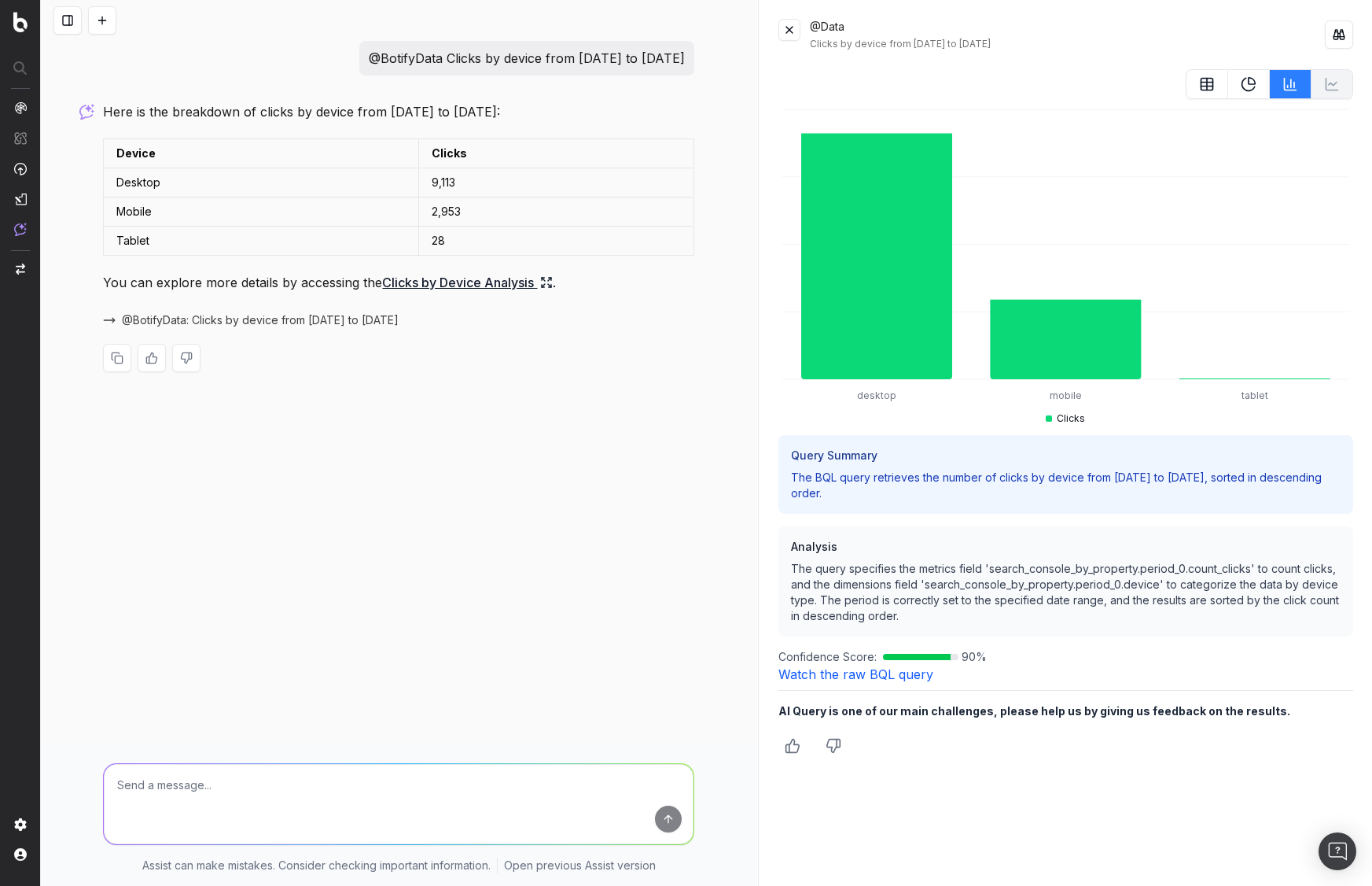
click at [882, 669] on link "Watch the raw BQL query" at bounding box center [856, 674] width 155 height 16
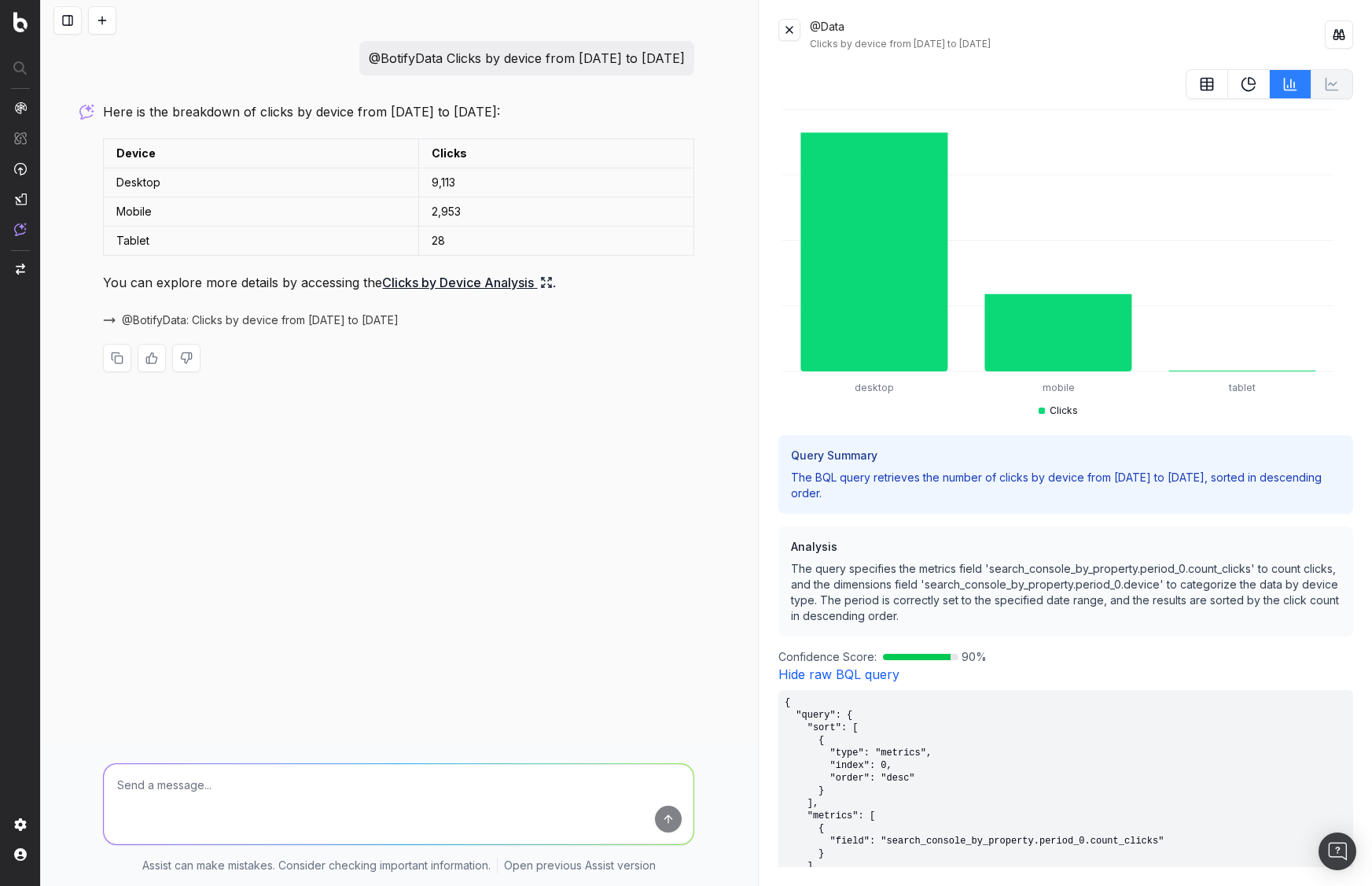
click at [544, 595] on div "@BotifyData Clicks by device from 1st September to 10 September 2025 Here is th…" at bounding box center [399, 443] width 716 height 886
click at [240, 791] on textarea at bounding box center [398, 804] width 590 height 80
